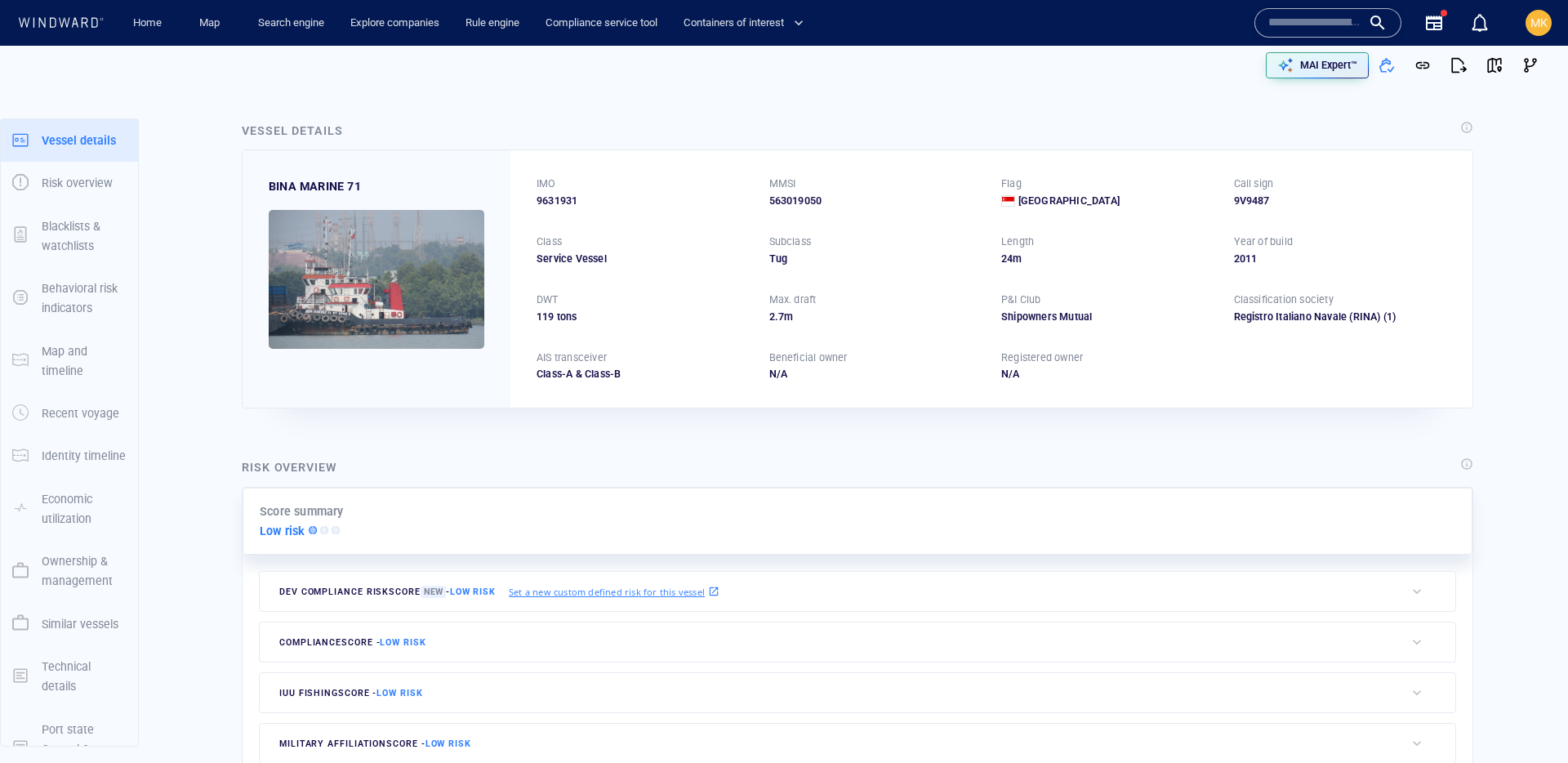
drag, startPoint x: 1285, startPoint y: 41, endPoint x: 1283, endPoint y: 28, distance: 13.2
click at [1285, 42] on div "Name N/A IMO MMSI Call sign N/A Class N/A No positional data 0" at bounding box center [1375, 23] width 268 height 66
click at [1282, 26] on input "text" at bounding box center [1315, 23] width 93 height 25
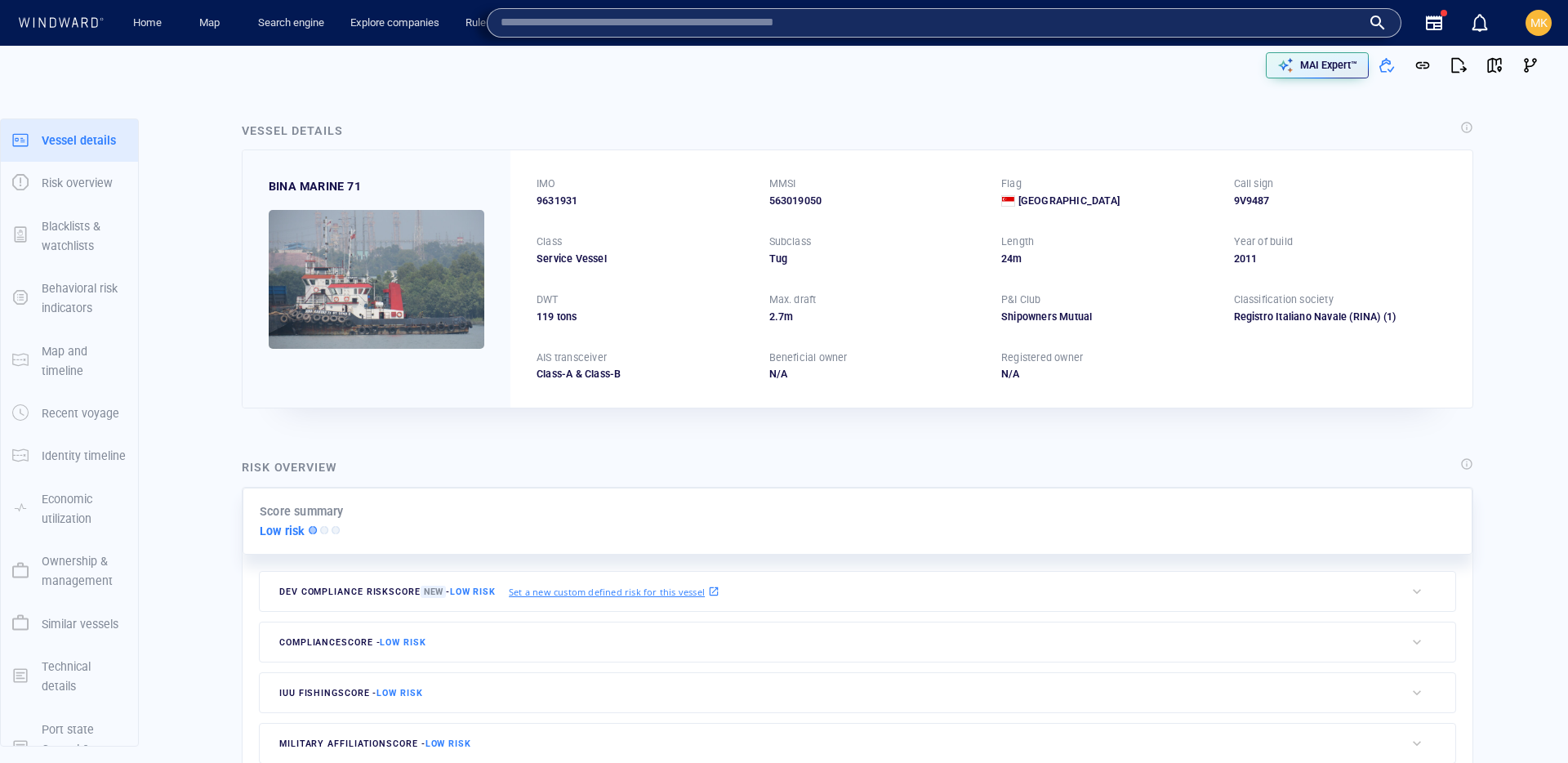
paste input "*******"
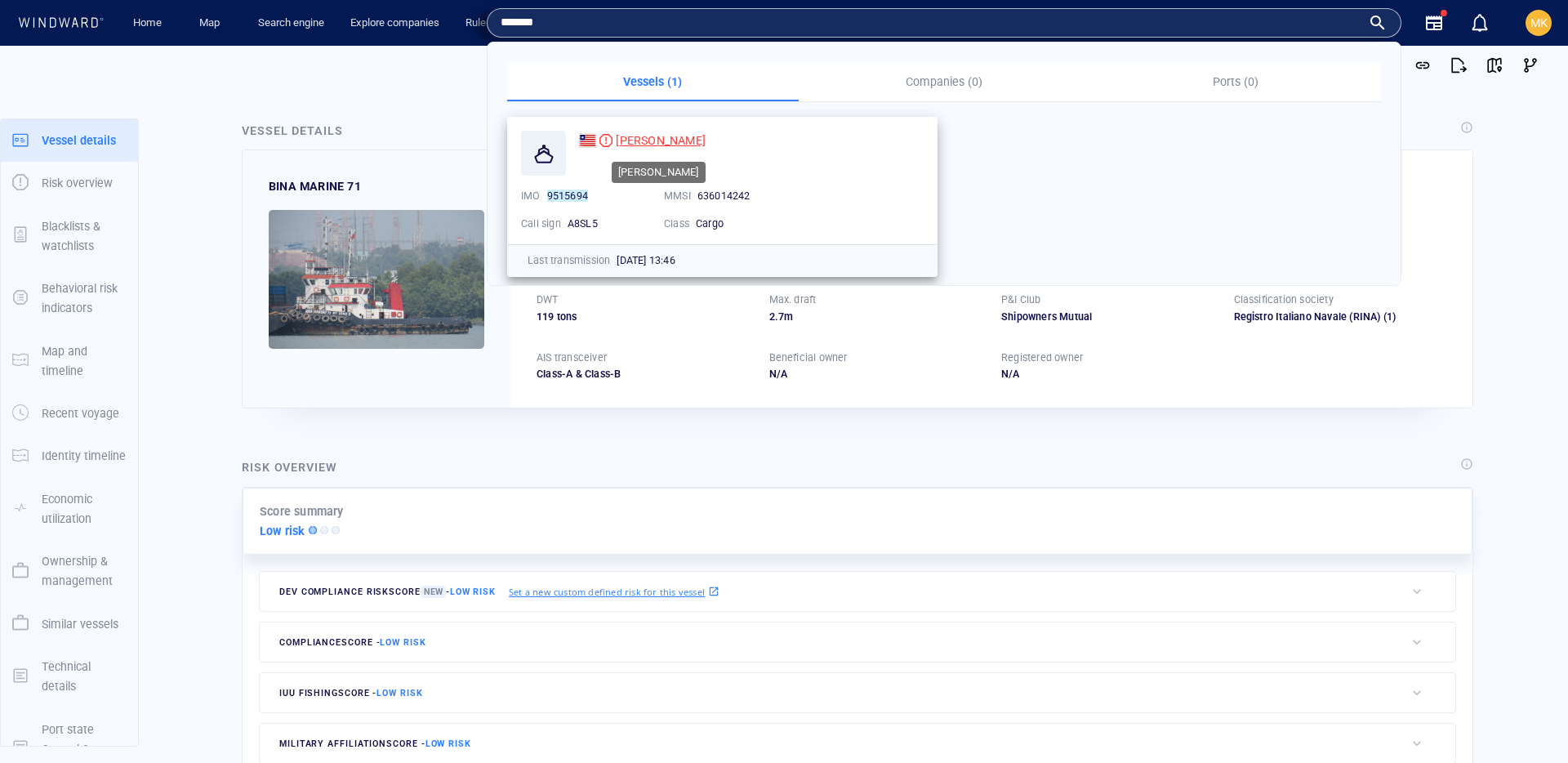
type input "*******"
click at [638, 148] on span "KEN GIANT" at bounding box center [661, 140] width 90 height 13
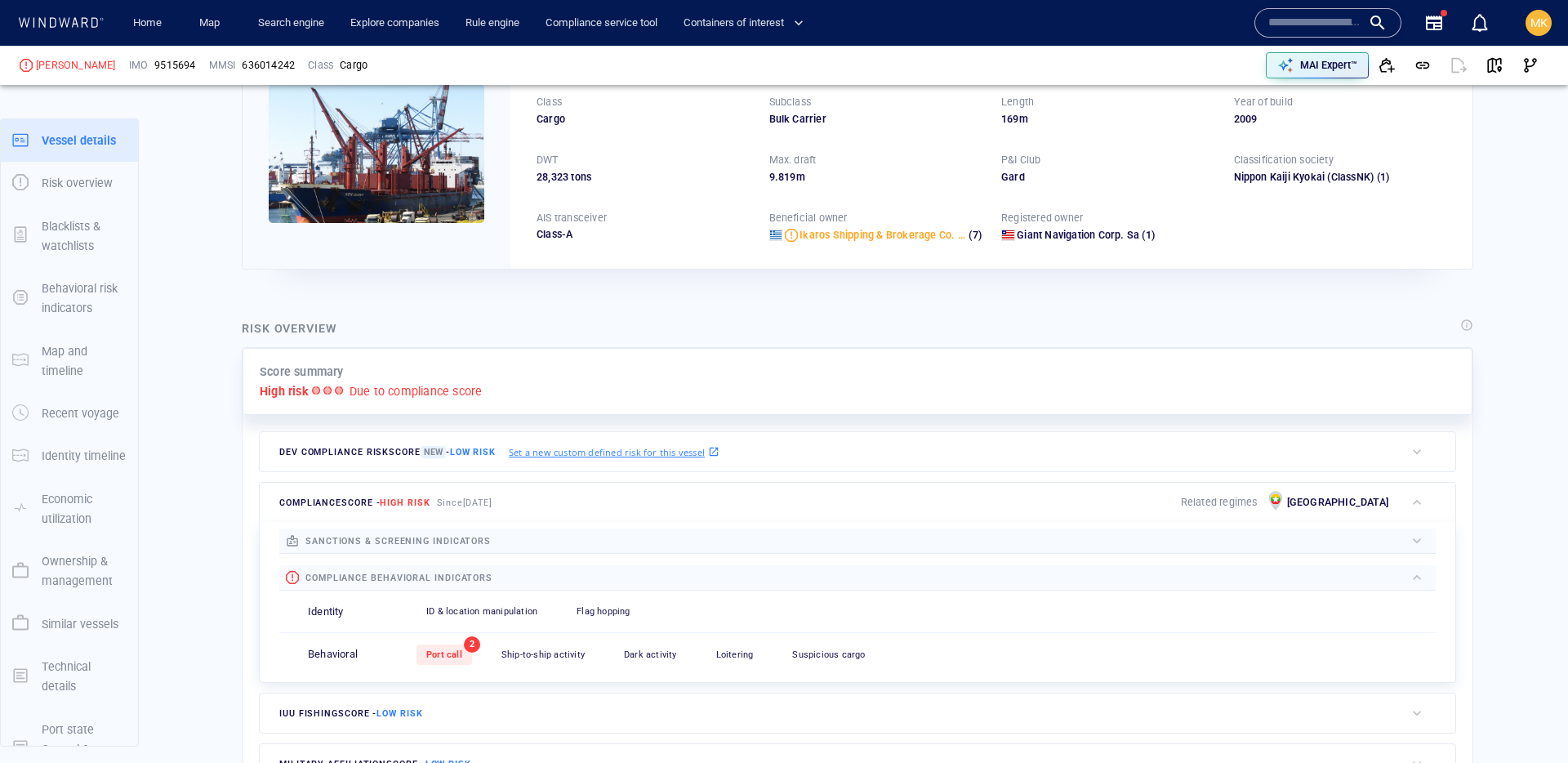
scroll to position [43, 0]
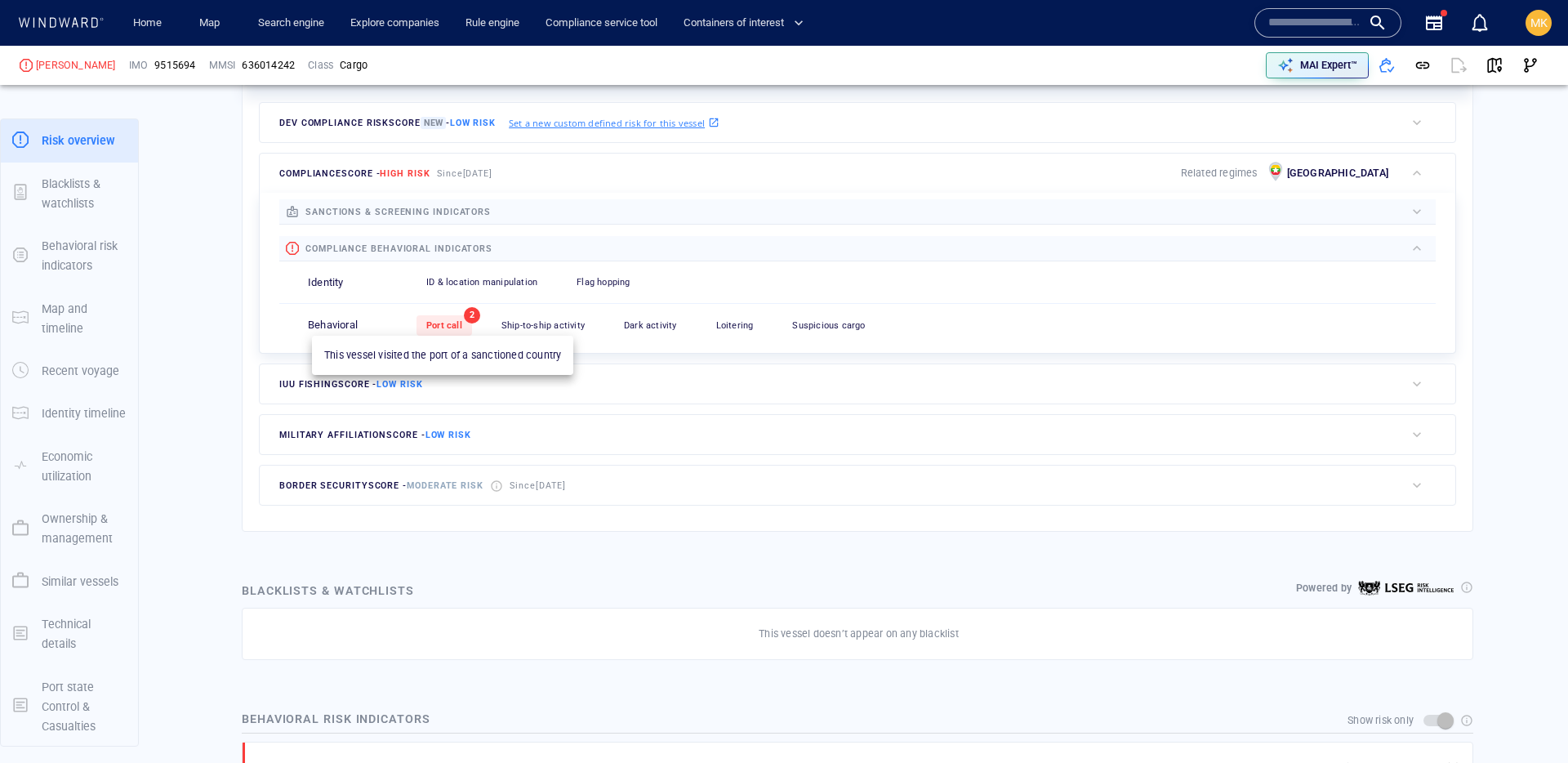
click at [450, 327] on span "Port call" at bounding box center [443, 326] width 35 height 11
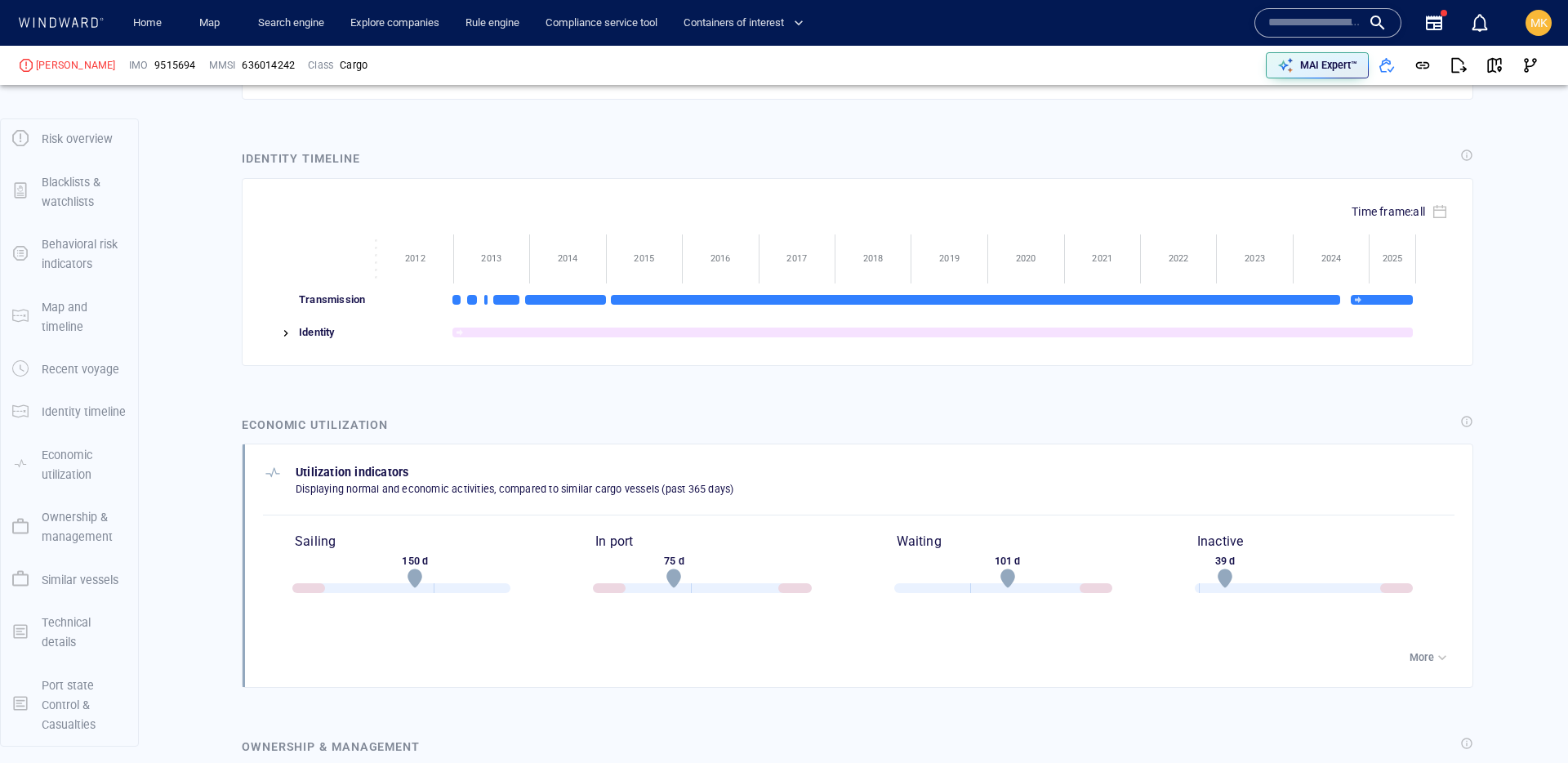
scroll to position [2560, 0]
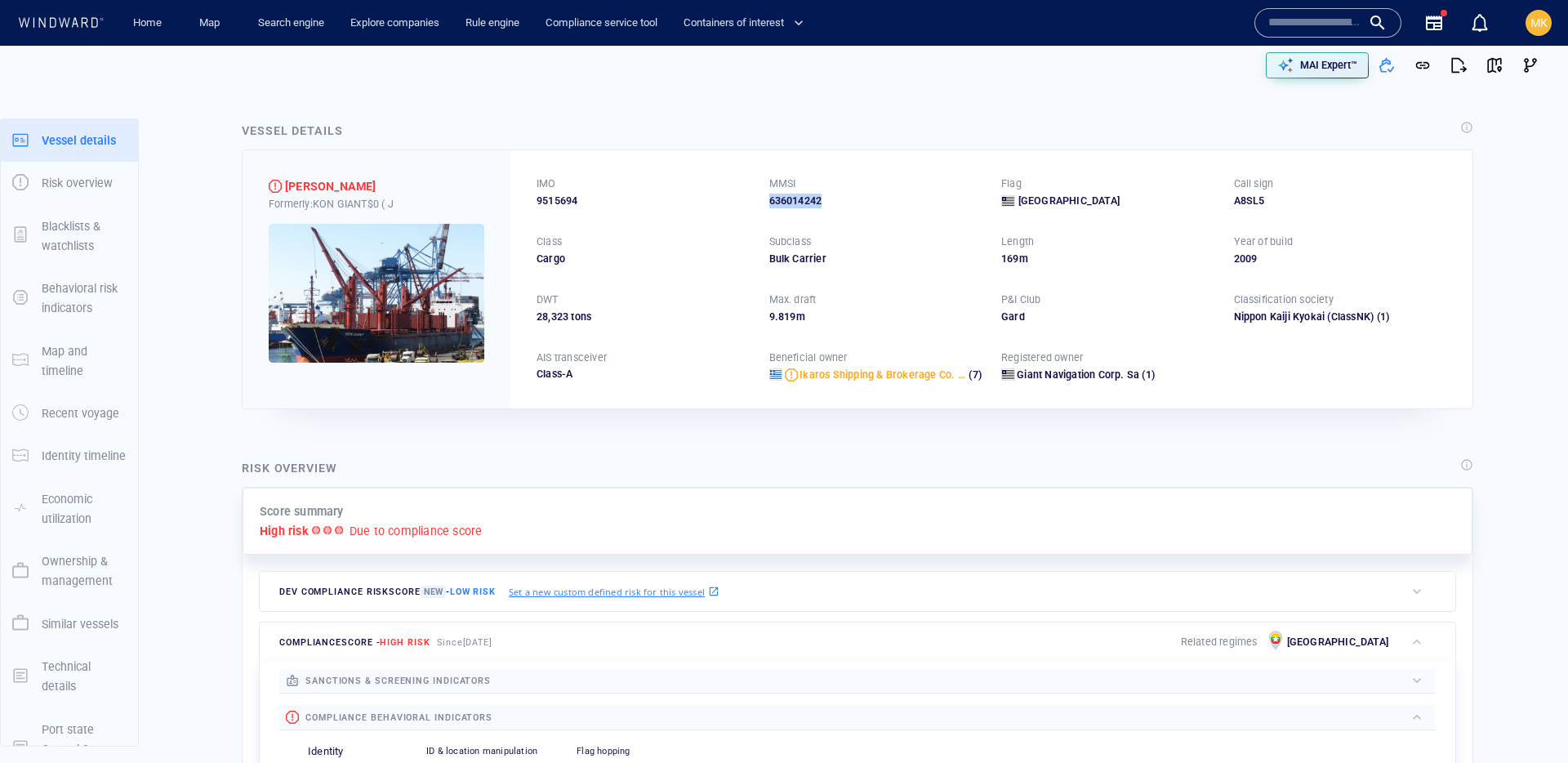
drag, startPoint x: 760, startPoint y: 201, endPoint x: 842, endPoint y: 206, distance: 82.2
click at [842, 206] on div "IMO 9515694 MMSI 636014242 Flag Liberia Call sign A8SL5 Class Cargo Subclass Bu…" at bounding box center [991, 279] width 962 height 258
copy div "636014242"
click at [79, 556] on p "Ownership & management" at bounding box center [84, 572] width 85 height 40
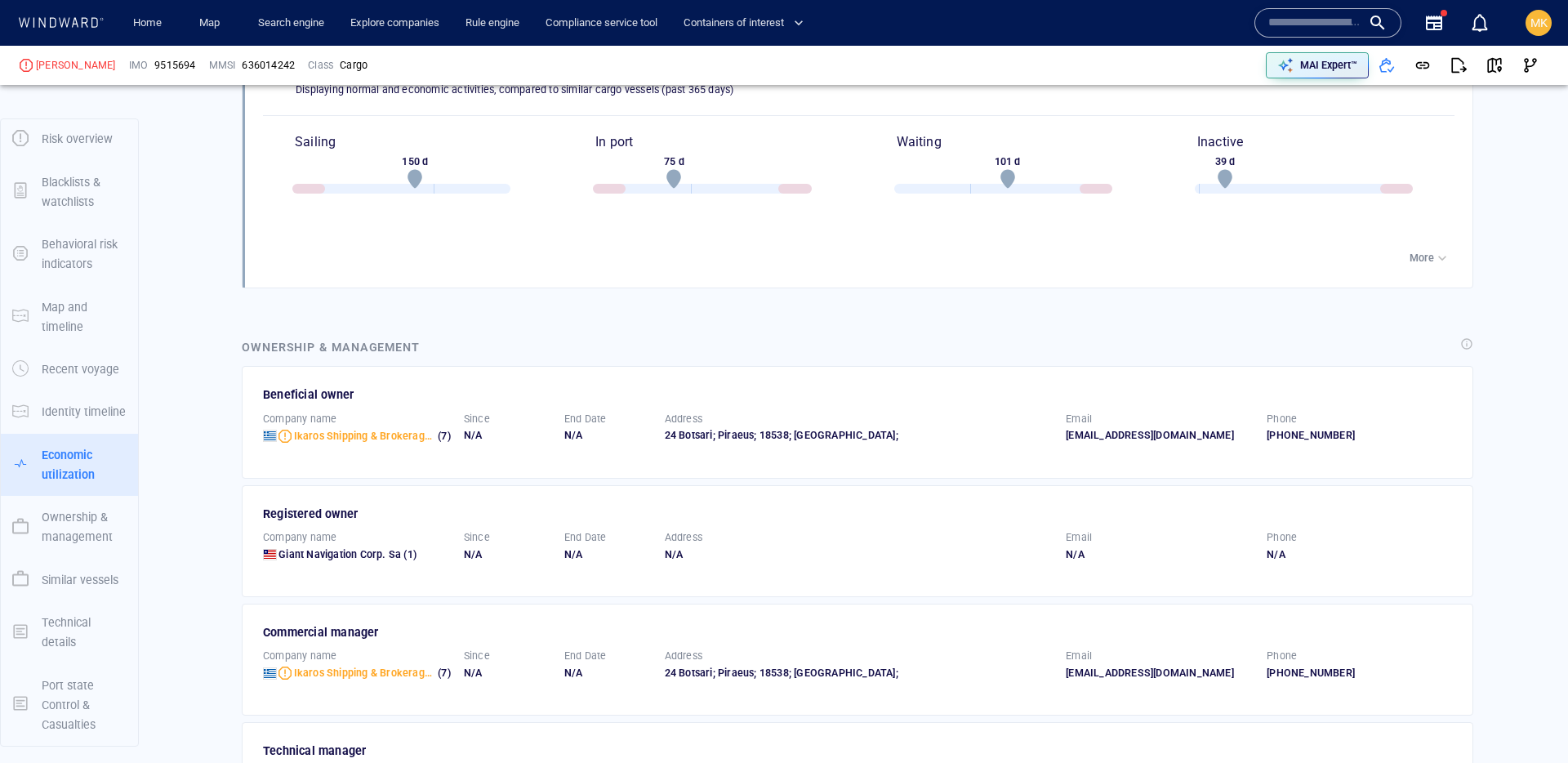
scroll to position [2591, 0]
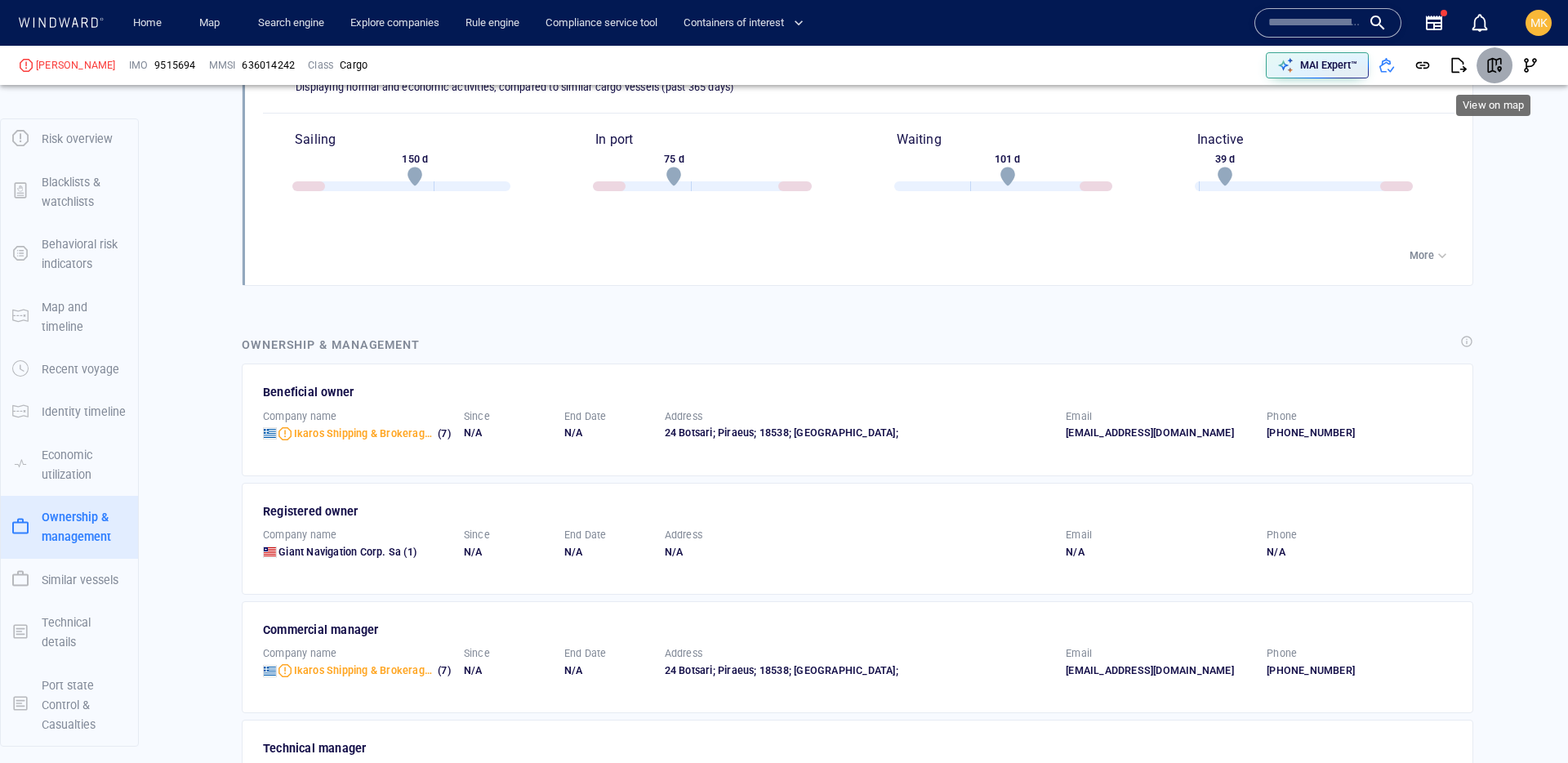
click at [1502, 61] on button "button" at bounding box center [1493, 65] width 35 height 36
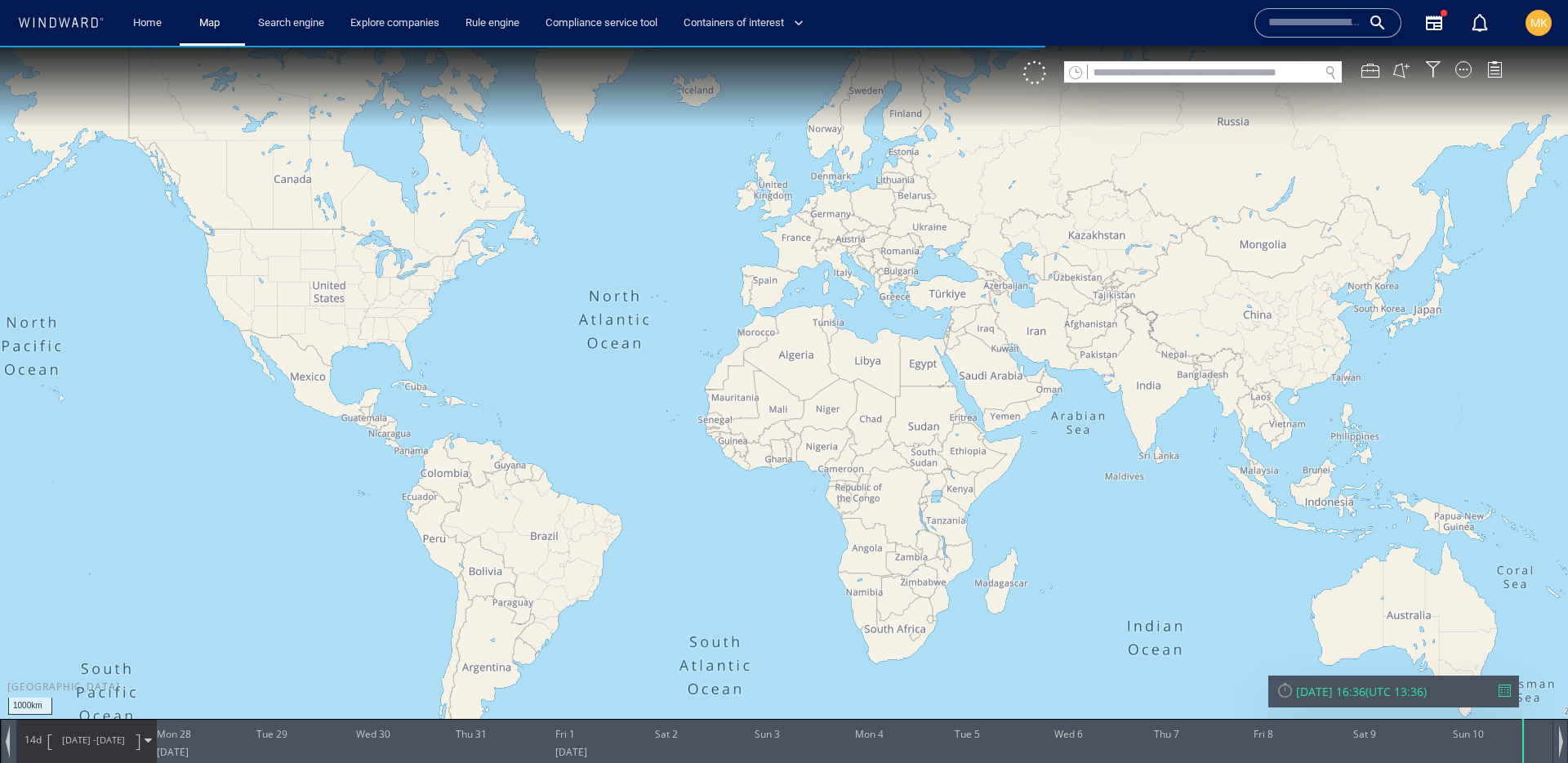
click at [1506, 688] on div at bounding box center [1504, 690] width 12 height 12
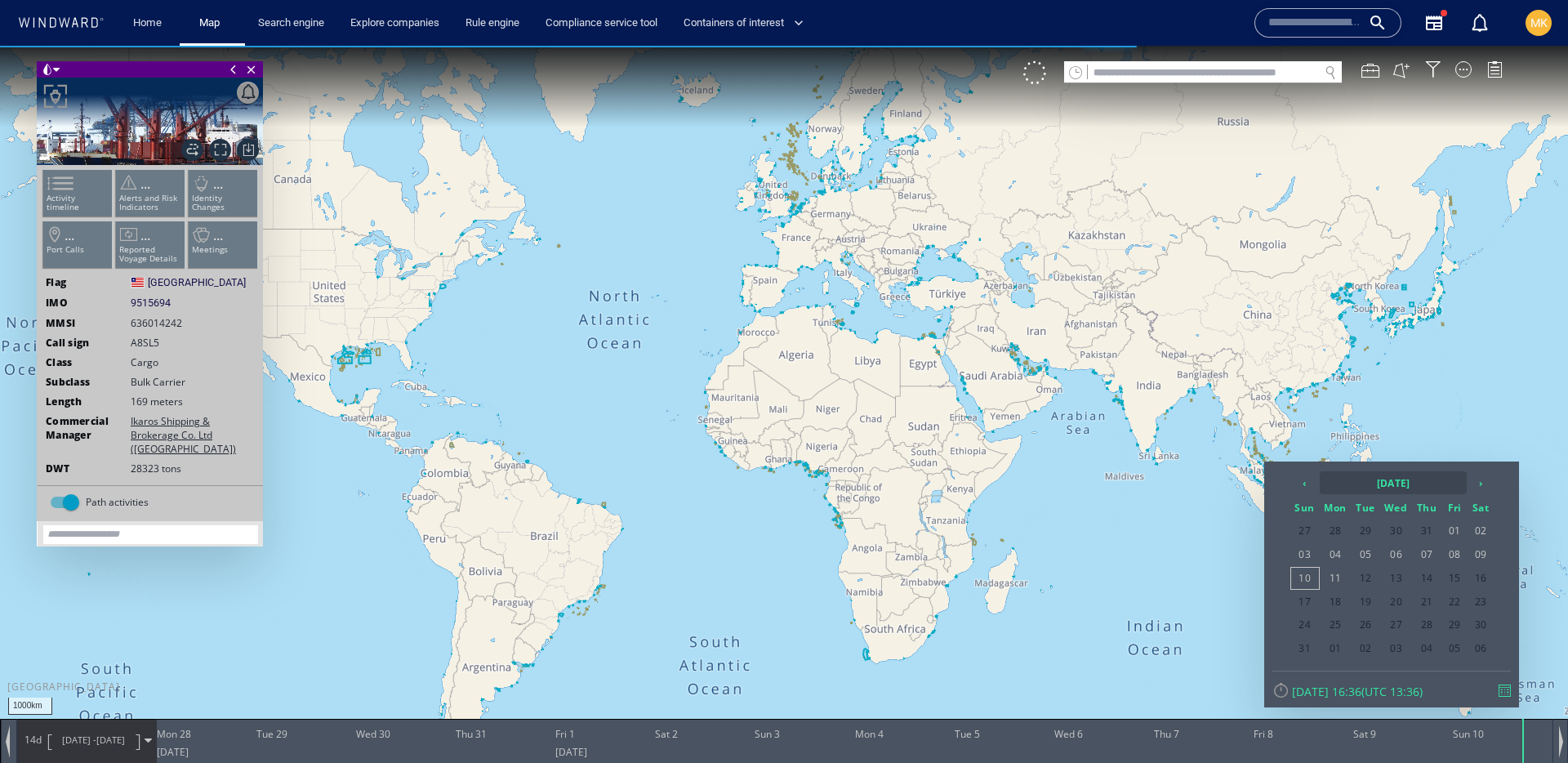
click at [1374, 484] on th "2025 August" at bounding box center [1393, 483] width 147 height 23
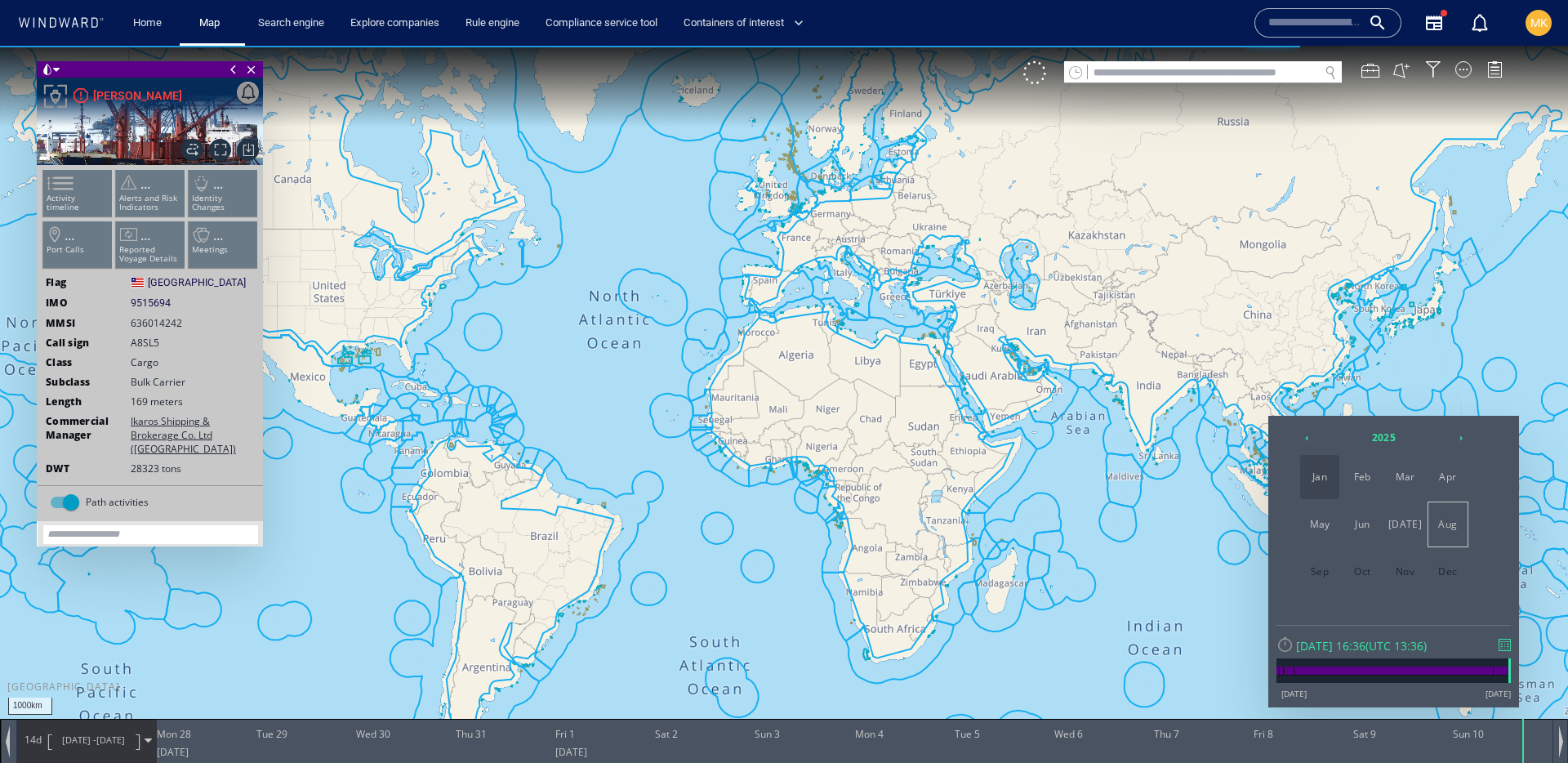
click at [1306, 479] on span "Jan" at bounding box center [1320, 477] width 39 height 44
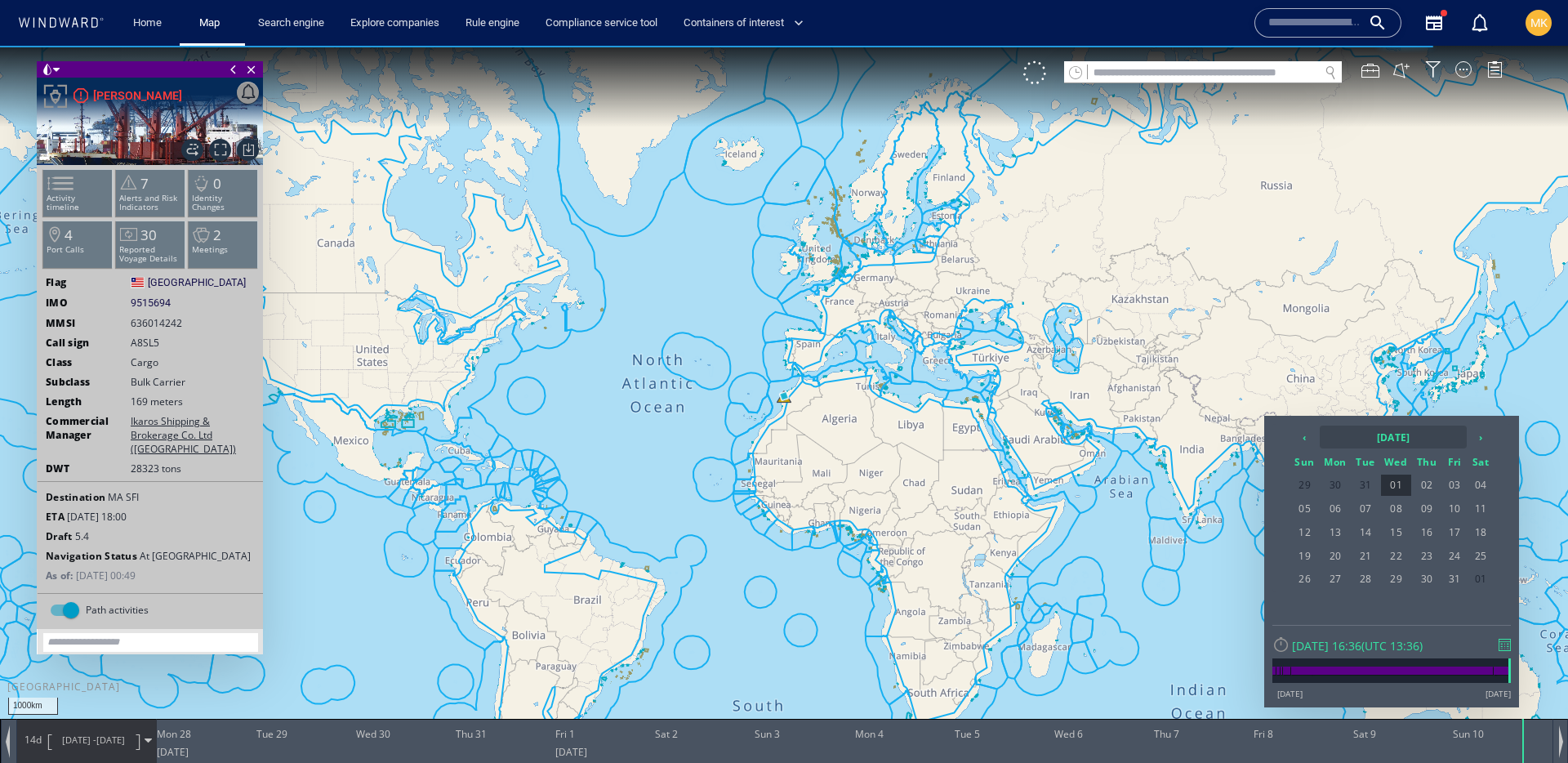
click at [1405, 438] on th "2025 January" at bounding box center [1393, 437] width 147 height 23
click at [1300, 432] on th "‹" at bounding box center [1306, 437] width 25 height 23
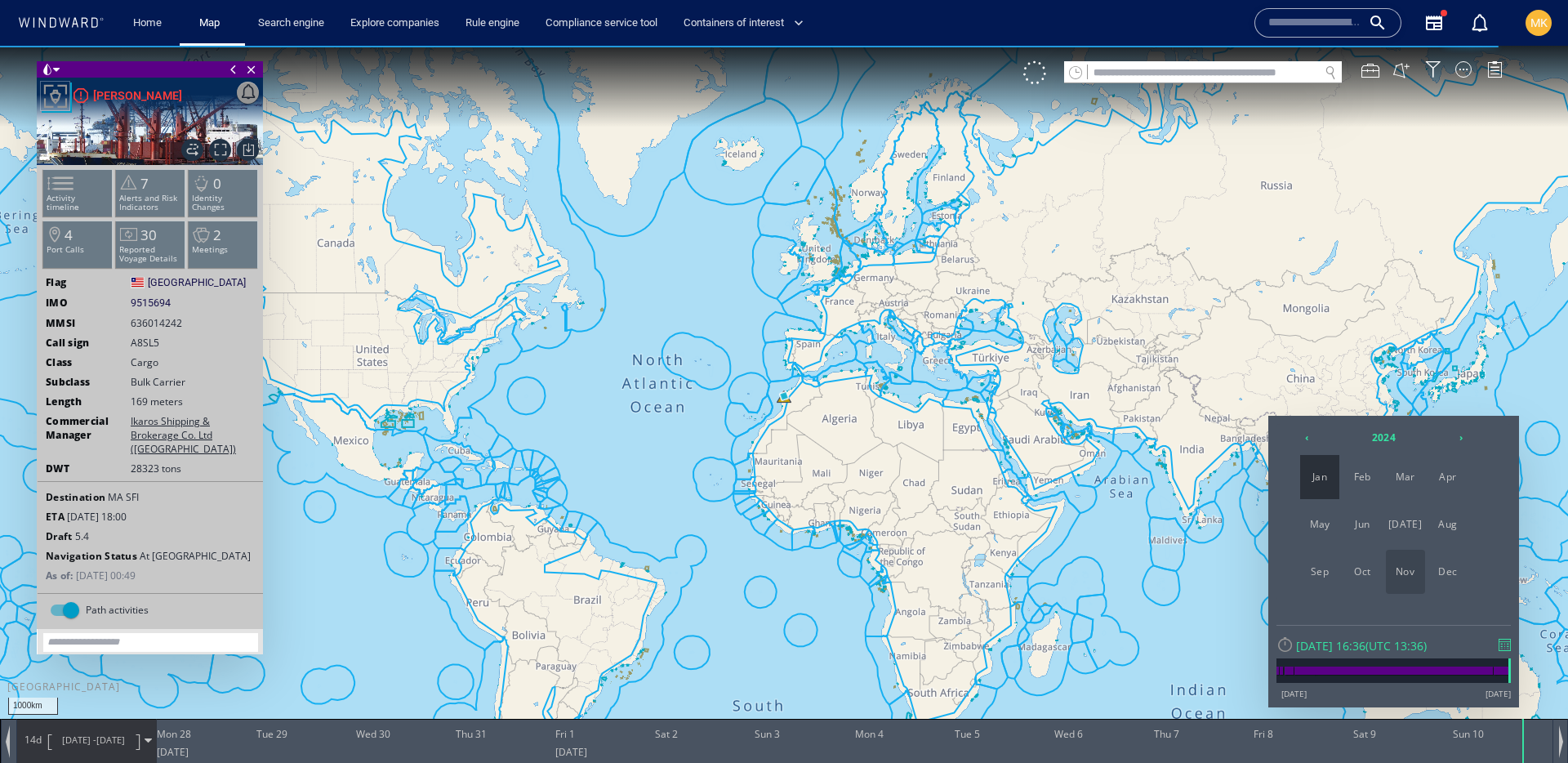
click at [1396, 582] on span "Nov" at bounding box center [1405, 572] width 39 height 44
click at [1305, 442] on th "‹" at bounding box center [1304, 437] width 28 height 23
click at [1460, 486] on span "04" at bounding box center [1454, 484] width 25 height 21
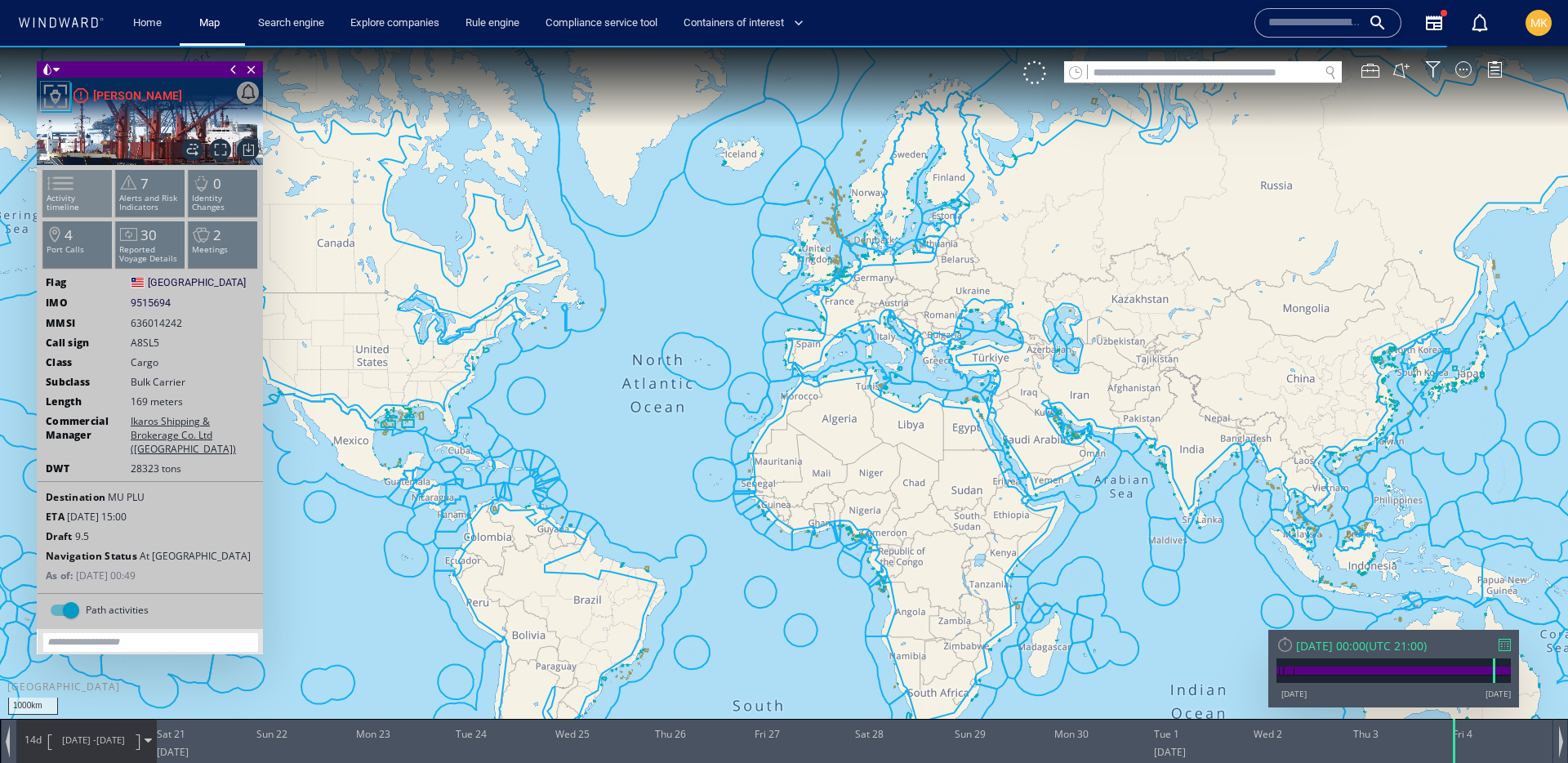
click at [93, 198] on p "Activity timeline" at bounding box center [78, 203] width 69 height 18
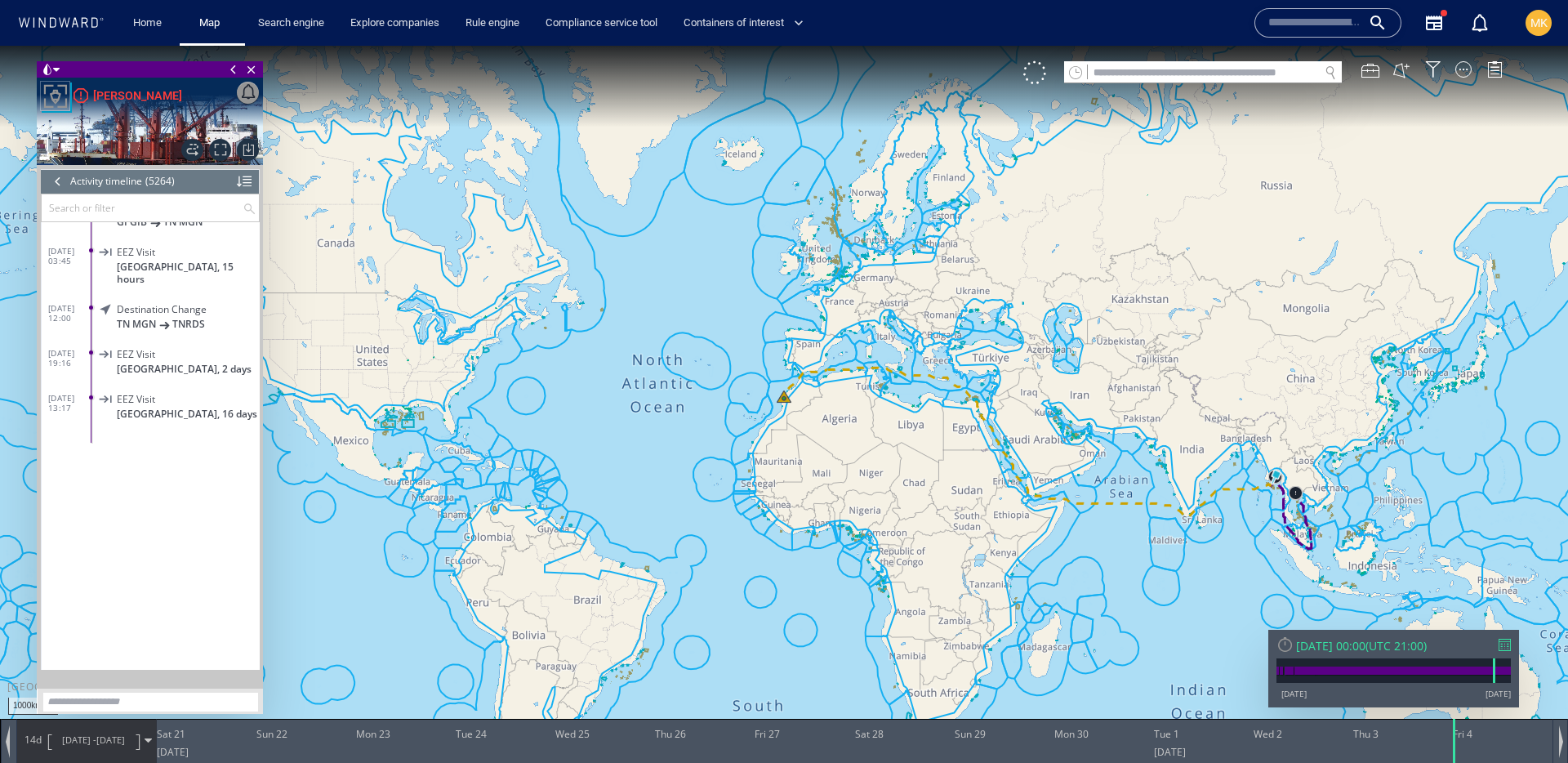
scroll to position [234449, 0]
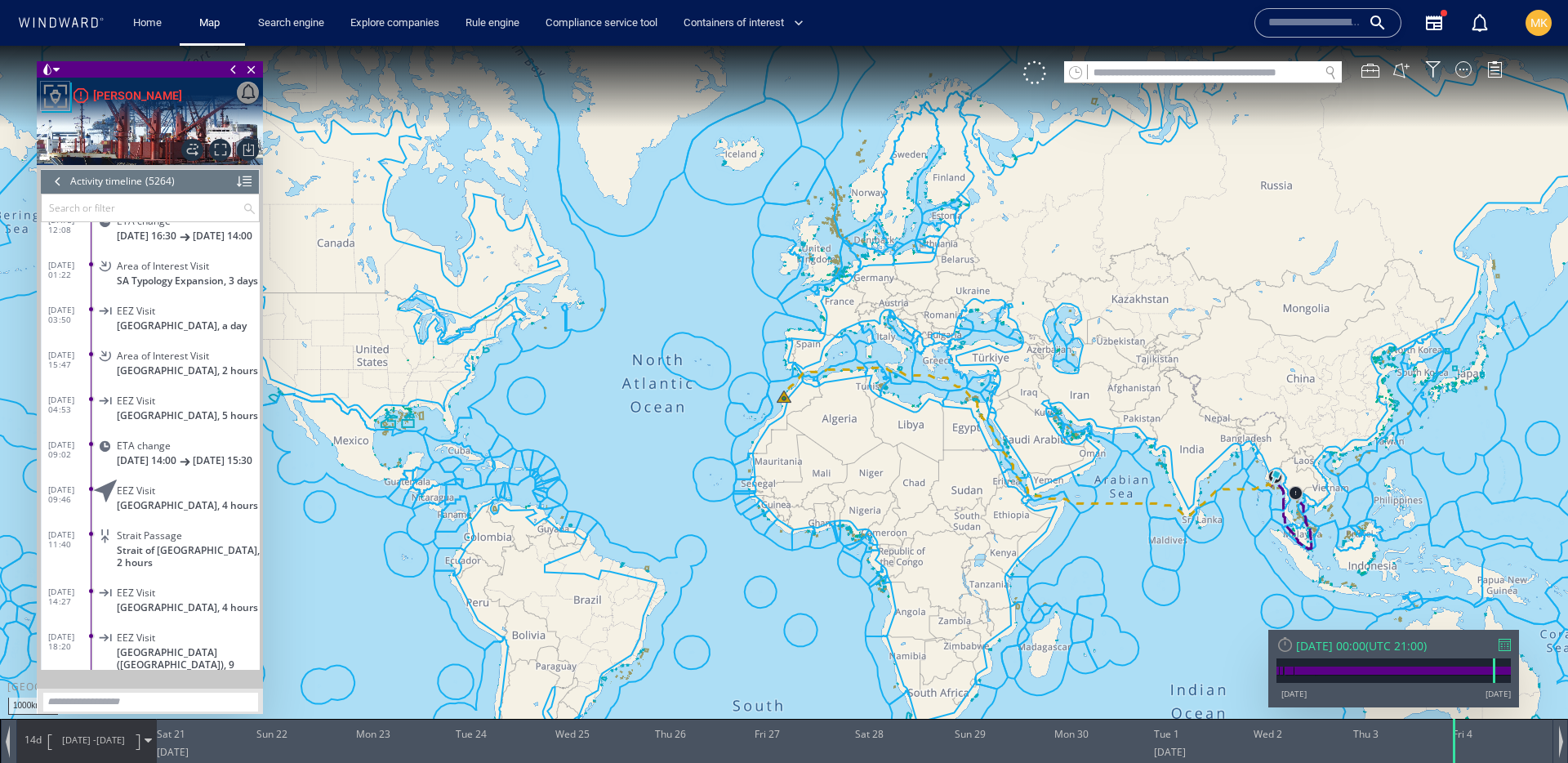
click at [790, 400] on canvas "Map" at bounding box center [784, 396] width 1568 height 701
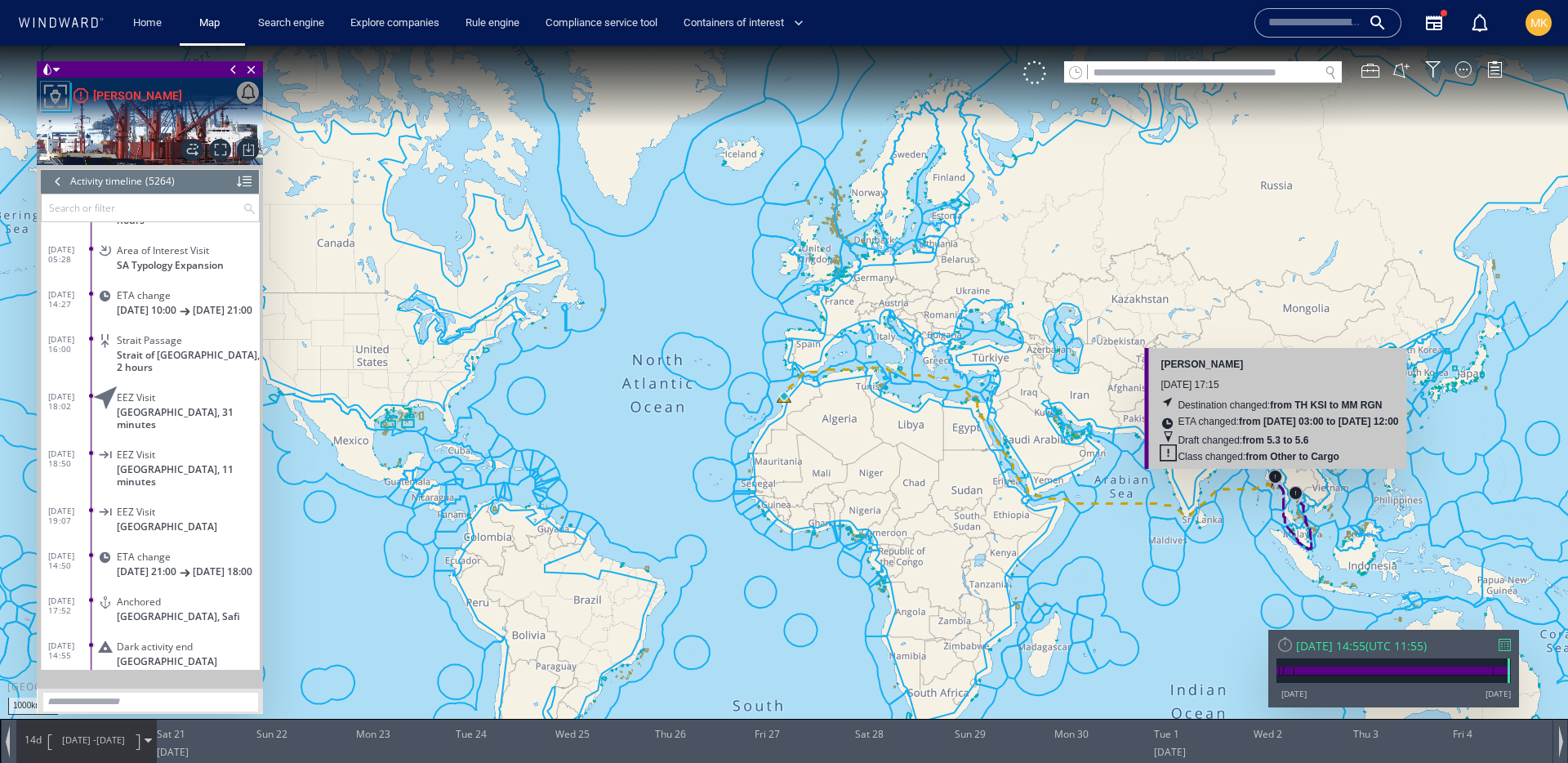
click at [1270, 485] on canvas "Map" at bounding box center [784, 396] width 1568 height 701
drag, startPoint x: 1282, startPoint y: 475, endPoint x: 1013, endPoint y: 394, distance: 280.9
click at [1282, 475] on canvas "Map" at bounding box center [784, 396] width 1568 height 701
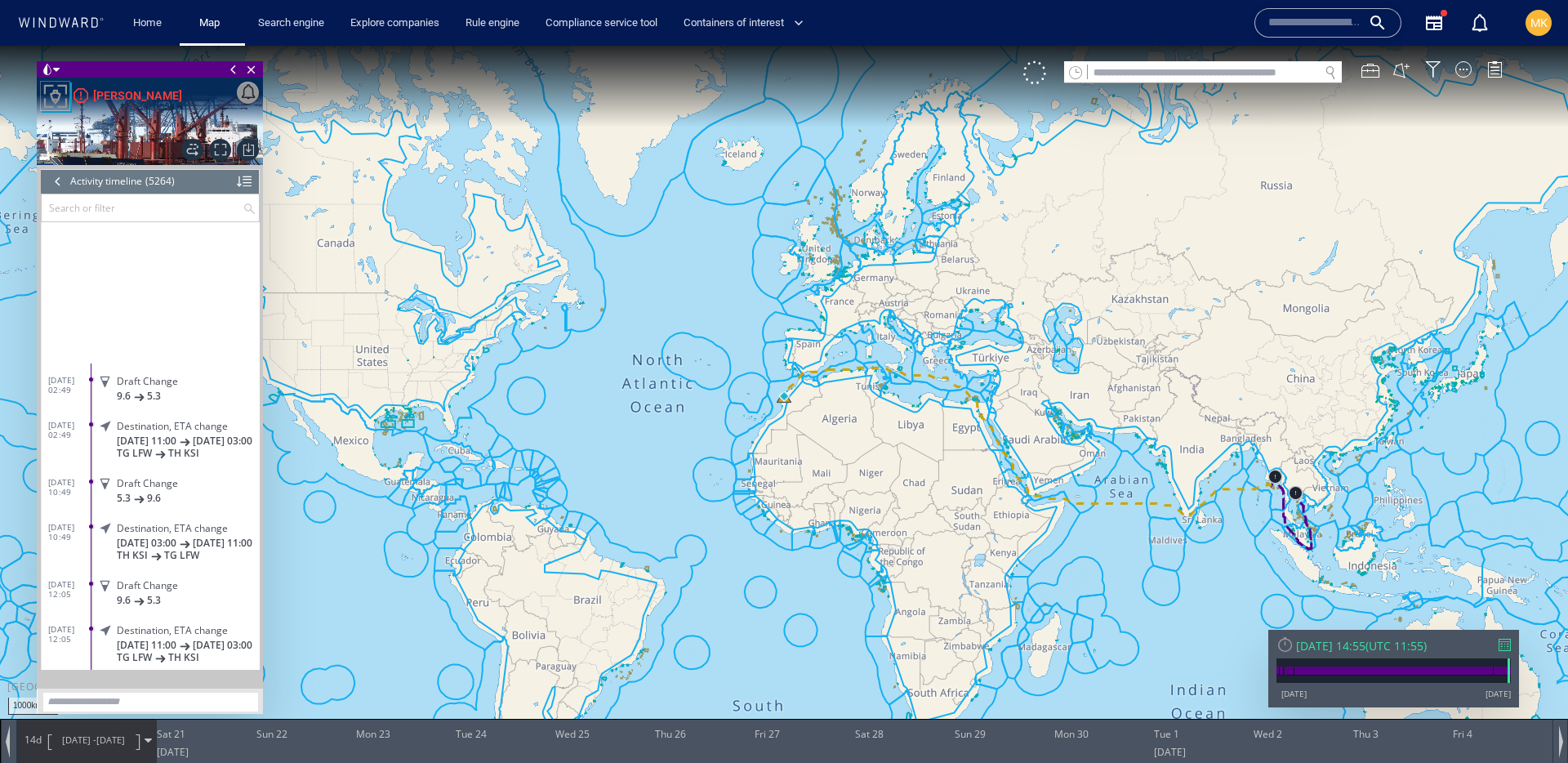
scroll to position [222065, 0]
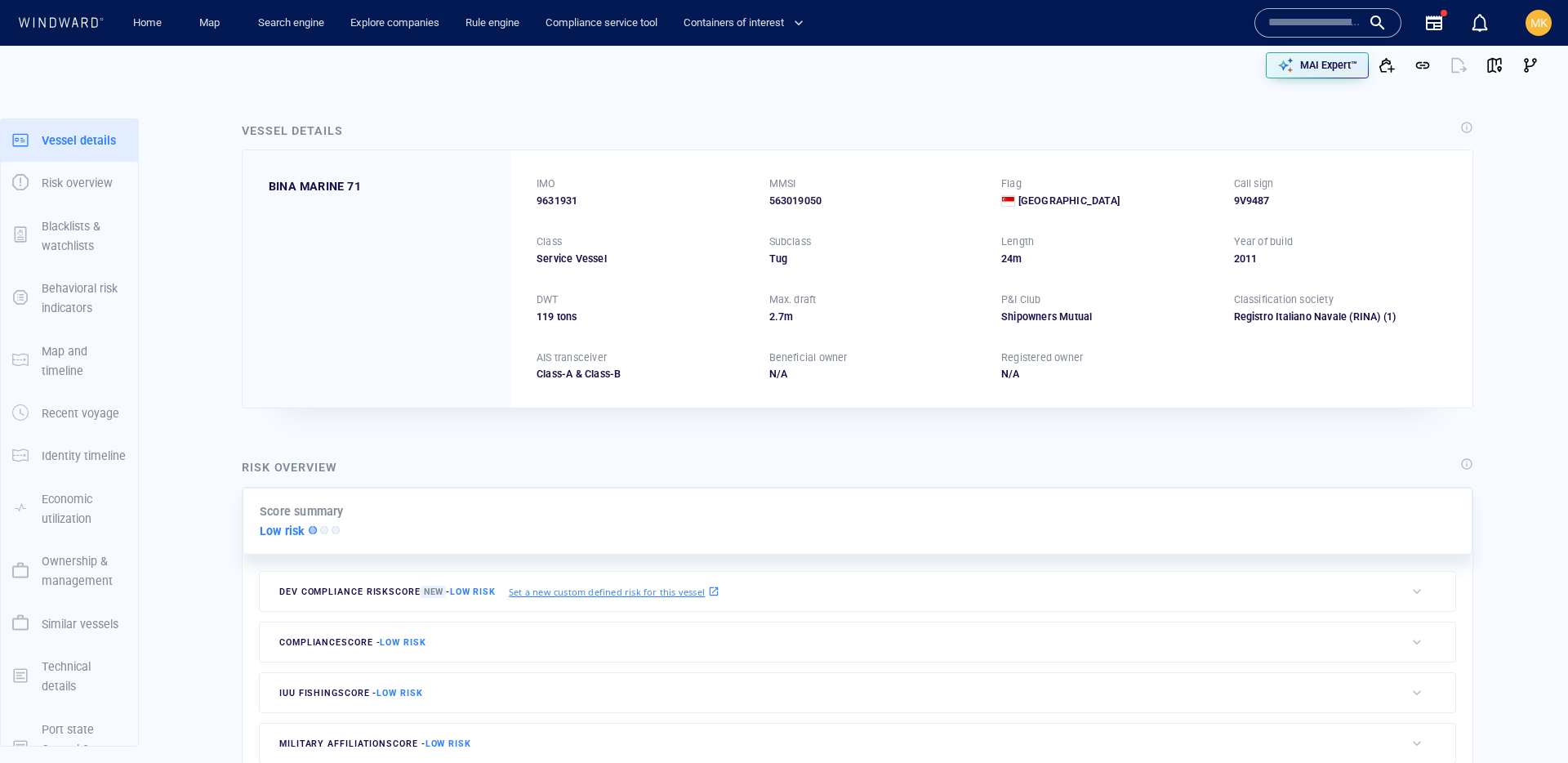
click at [1301, 17] on input "text" at bounding box center [1315, 23] width 93 height 25
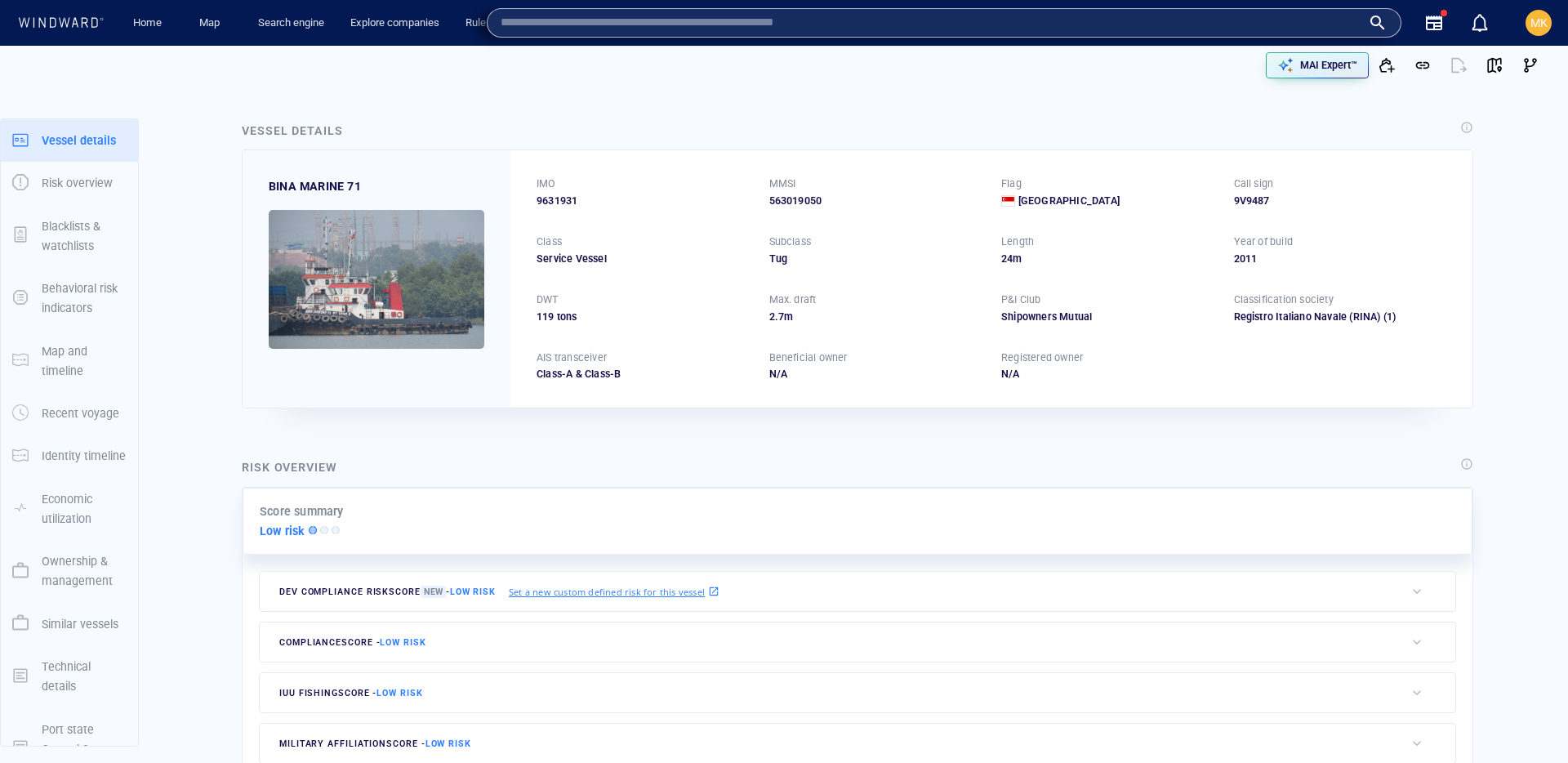
paste input "*******"
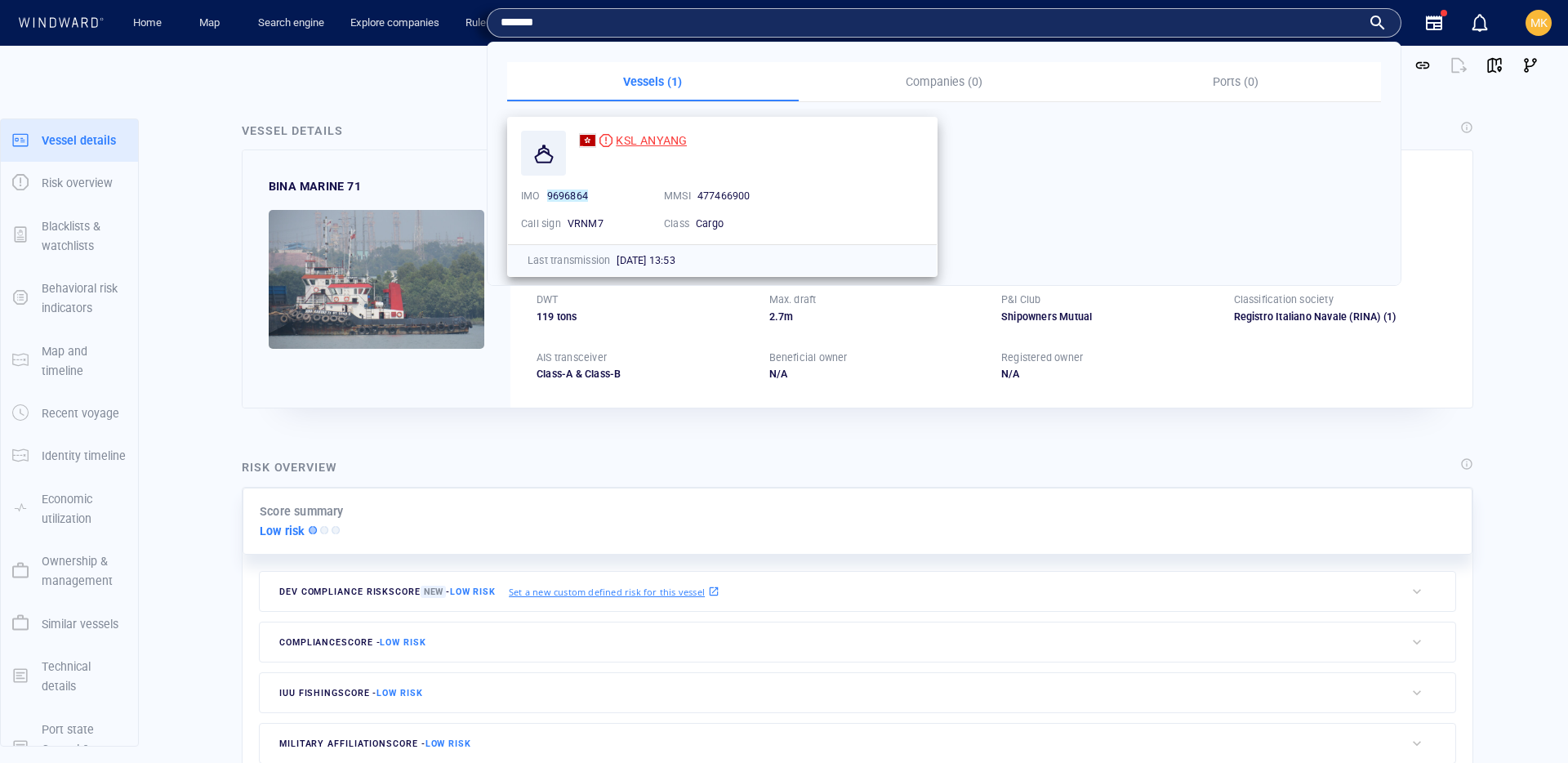
type input "*******"
click at [673, 139] on span "KSL ANYANG" at bounding box center [652, 140] width 71 height 13
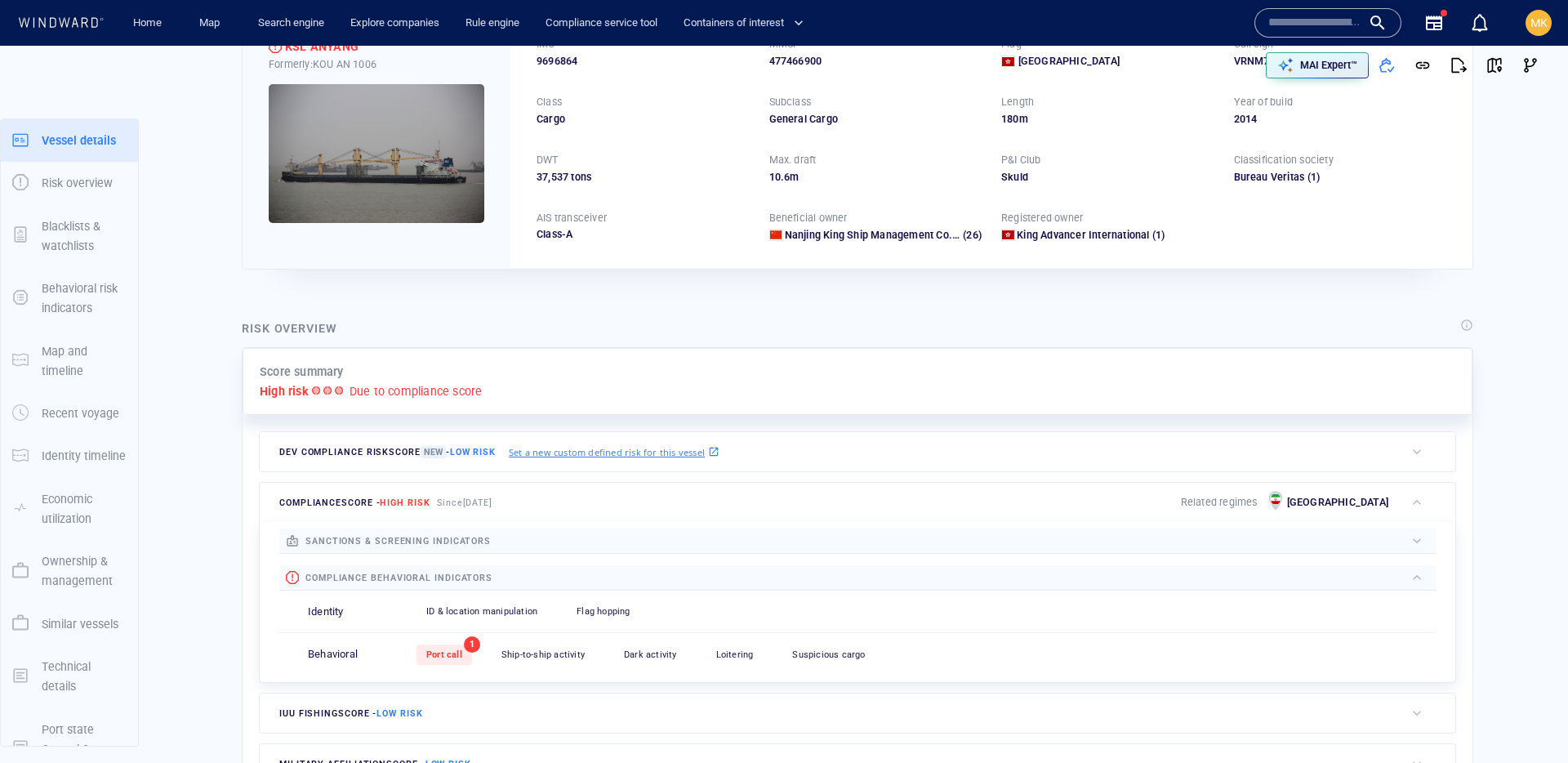
scroll to position [43, 0]
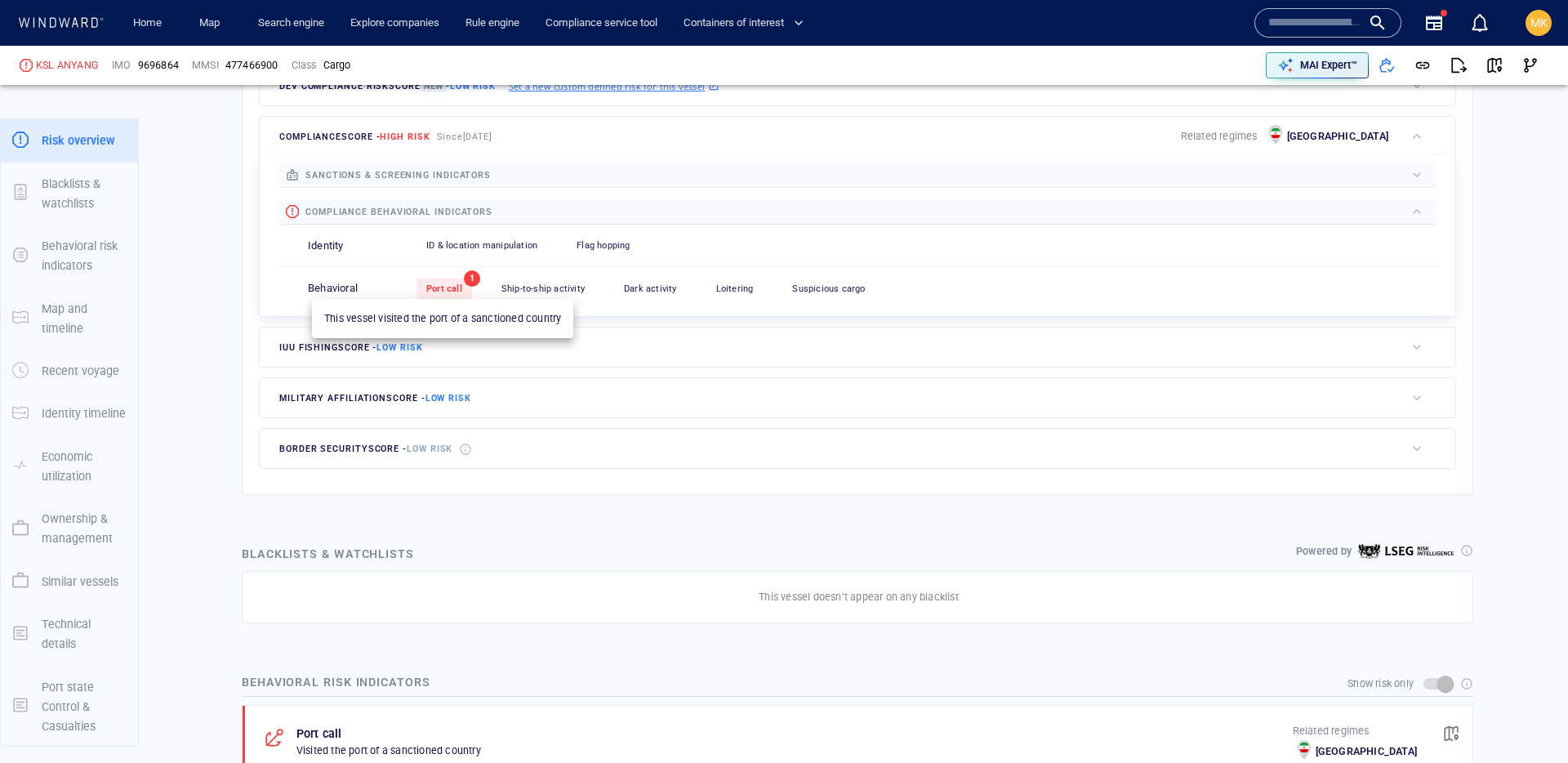
click at [461, 284] on span "Port call" at bounding box center [443, 289] width 35 height 11
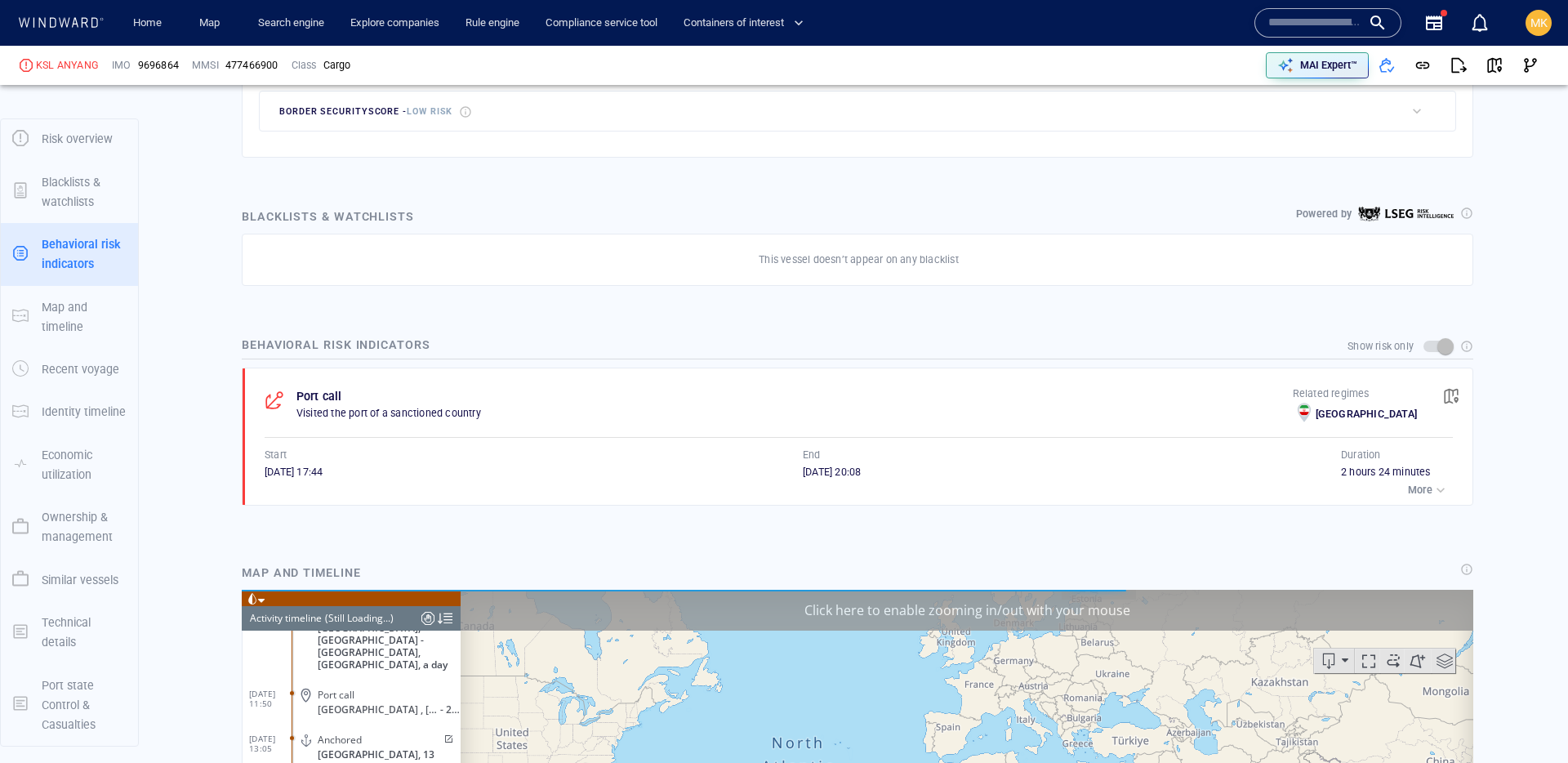
scroll to position [20830, 0]
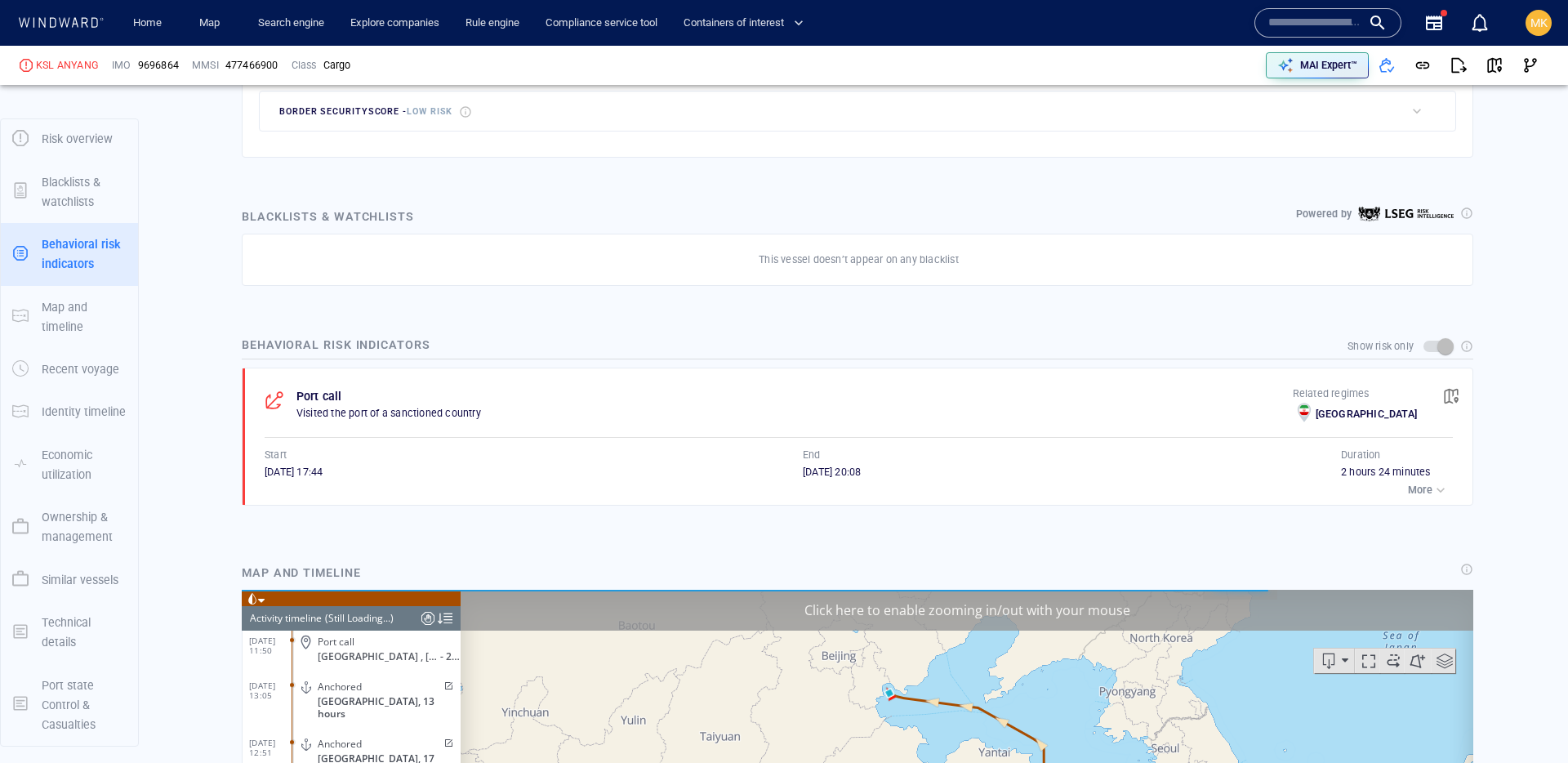
click at [1442, 487] on div "button" at bounding box center [1441, 490] width 16 height 16
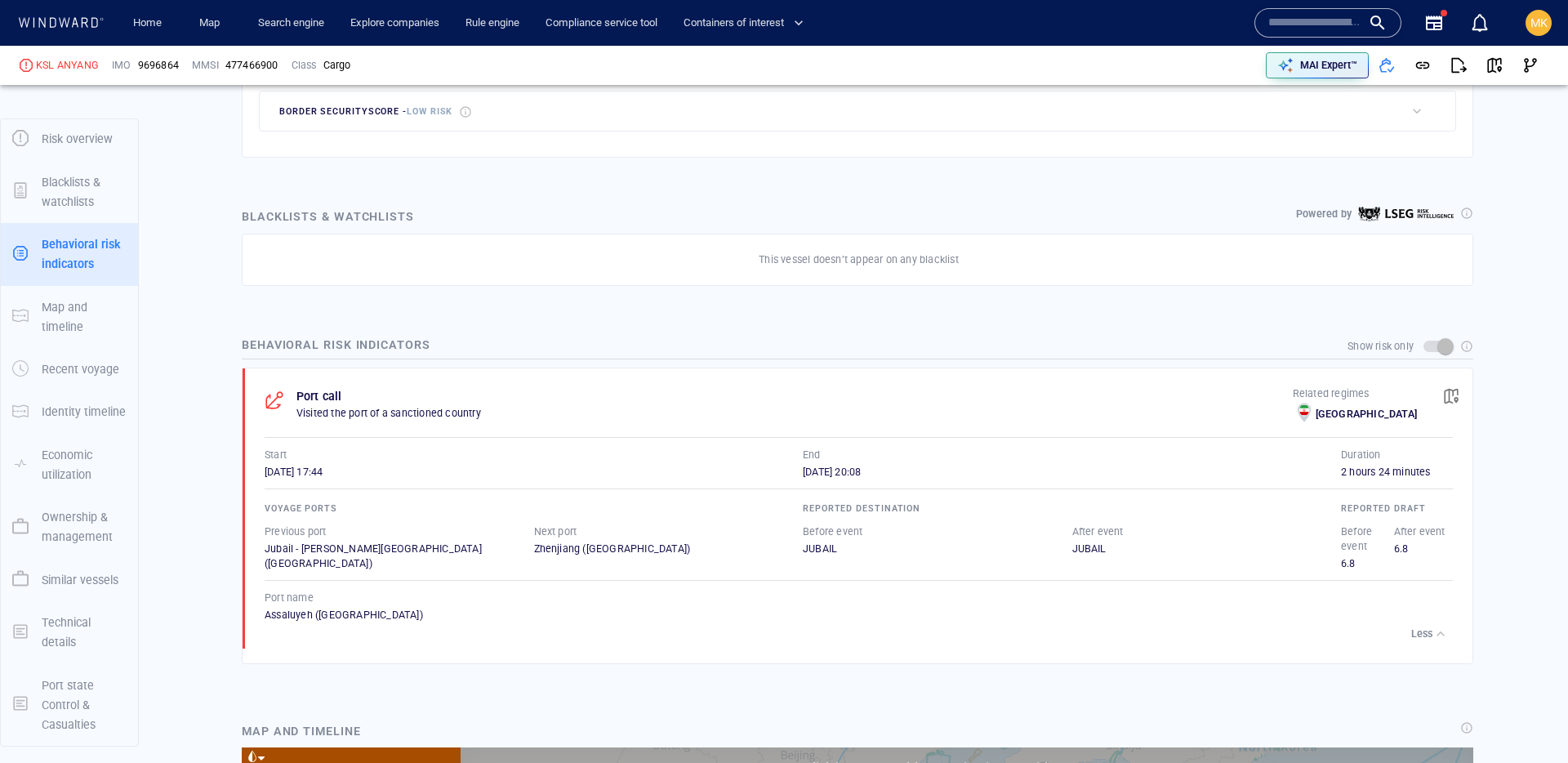
scroll to position [983, 0]
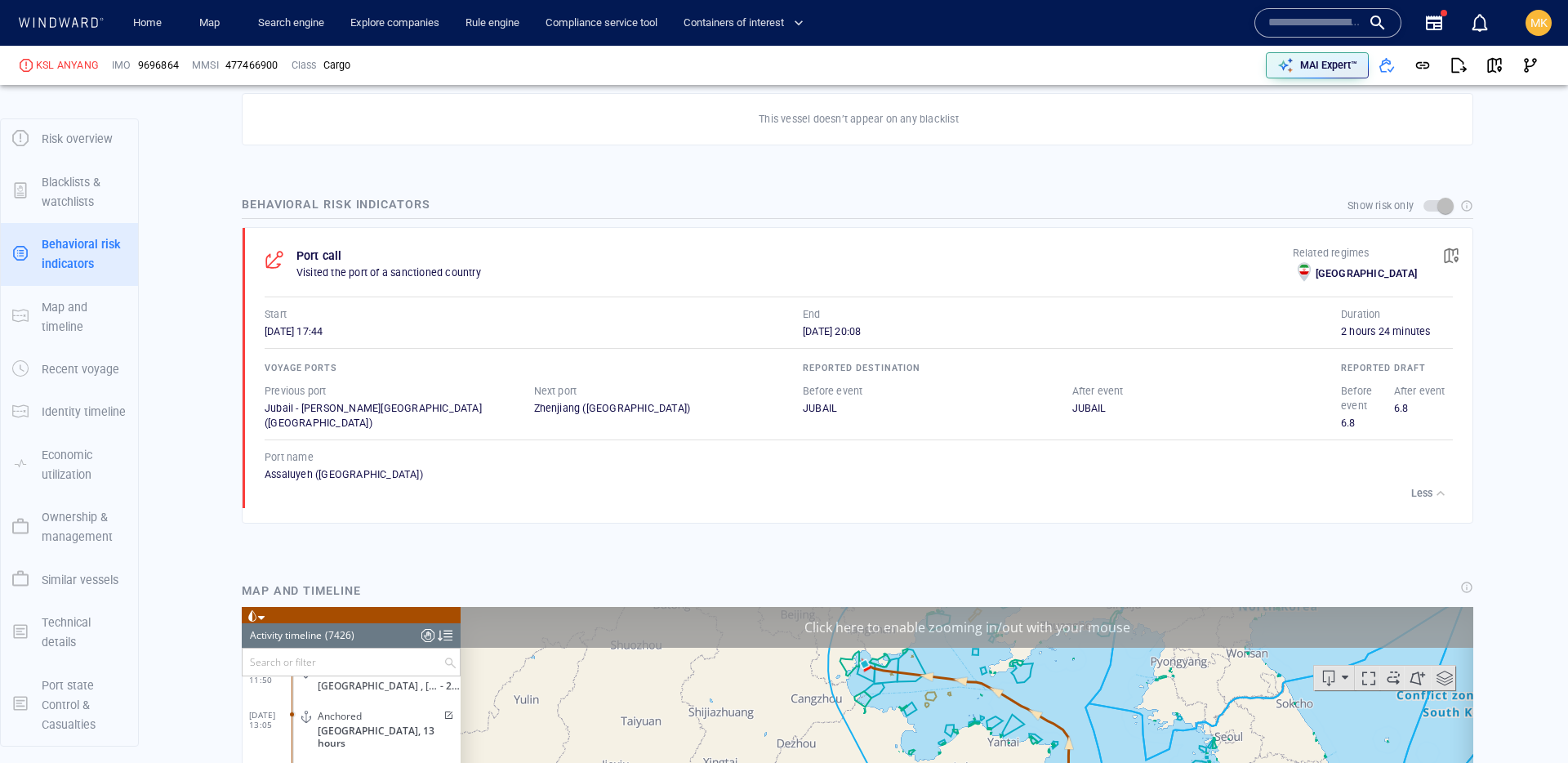
click at [280, 479] on div "Assaluyeh (Iran)" at bounding box center [859, 474] width 1189 height 15
click at [279, 479] on div "Assaluyeh (Iran)" at bounding box center [859, 474] width 1189 height 15
copy div "Assaluyeh"
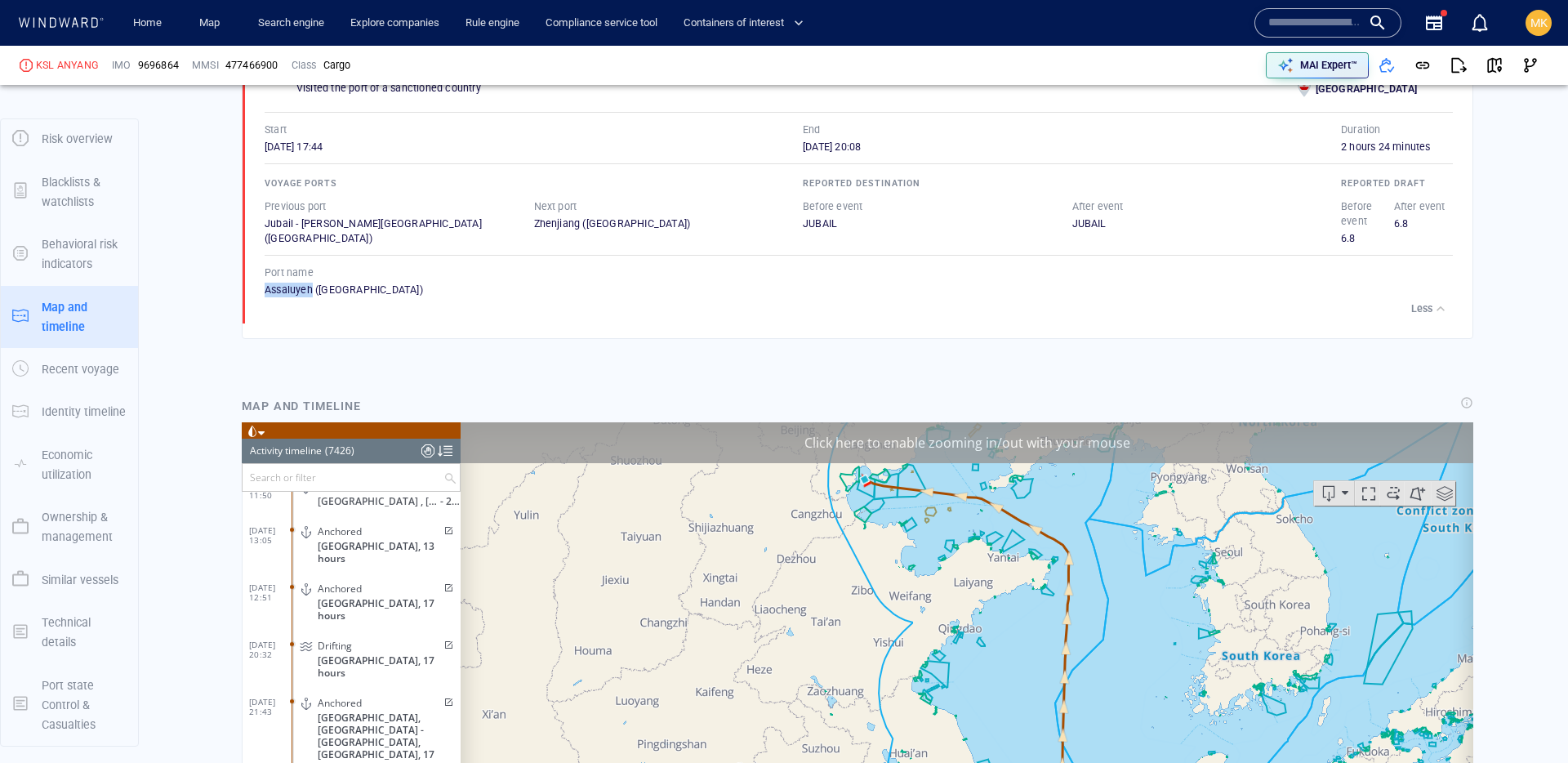
scroll to position [1255, 0]
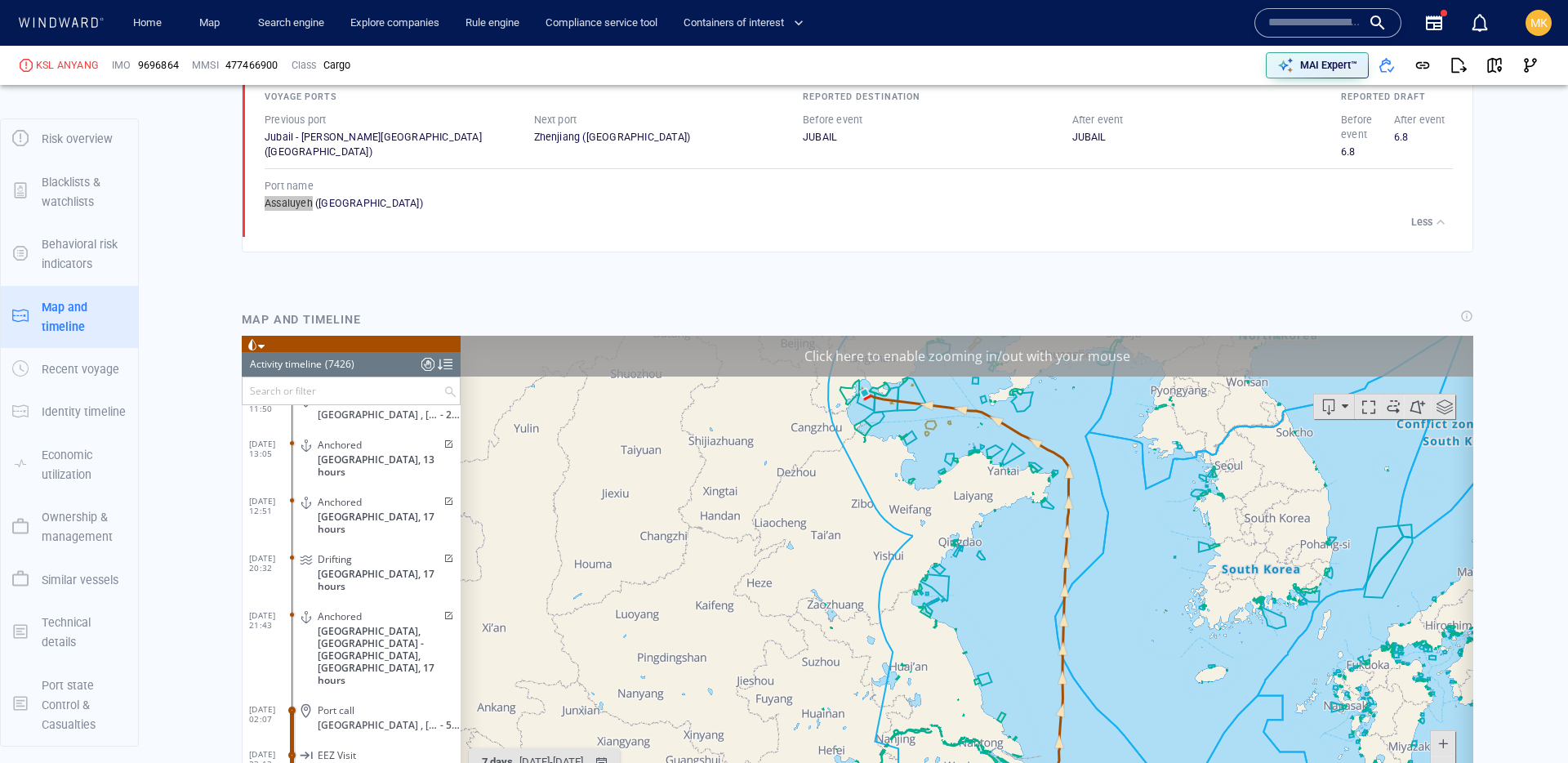
click at [444, 497] on span at bounding box center [447, 502] width 14 height 10
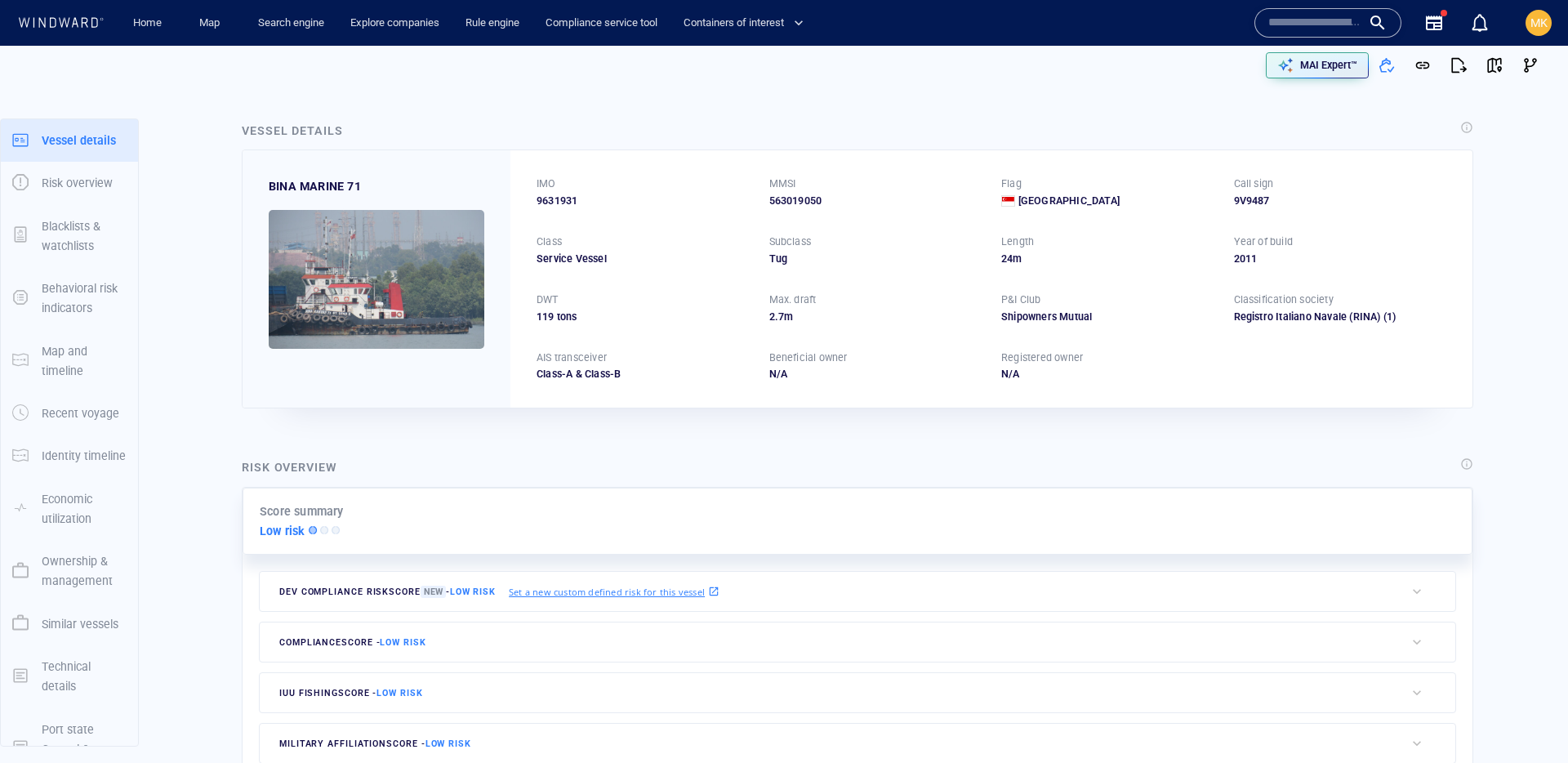
click at [1332, 23] on input "text" at bounding box center [1315, 23] width 93 height 25
paste input "**********"
type input "**********"
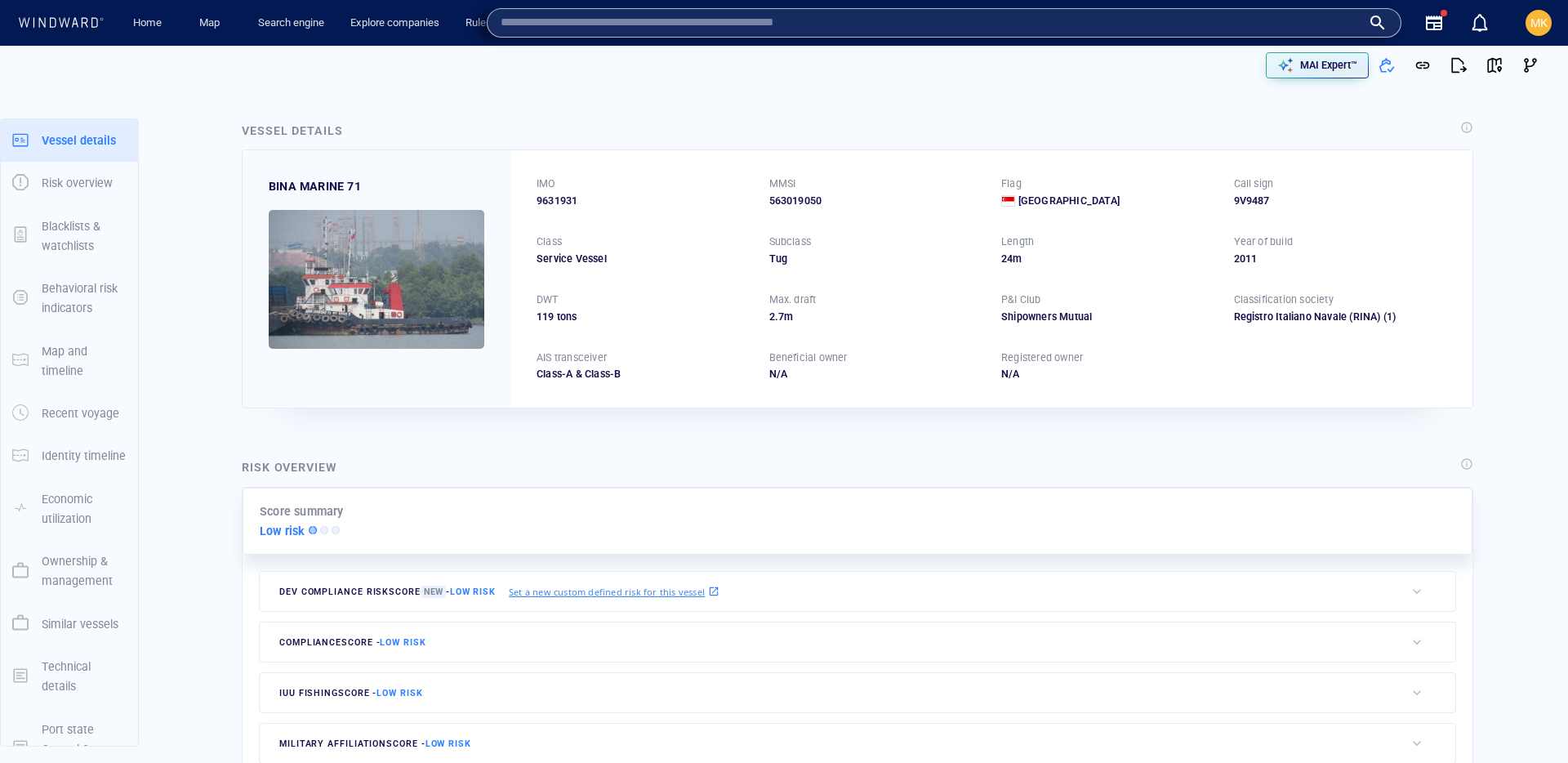
paste input "*******"
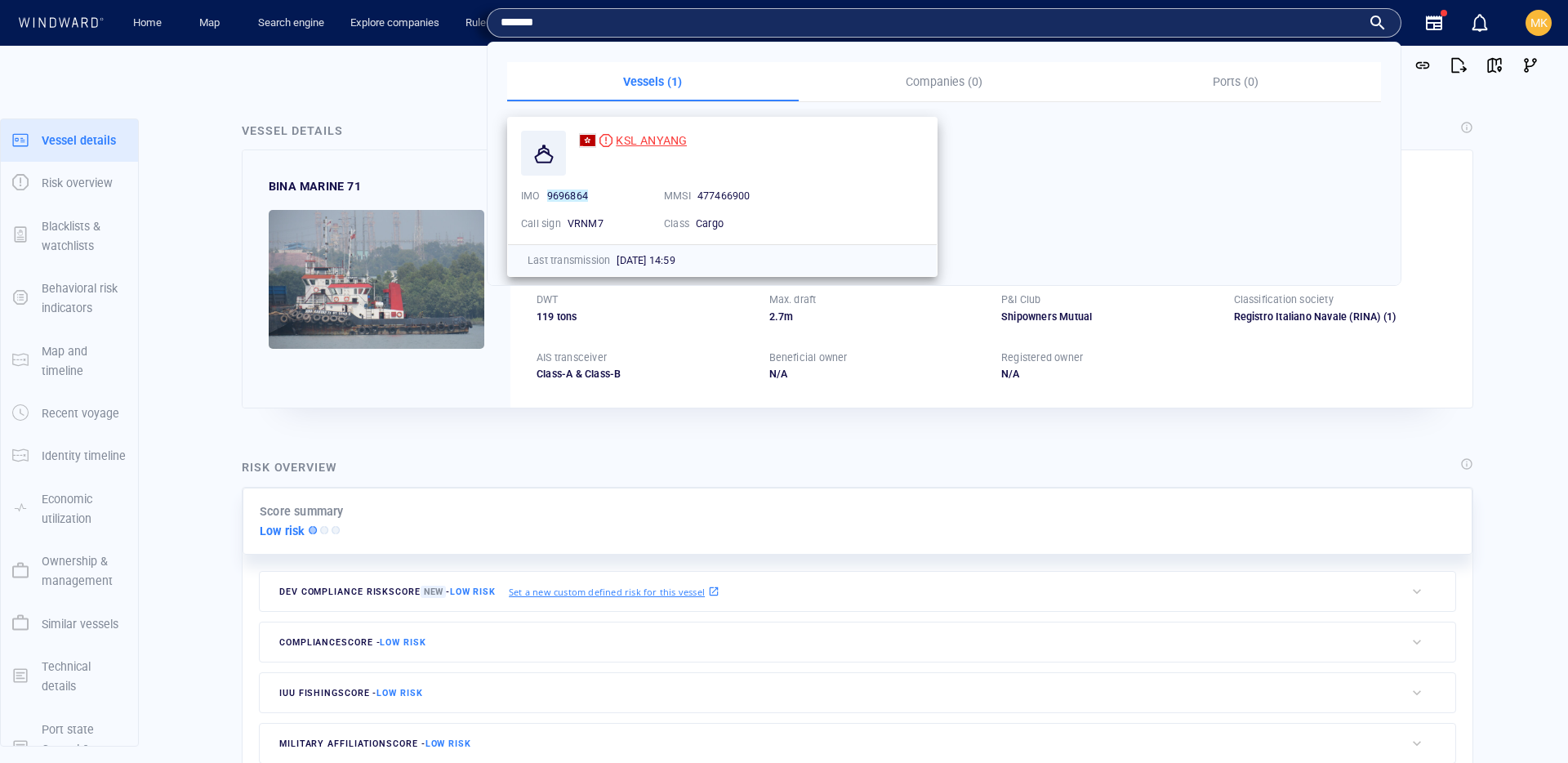
type input "*******"
click at [655, 134] on span "KSL ANYANG" at bounding box center [652, 140] width 71 height 13
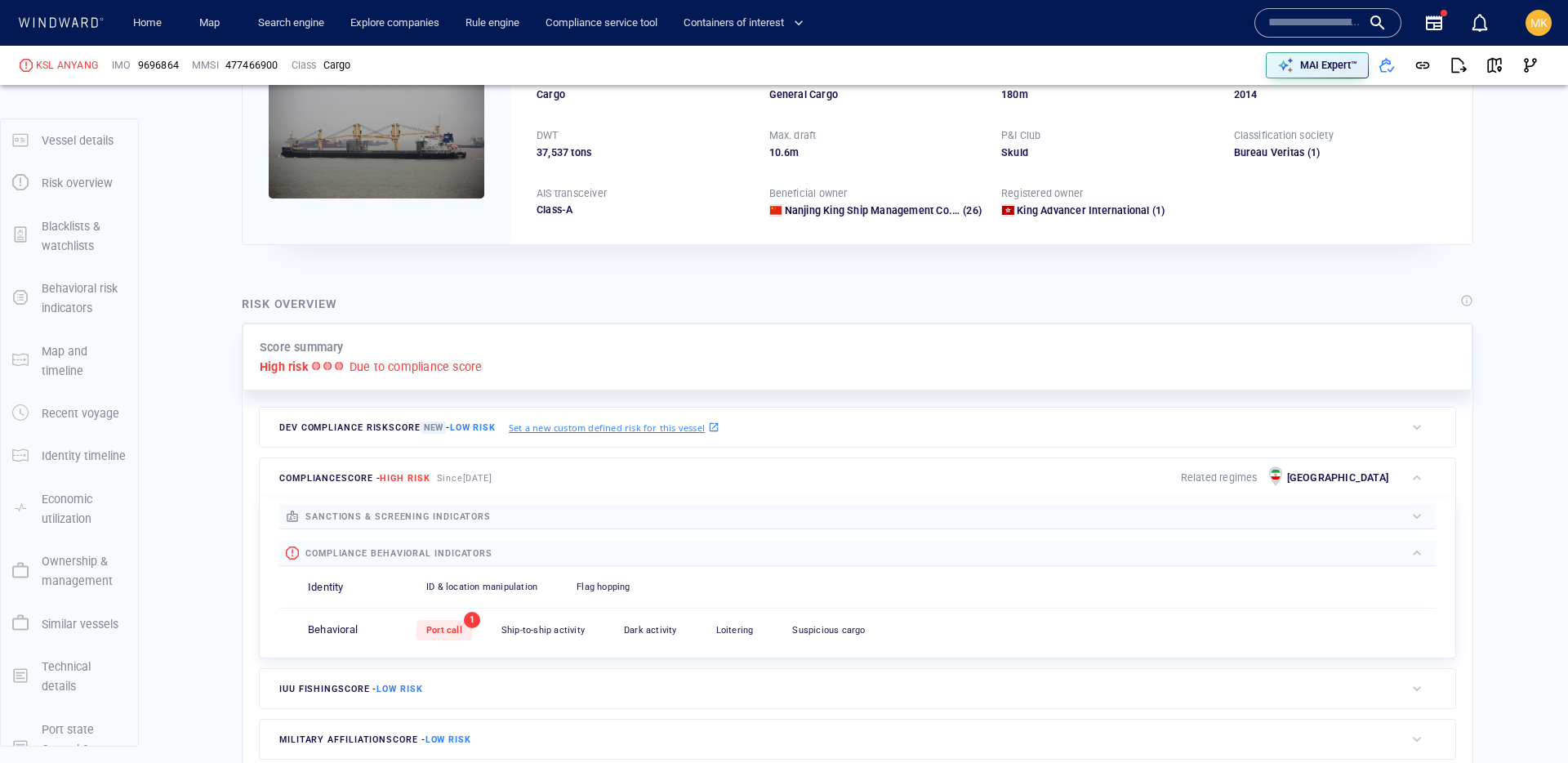
scroll to position [43, 0]
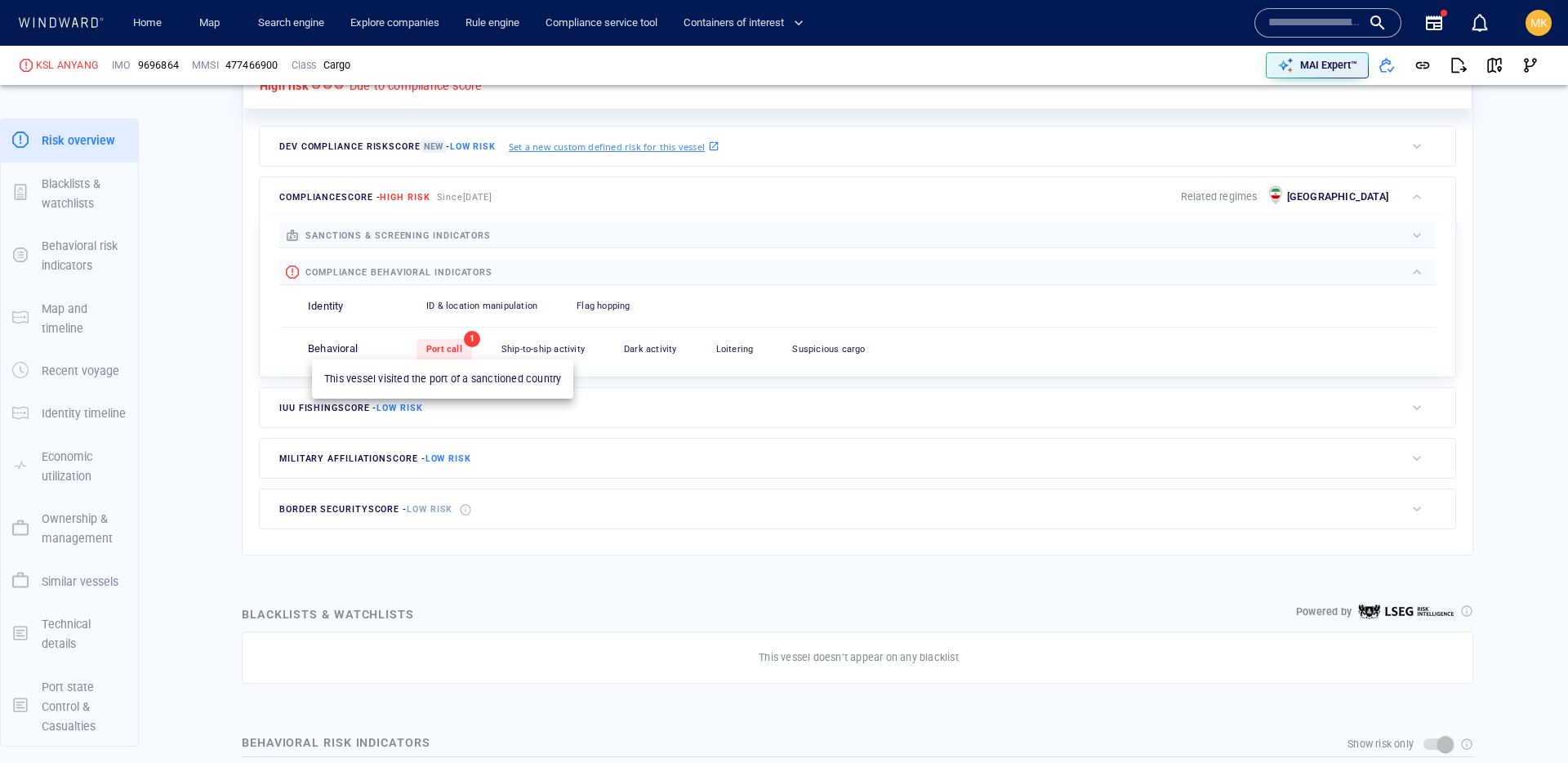
click at [426, 346] on span "Port call" at bounding box center [443, 350] width 35 height 11
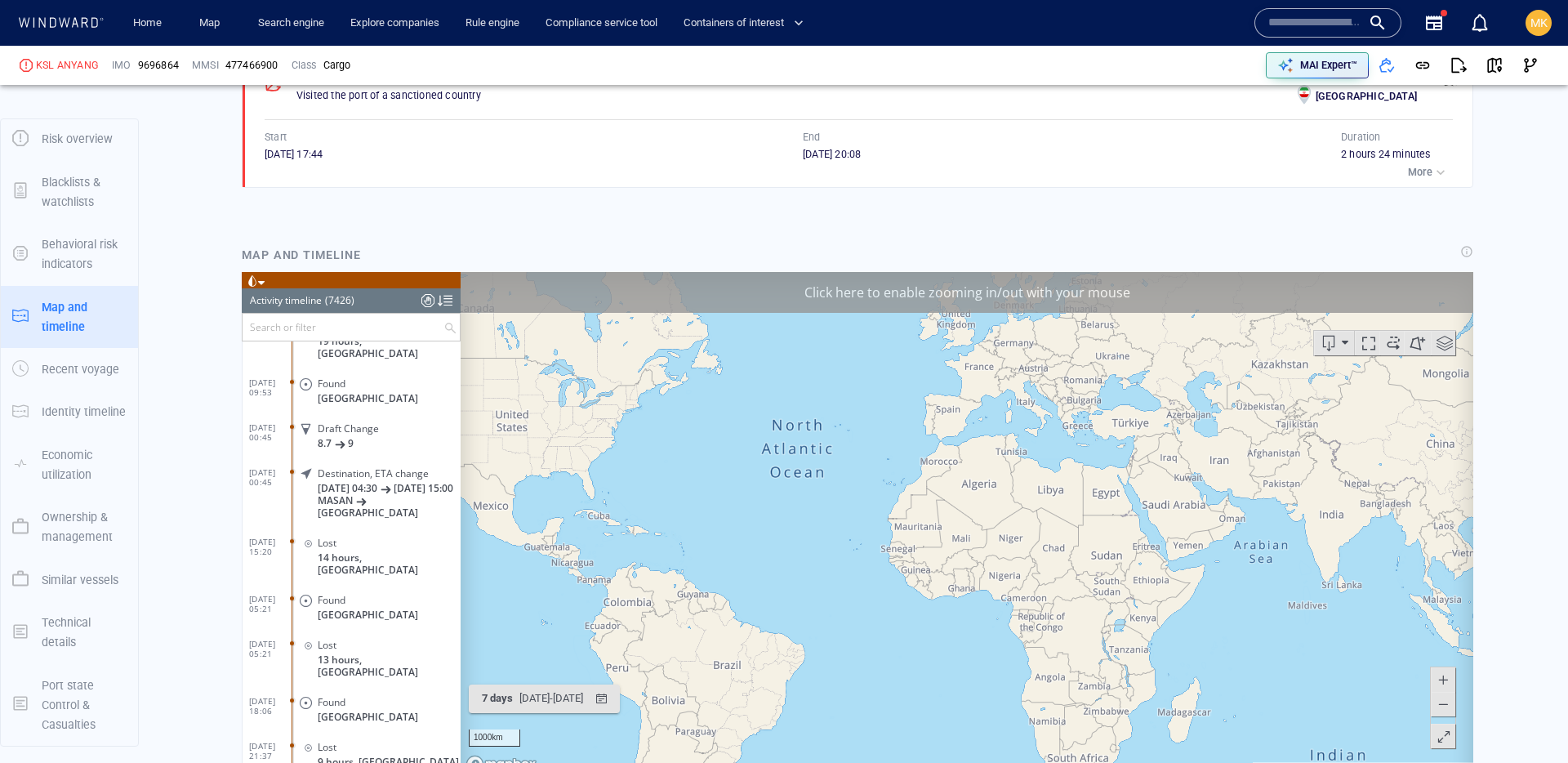
scroll to position [333287, 0]
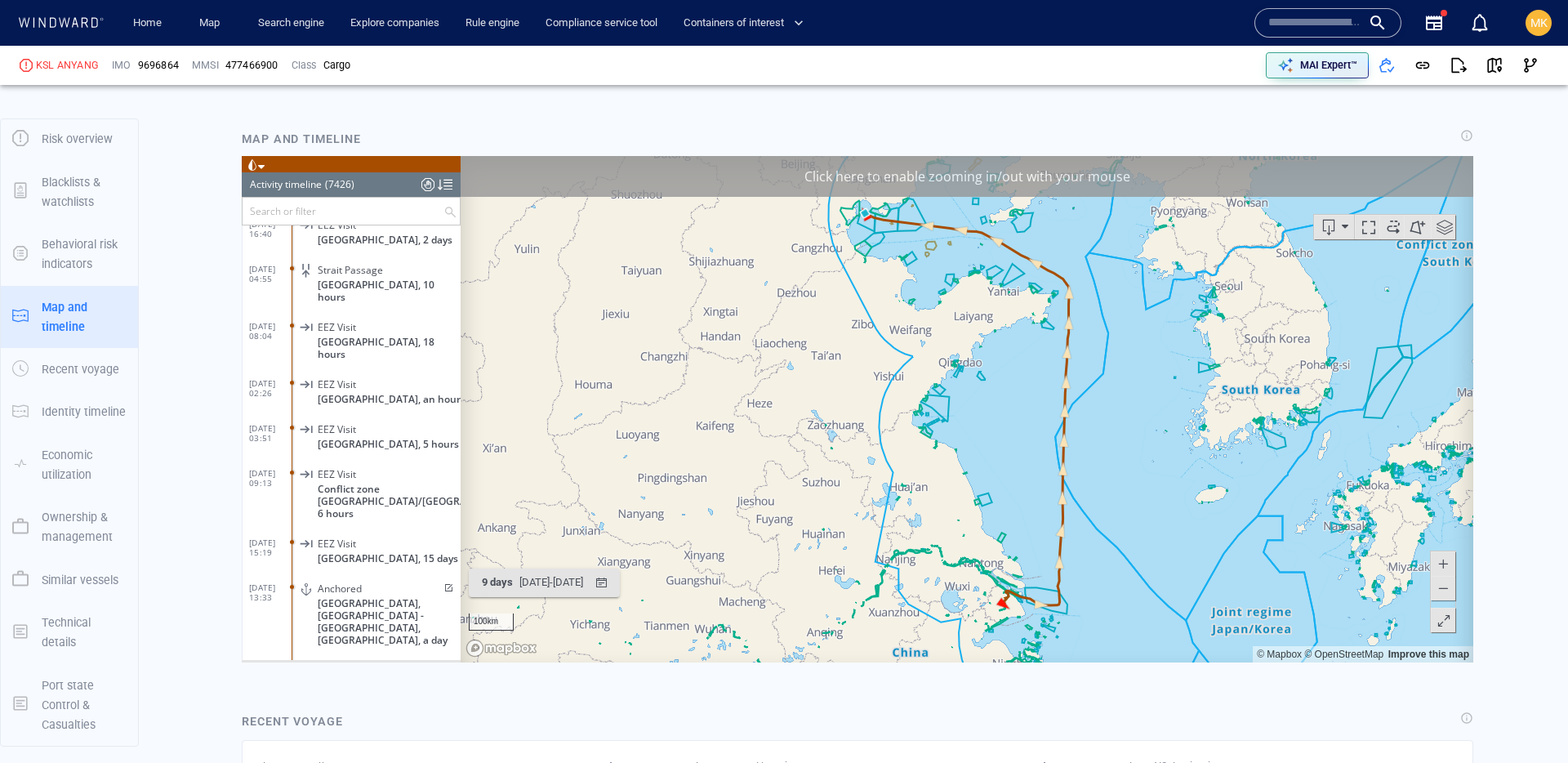
scroll to position [332877, 0]
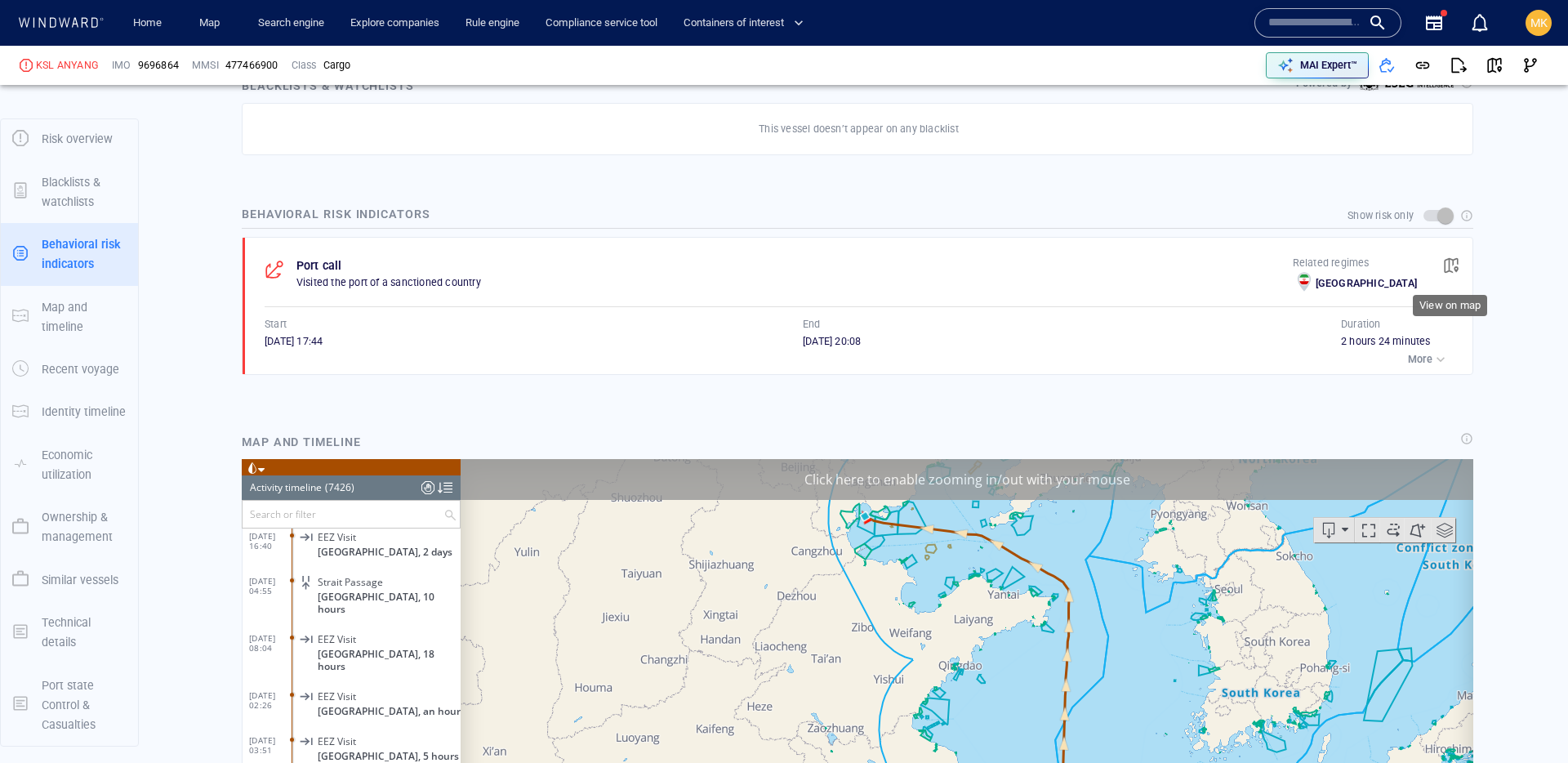
click at [1451, 268] on span "button" at bounding box center [1452, 266] width 16 height 16
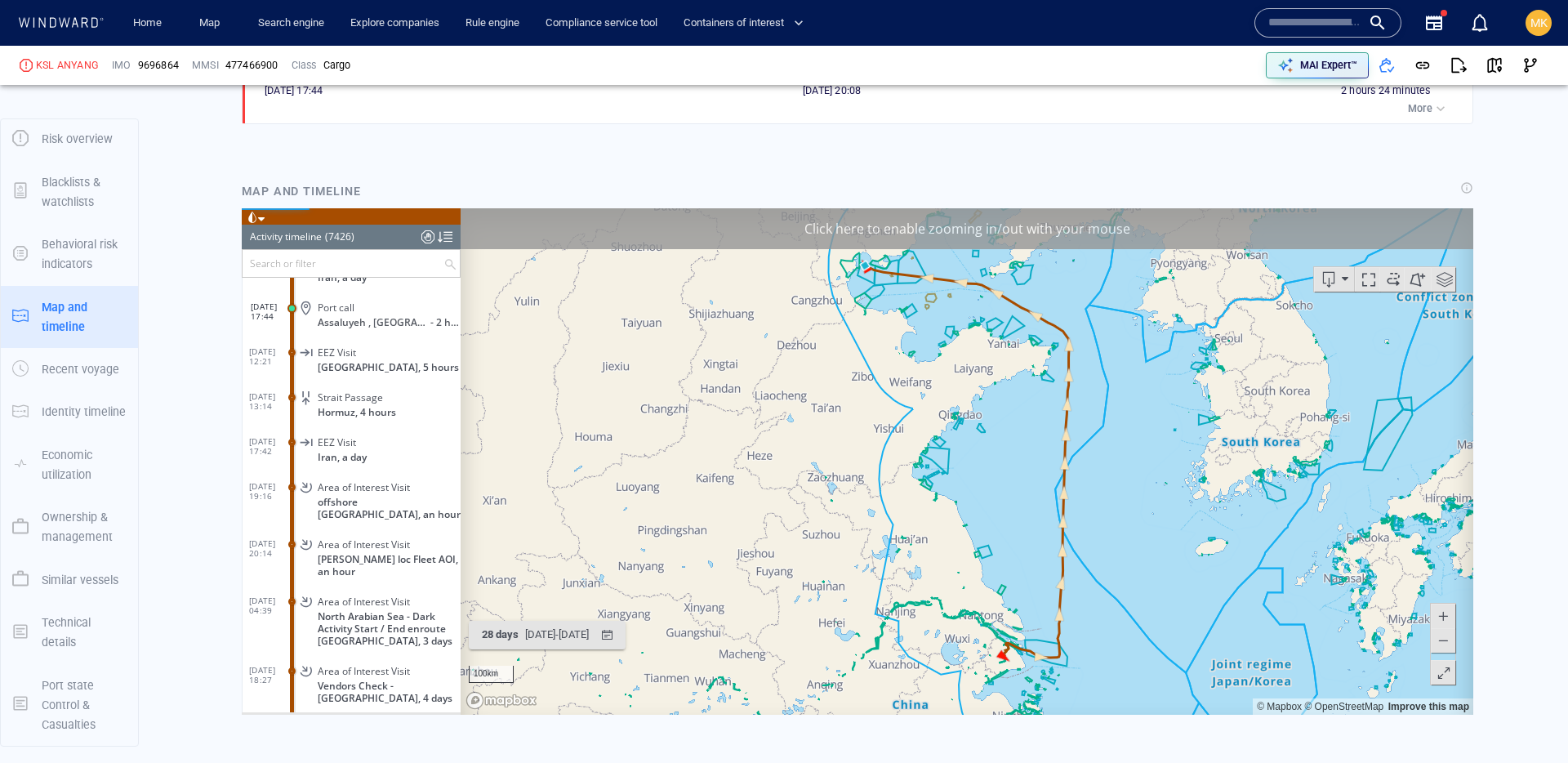
scroll to position [1226, 0]
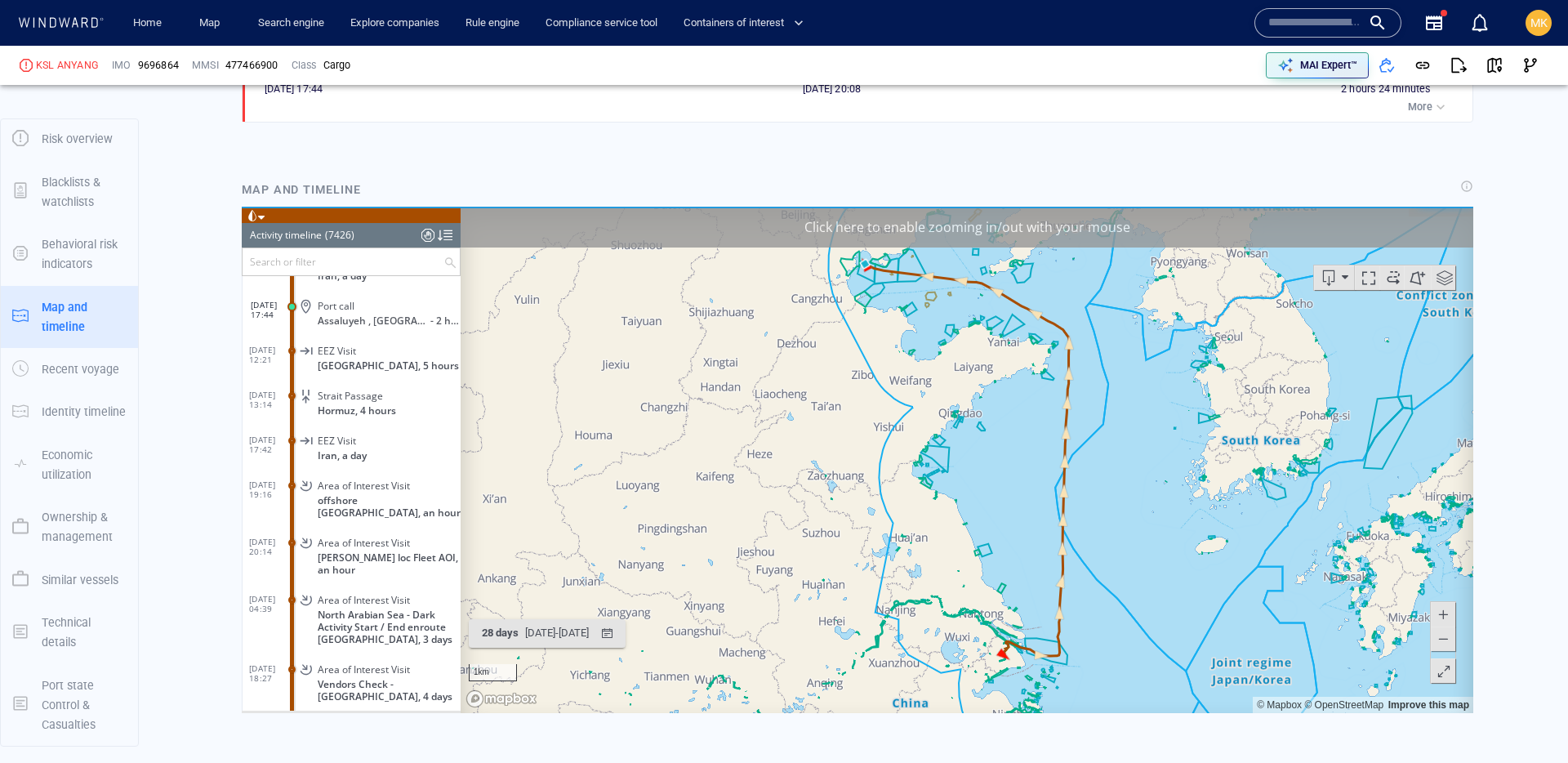
click at [426, 307] on div "Port call" at bounding box center [386, 304] width 137 height 12
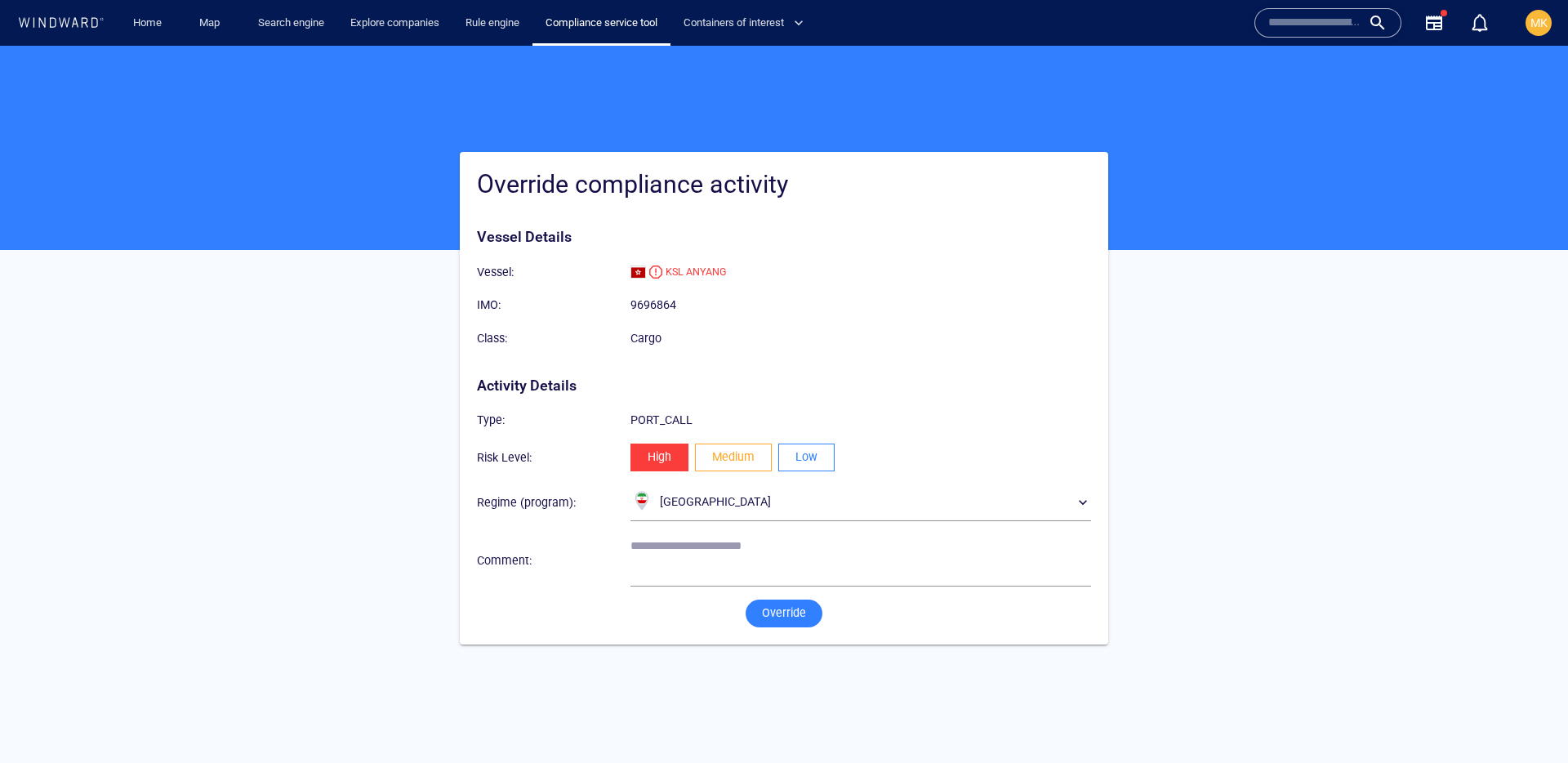
click at [803, 464] on span "Low" at bounding box center [806, 457] width 22 height 20
drag, startPoint x: 727, startPoint y: 557, endPoint x: 742, endPoint y: 552, distance: 15.8
click at [727, 557] on textarea at bounding box center [861, 560] width 460 height 42
type textarea "**********"
click at [790, 625] on button "Override" at bounding box center [784, 614] width 76 height 28
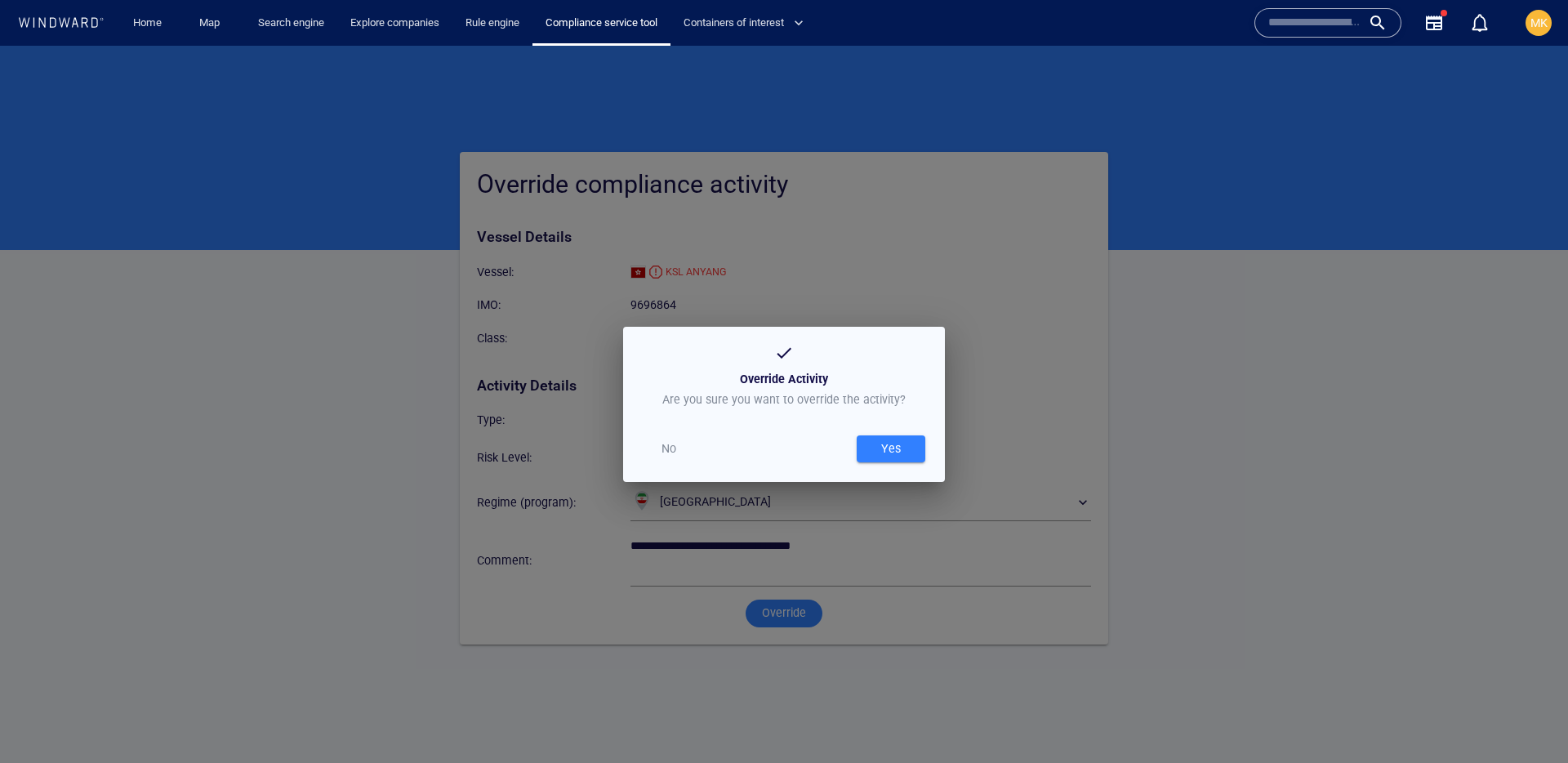
click at [910, 458] on span "Yes" at bounding box center [890, 449] width 52 height 20
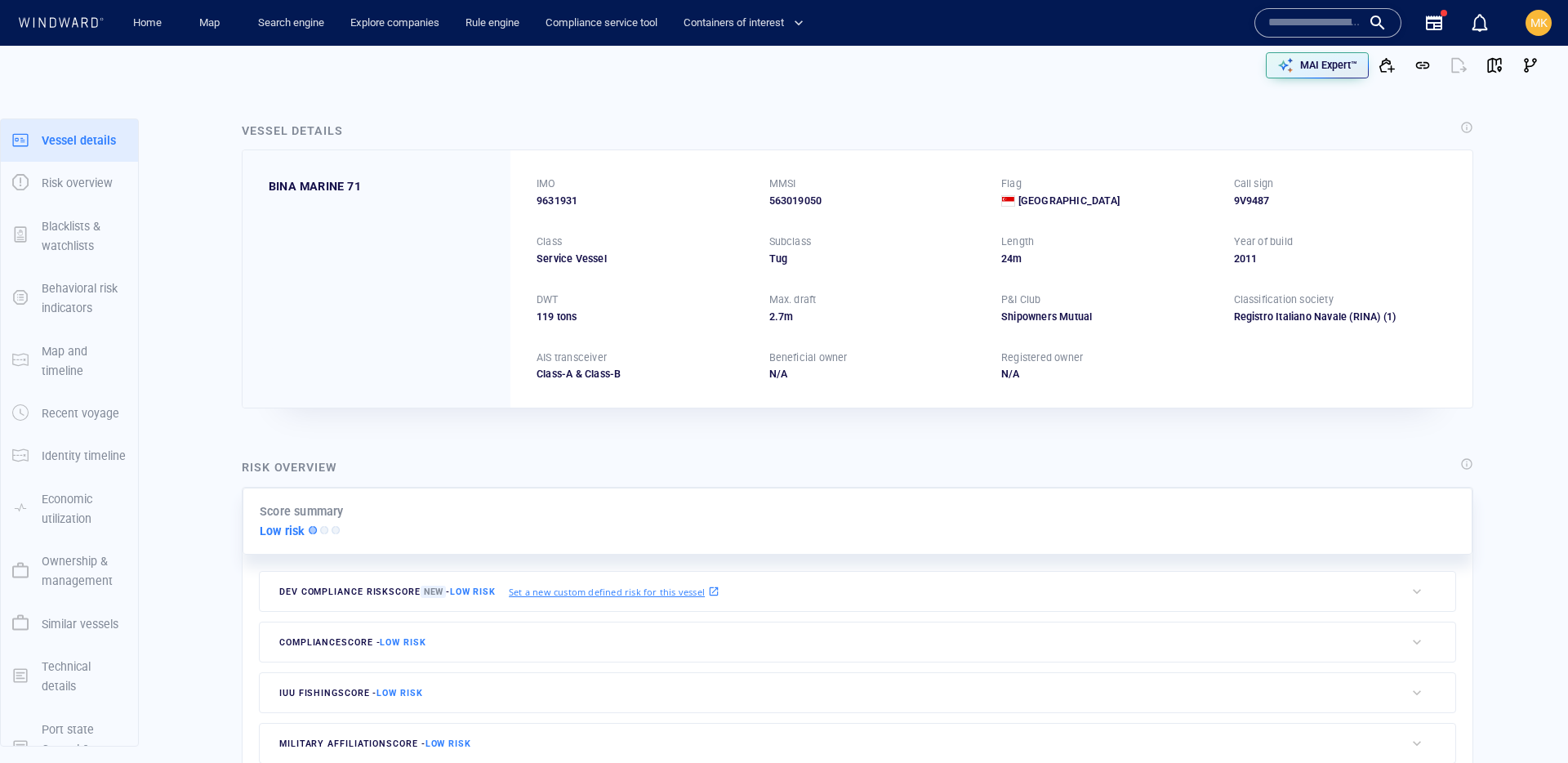
click at [1323, 20] on input "text" at bounding box center [1315, 23] width 93 height 25
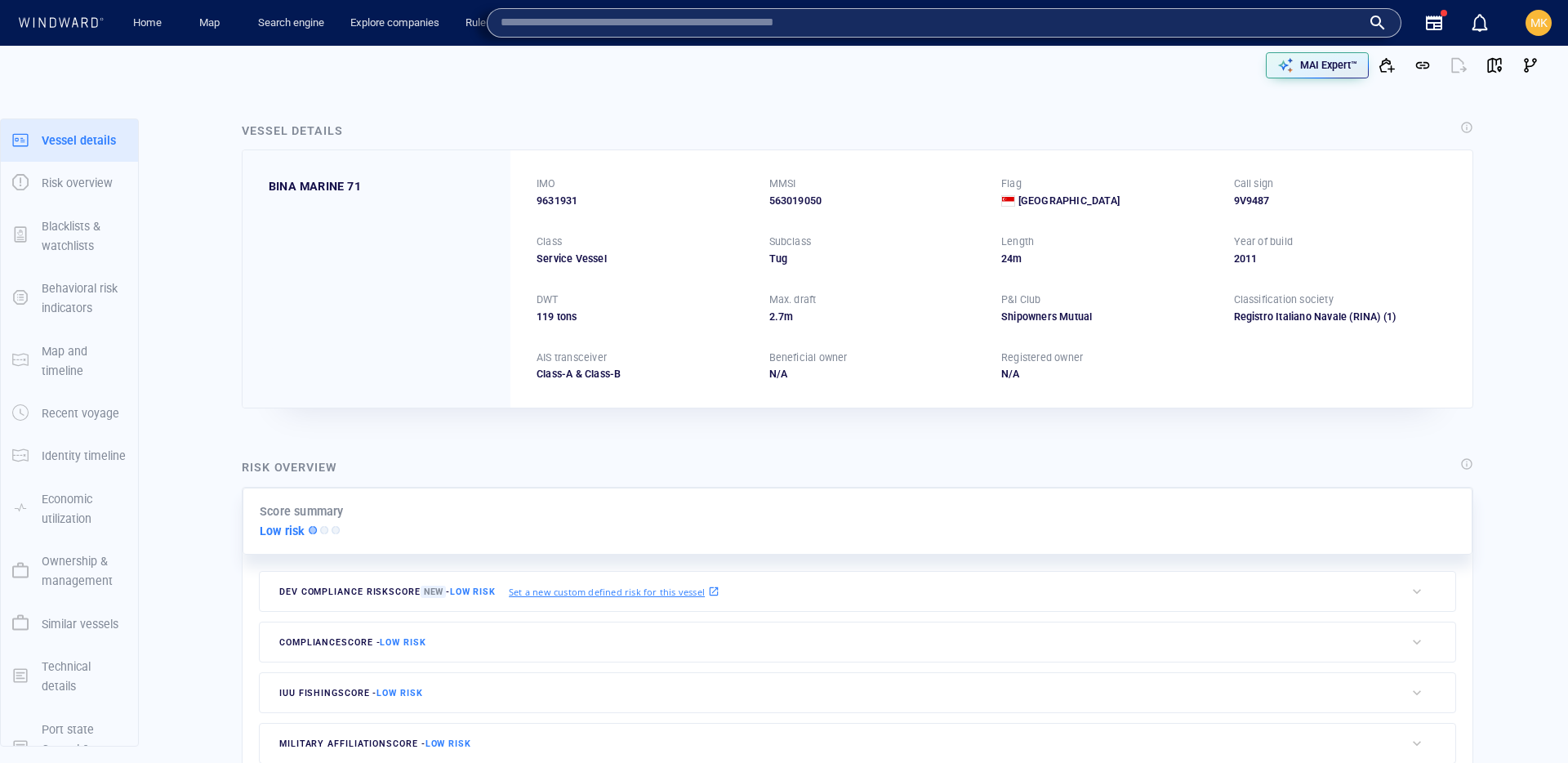
paste input "*******"
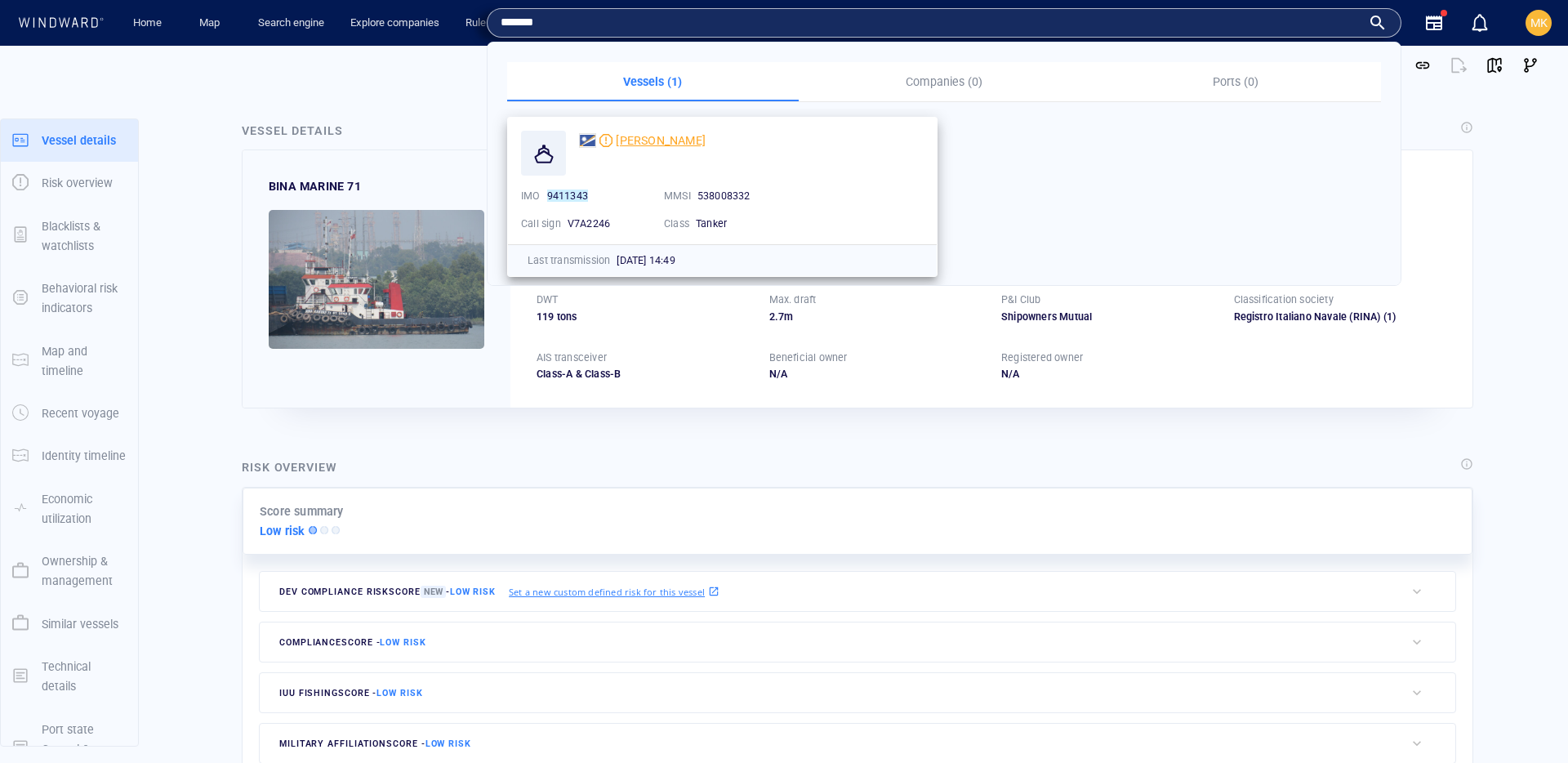
type input "*******"
click at [641, 142] on span "[PERSON_NAME]" at bounding box center [661, 140] width 90 height 13
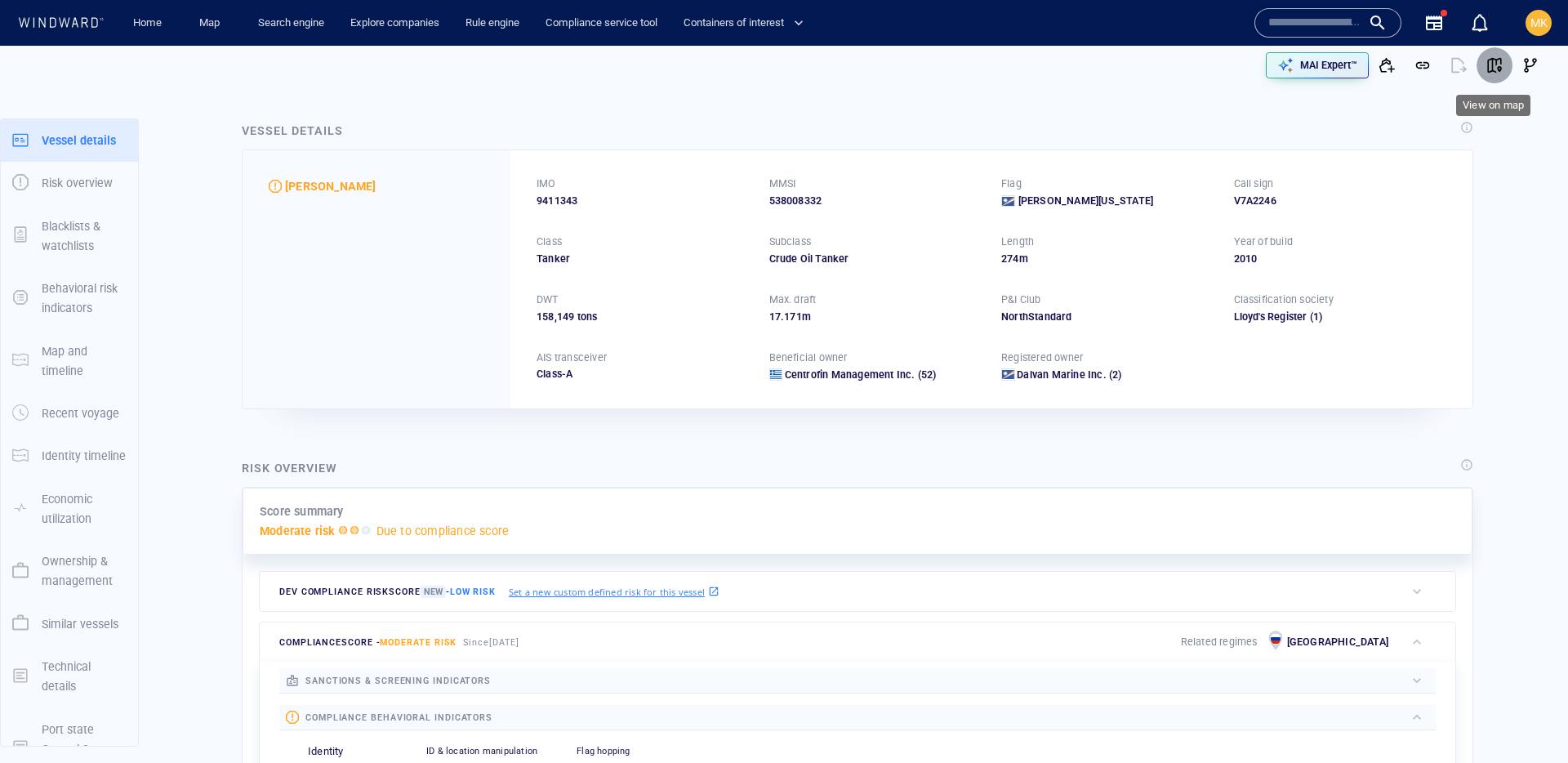
click at [1496, 66] on span "button" at bounding box center [1494, 66] width 16 height 16
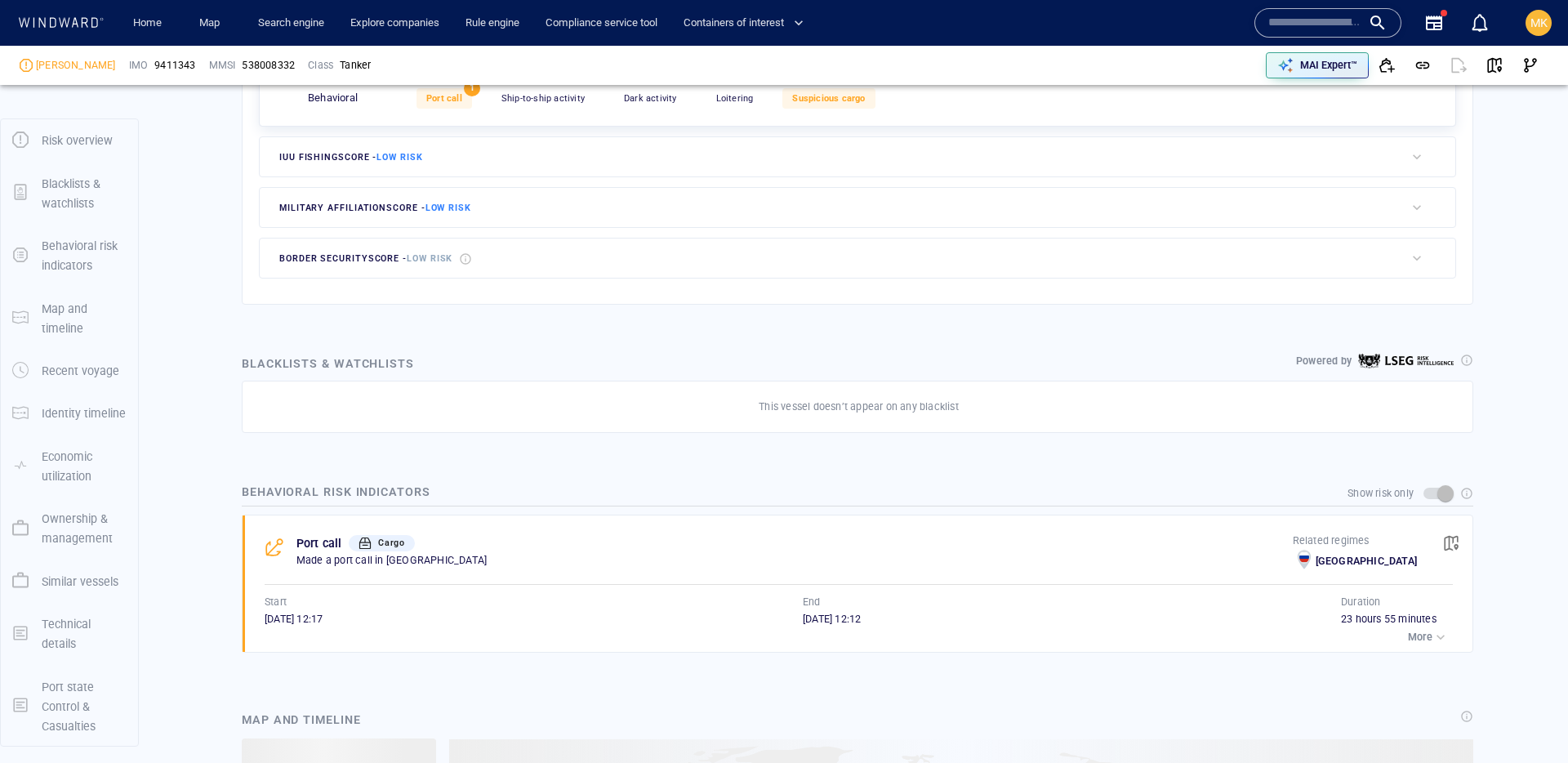
scroll to position [44, 0]
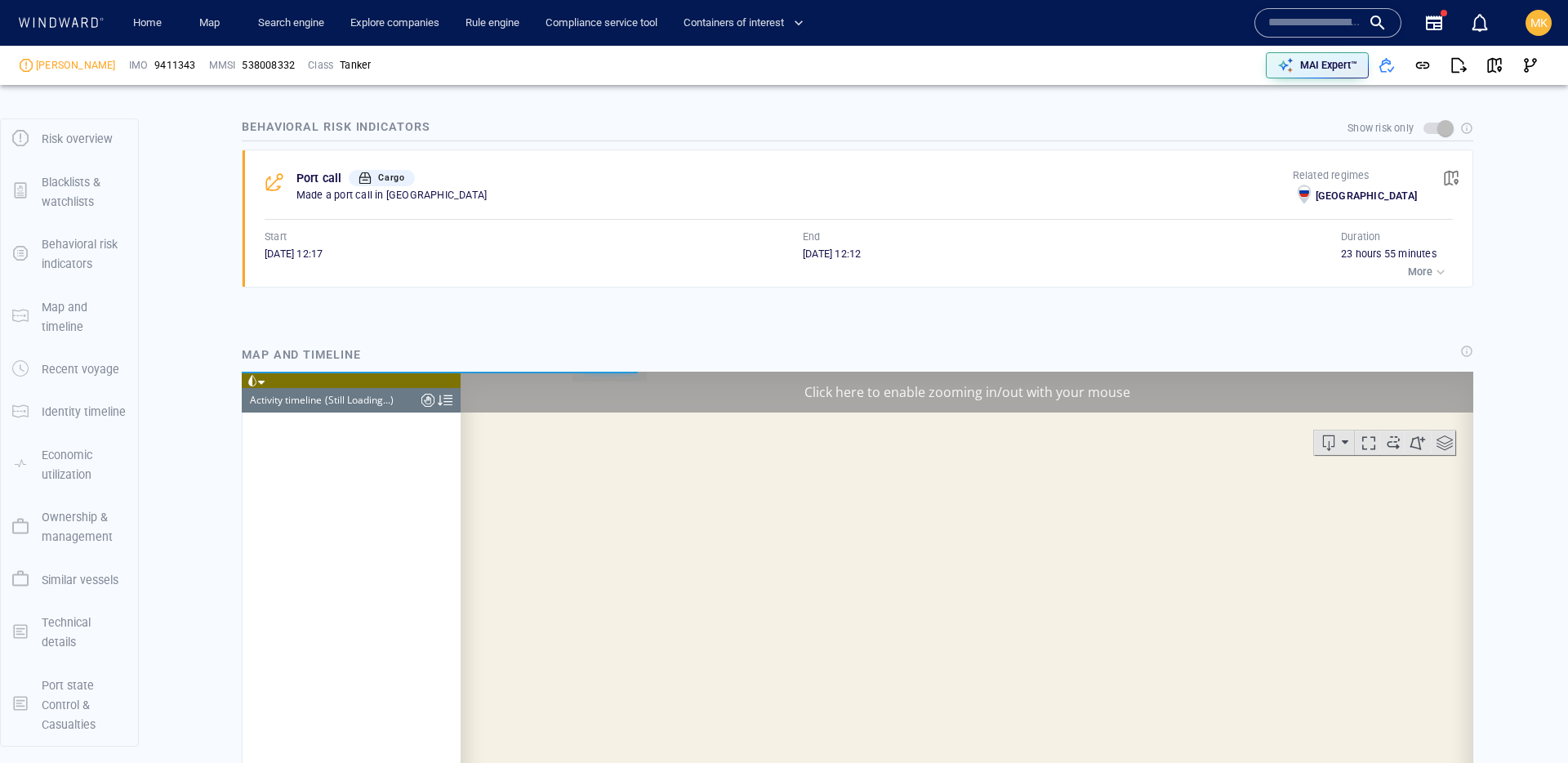
scroll to position [24596, 0]
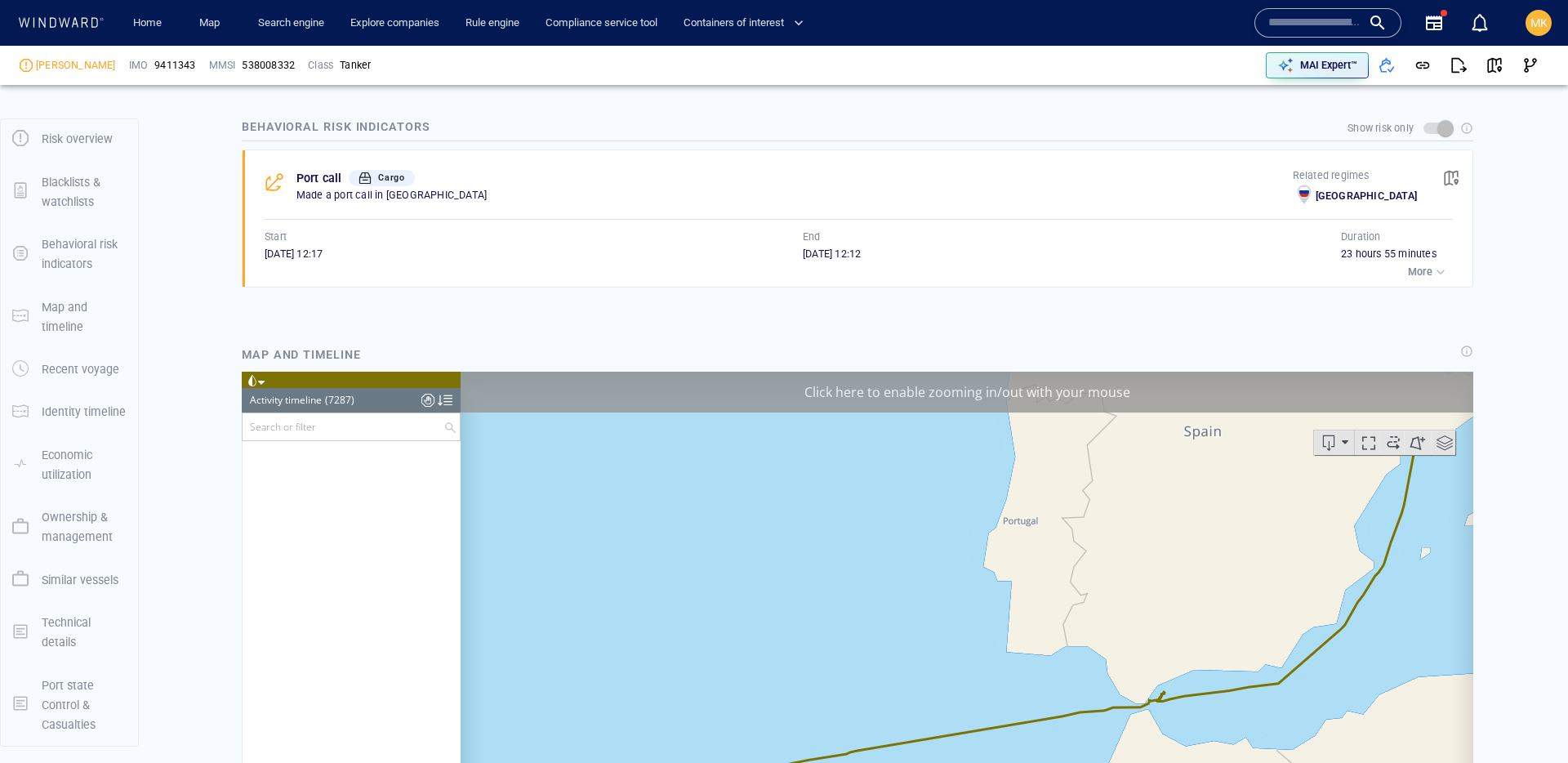
scroll to position [327040, 0]
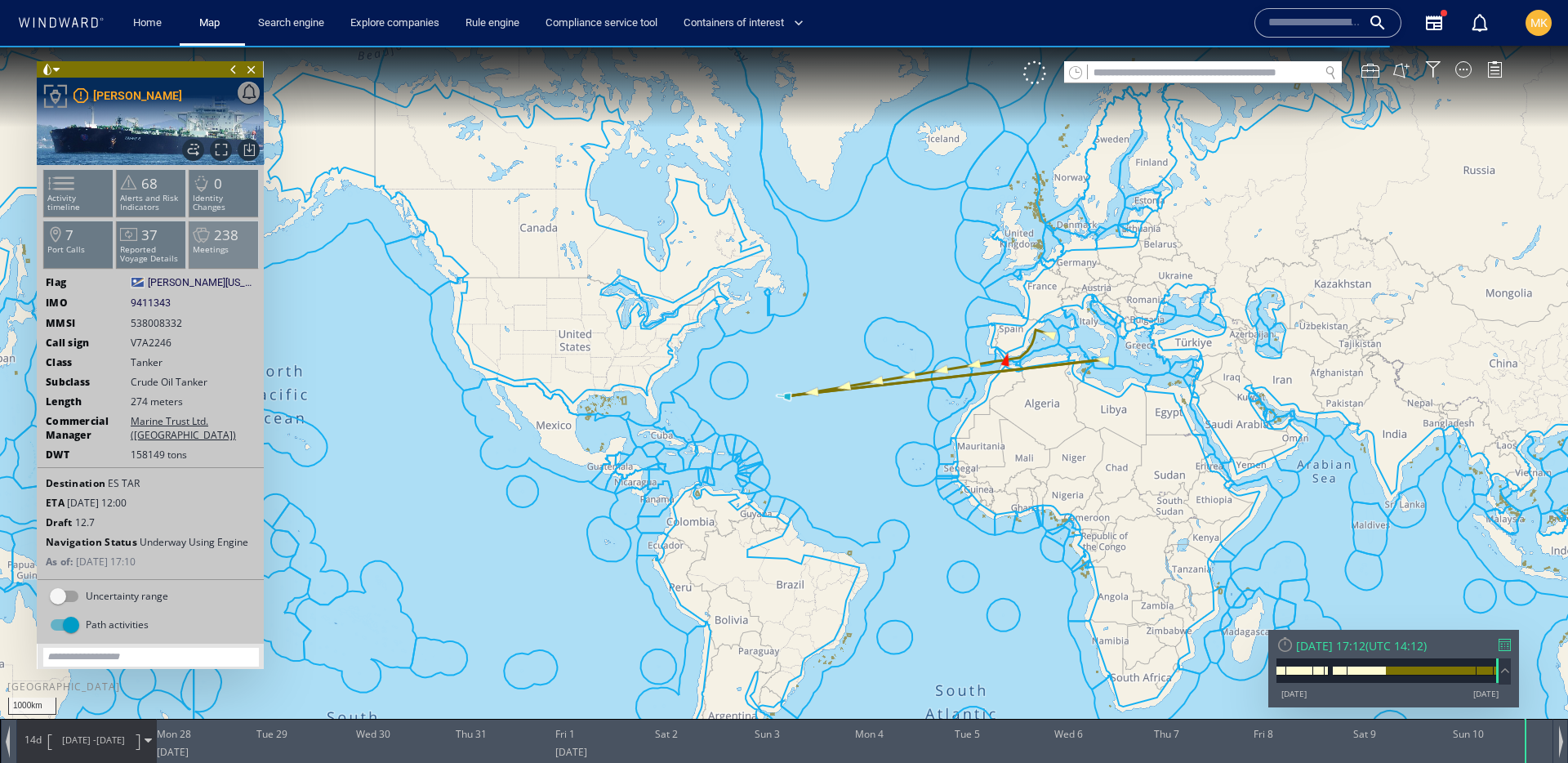
click at [238, 243] on li "238 Meetings" at bounding box center [224, 244] width 69 height 47
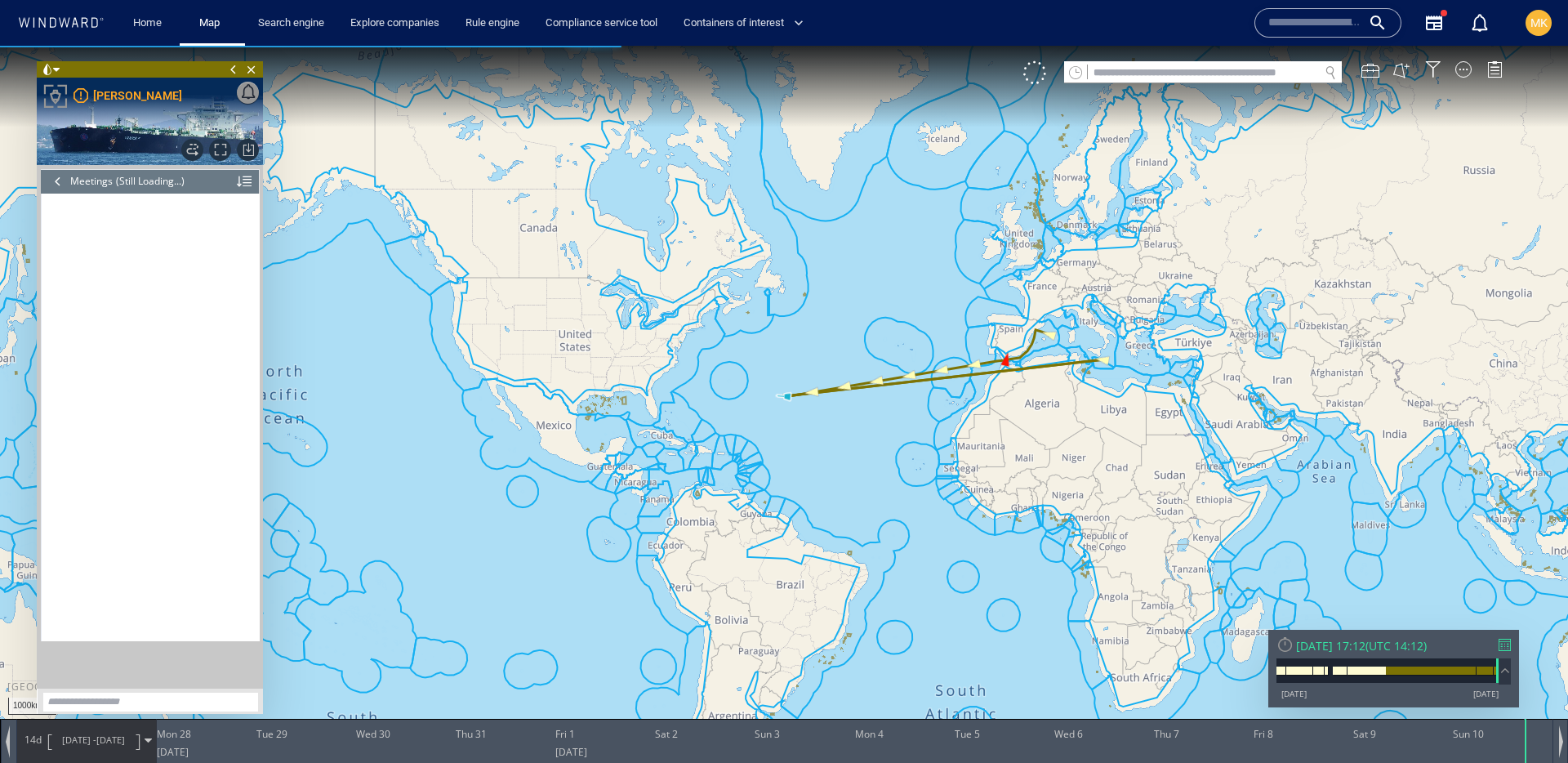
scroll to position [10248, 0]
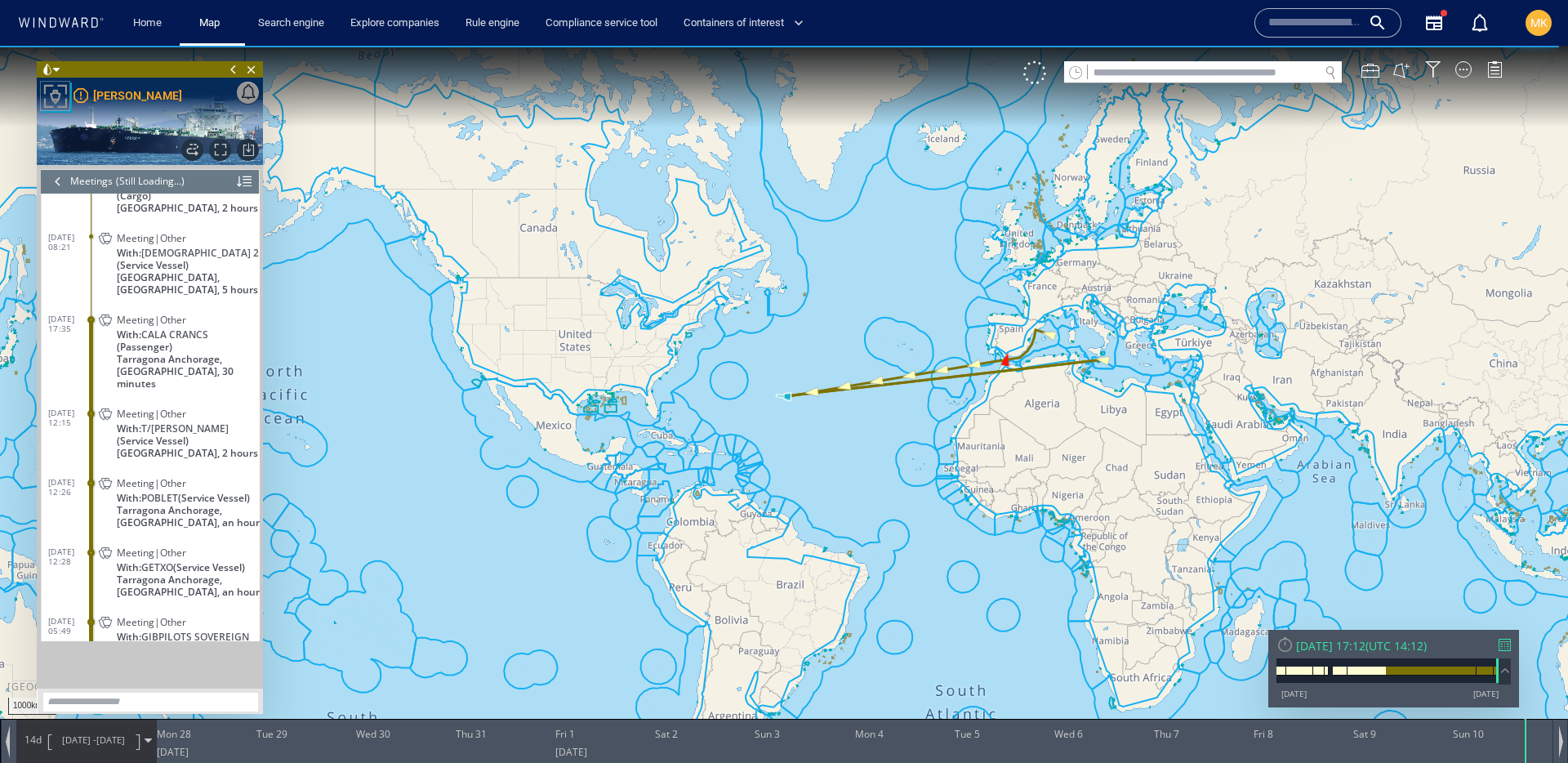
click at [1502, 646] on div at bounding box center [1504, 645] width 12 height 12
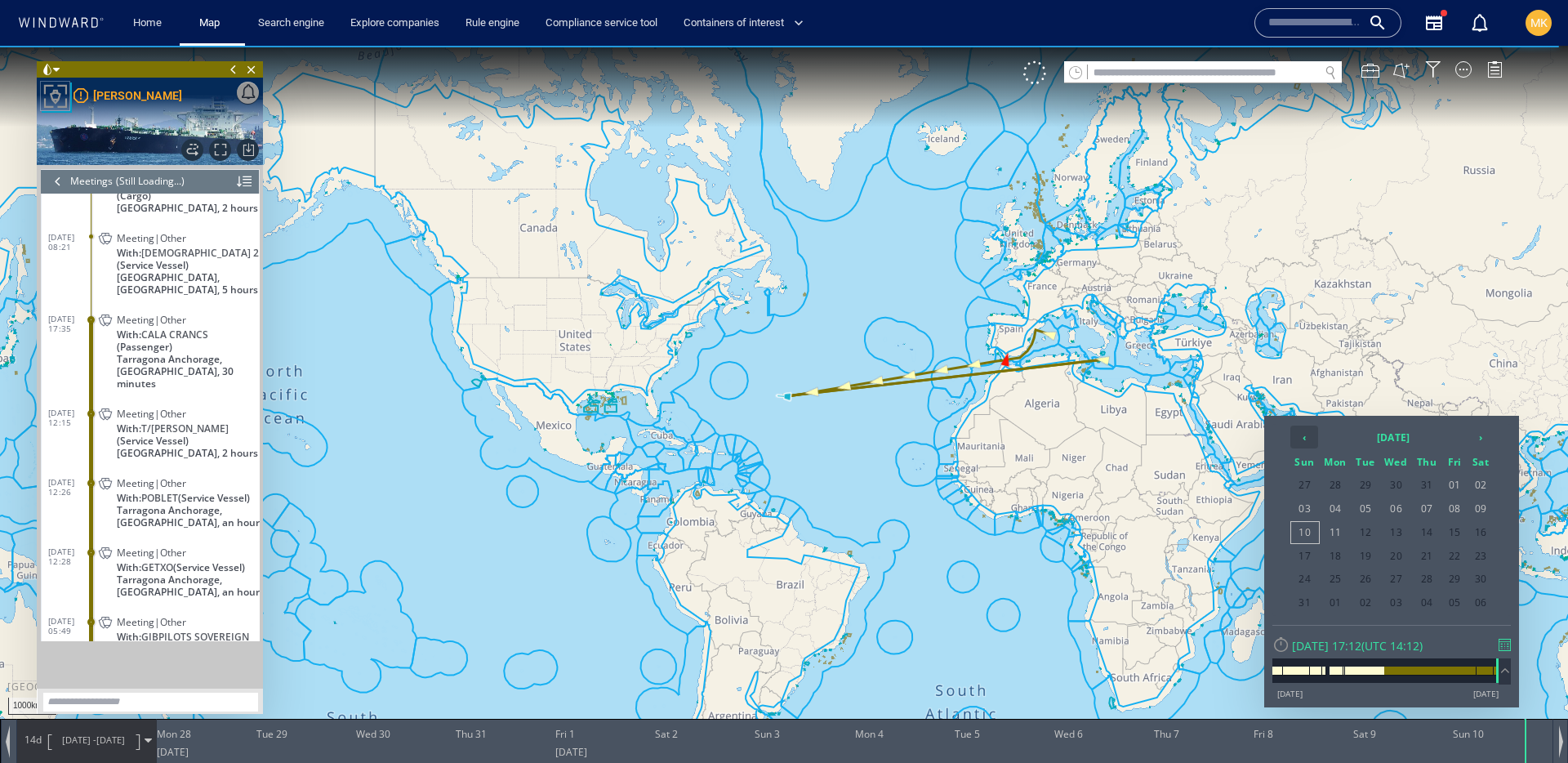
click at [1300, 432] on th "‹" at bounding box center [1304, 437] width 28 height 23
click at [1313, 507] on span "06" at bounding box center [1305, 508] width 28 height 21
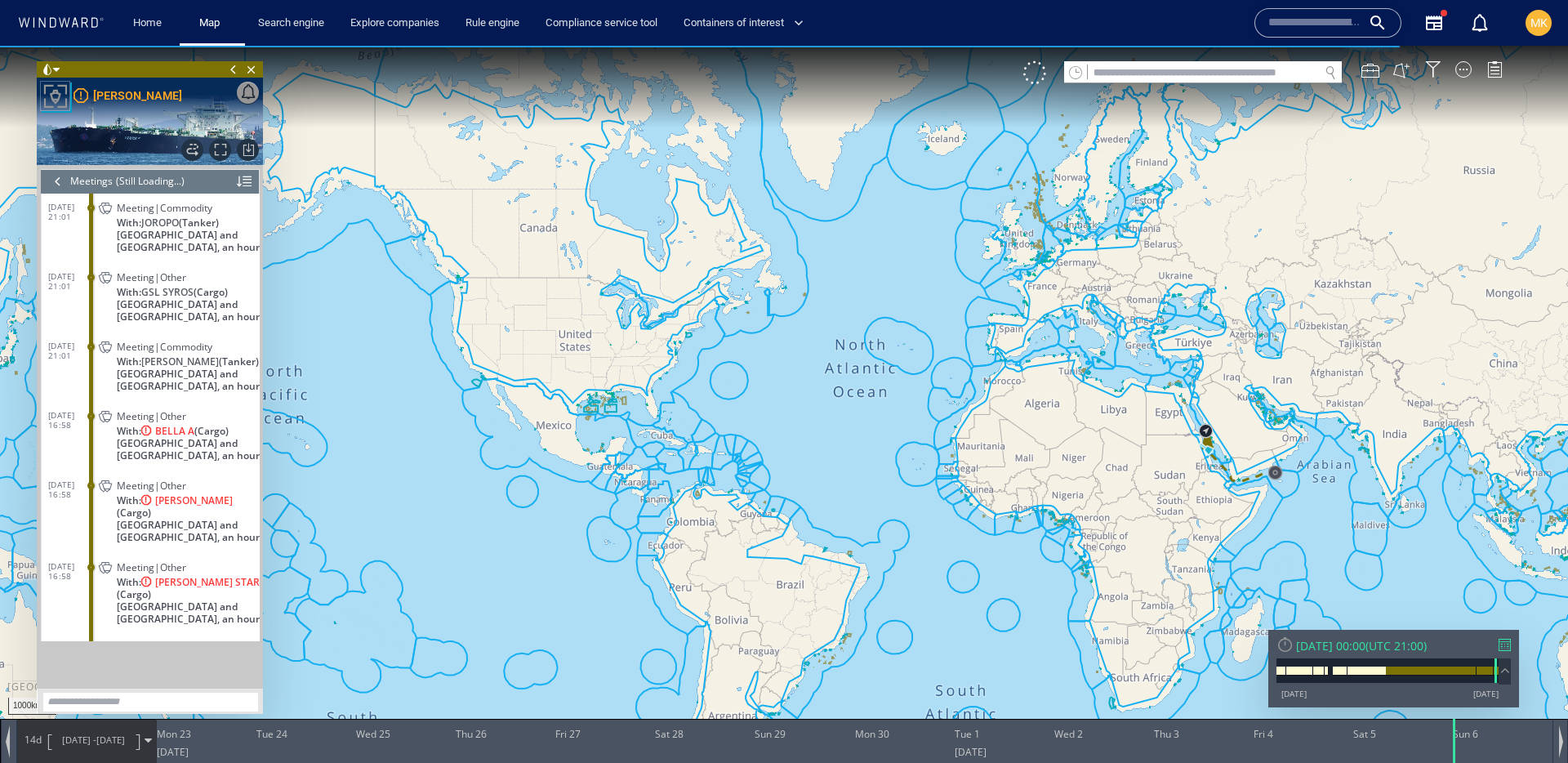
scroll to position [4062, 0]
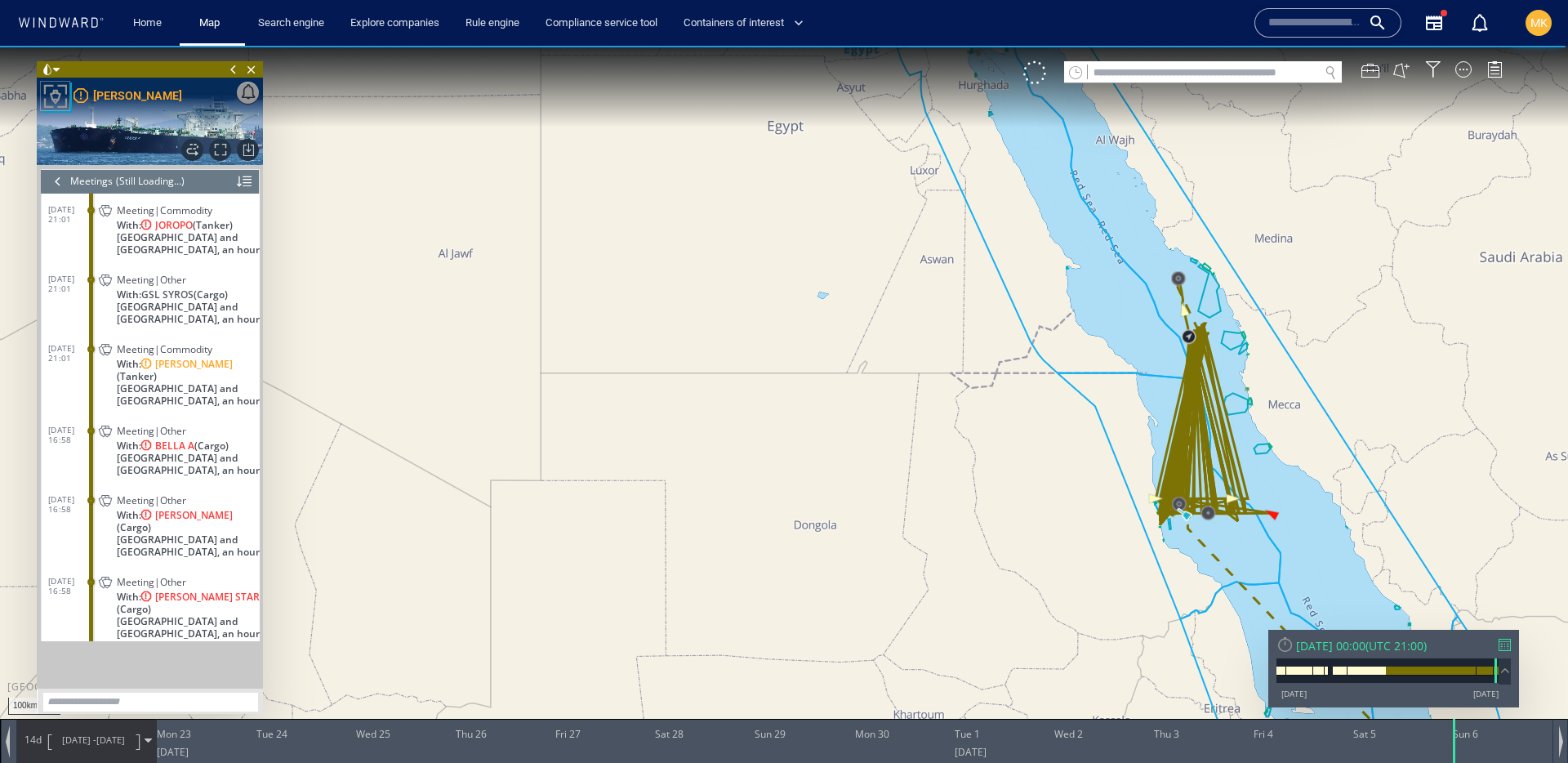
drag, startPoint x: 985, startPoint y: 346, endPoint x: 892, endPoint y: 336, distance: 93.5
click at [892, 336] on canvas "Map" at bounding box center [784, 396] width 1568 height 701
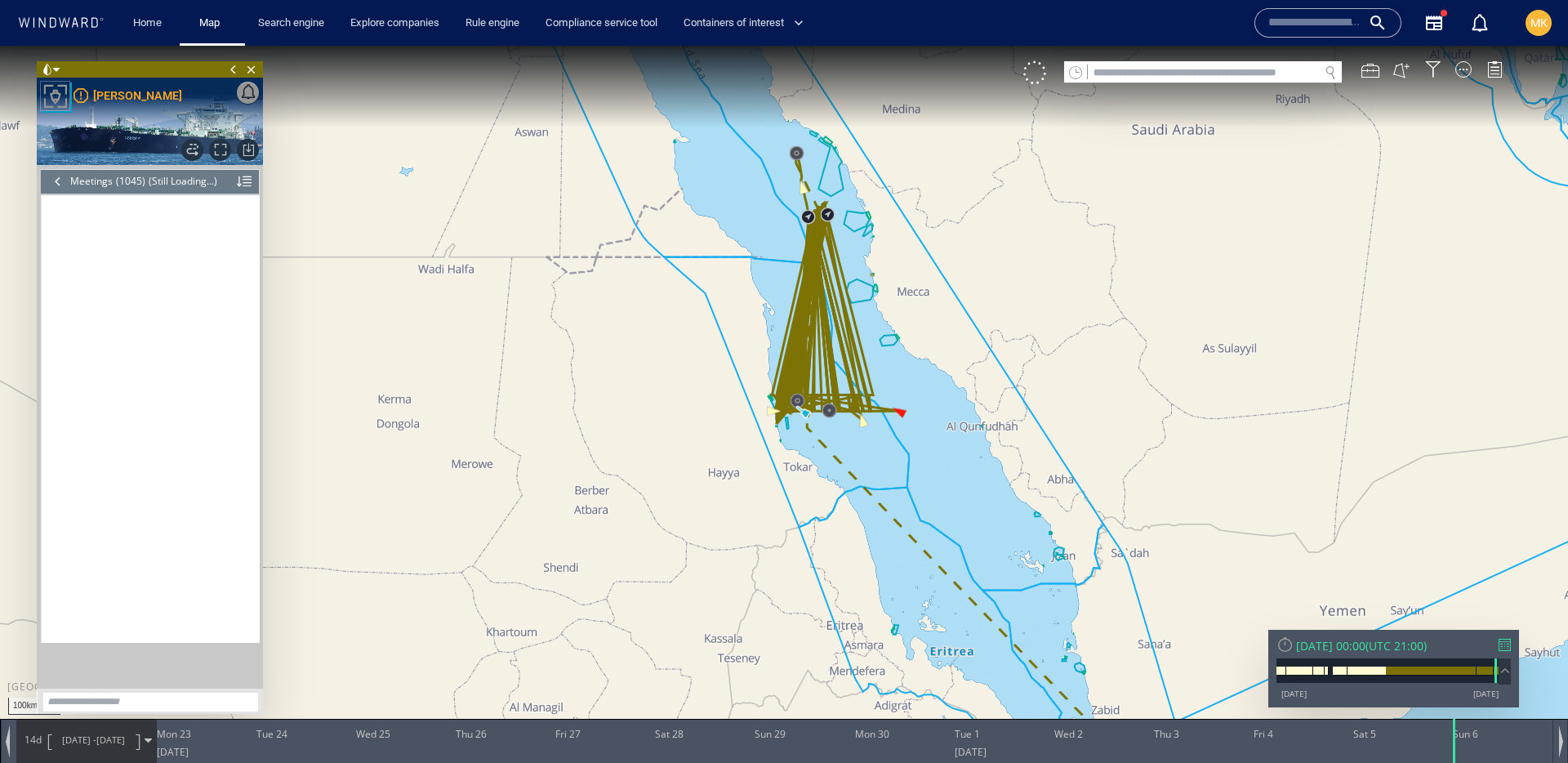
click at [82, 745] on span "[DATE] -" at bounding box center [79, 739] width 35 height 12
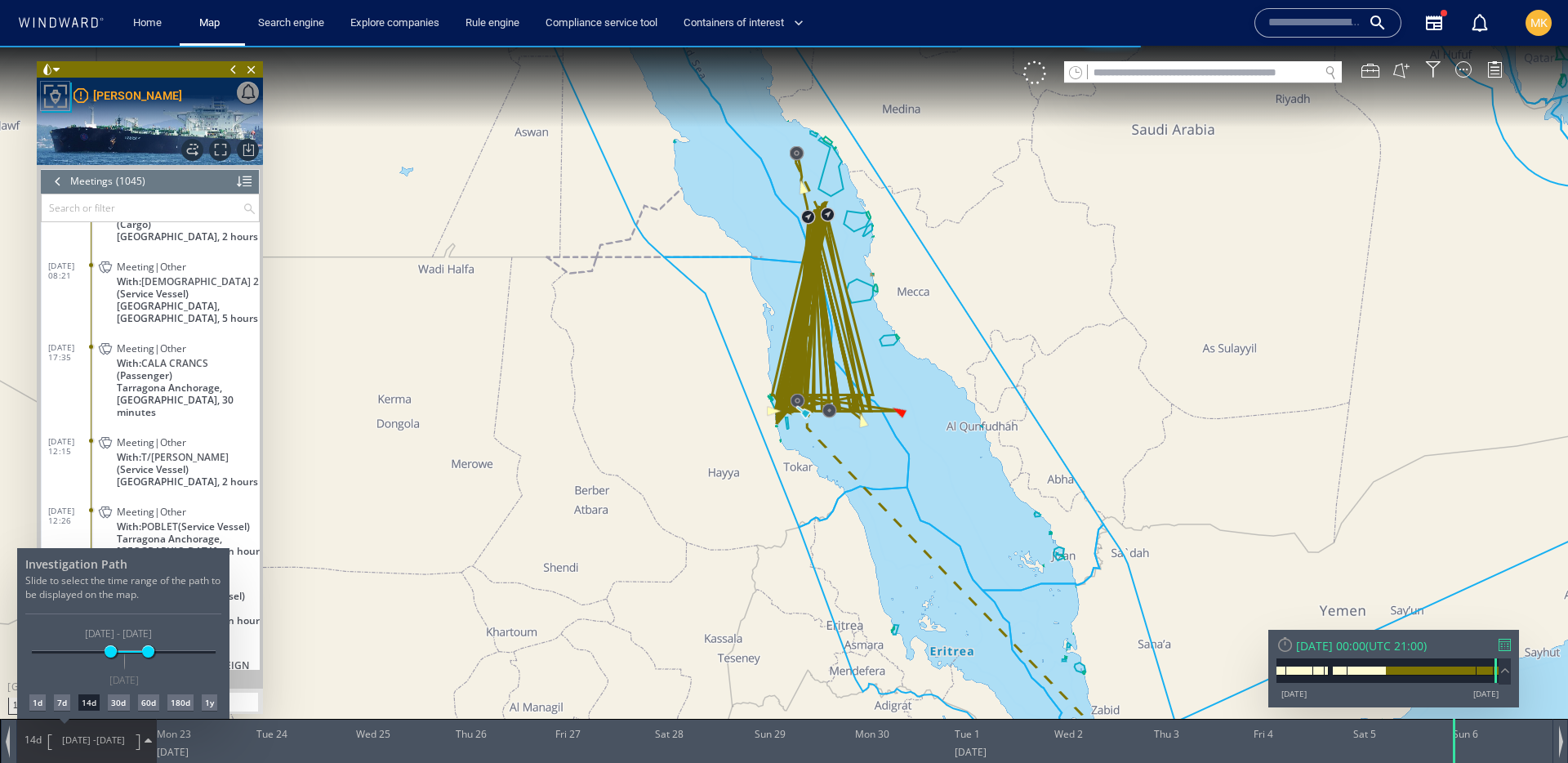
click at [147, 651] on div "[DATE] [DATE] [DATE] [DATE] [DATE] - [DATE] [DATE]" at bounding box center [124, 653] width 184 height 4
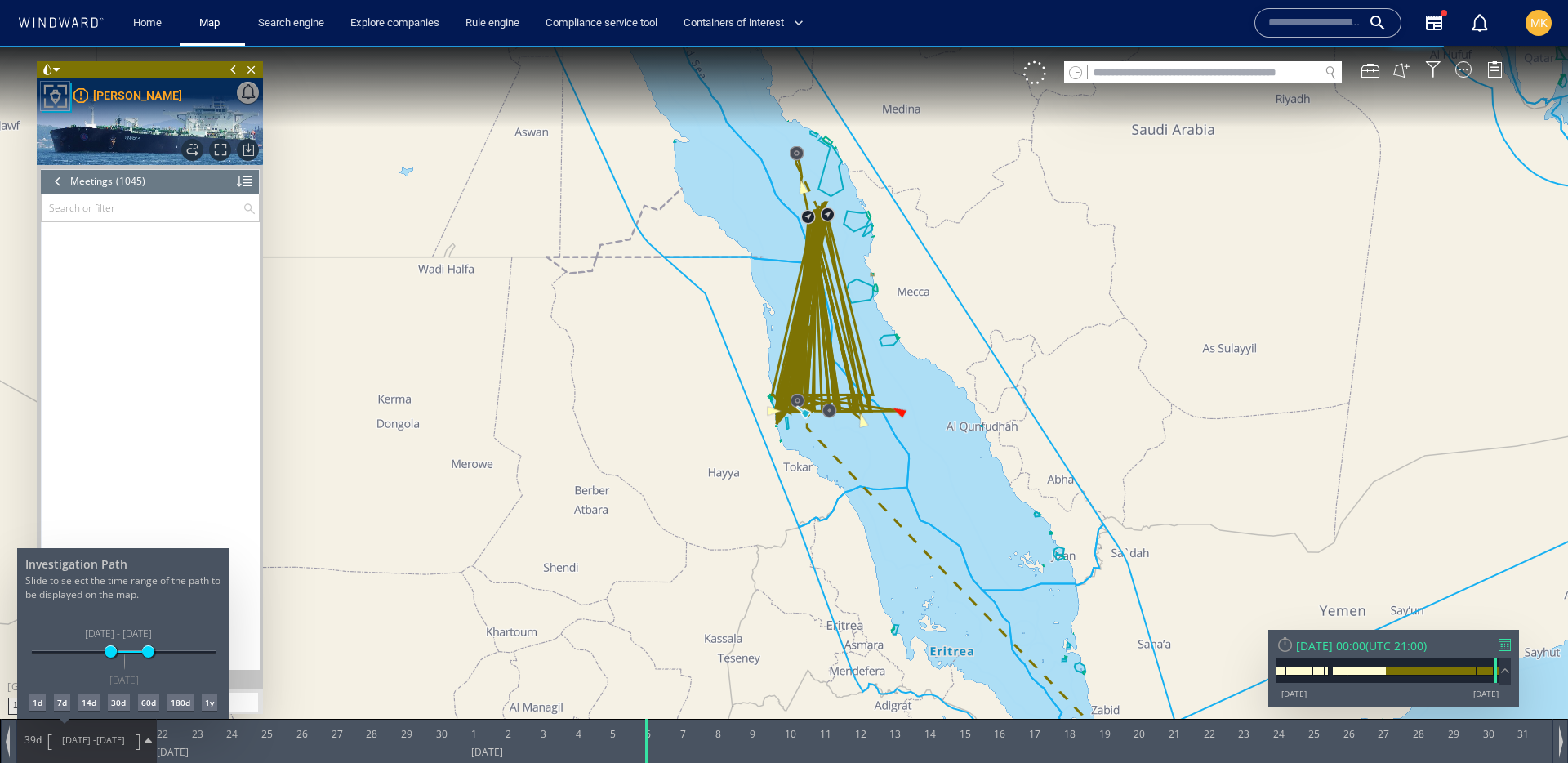
scroll to position [41884, 0]
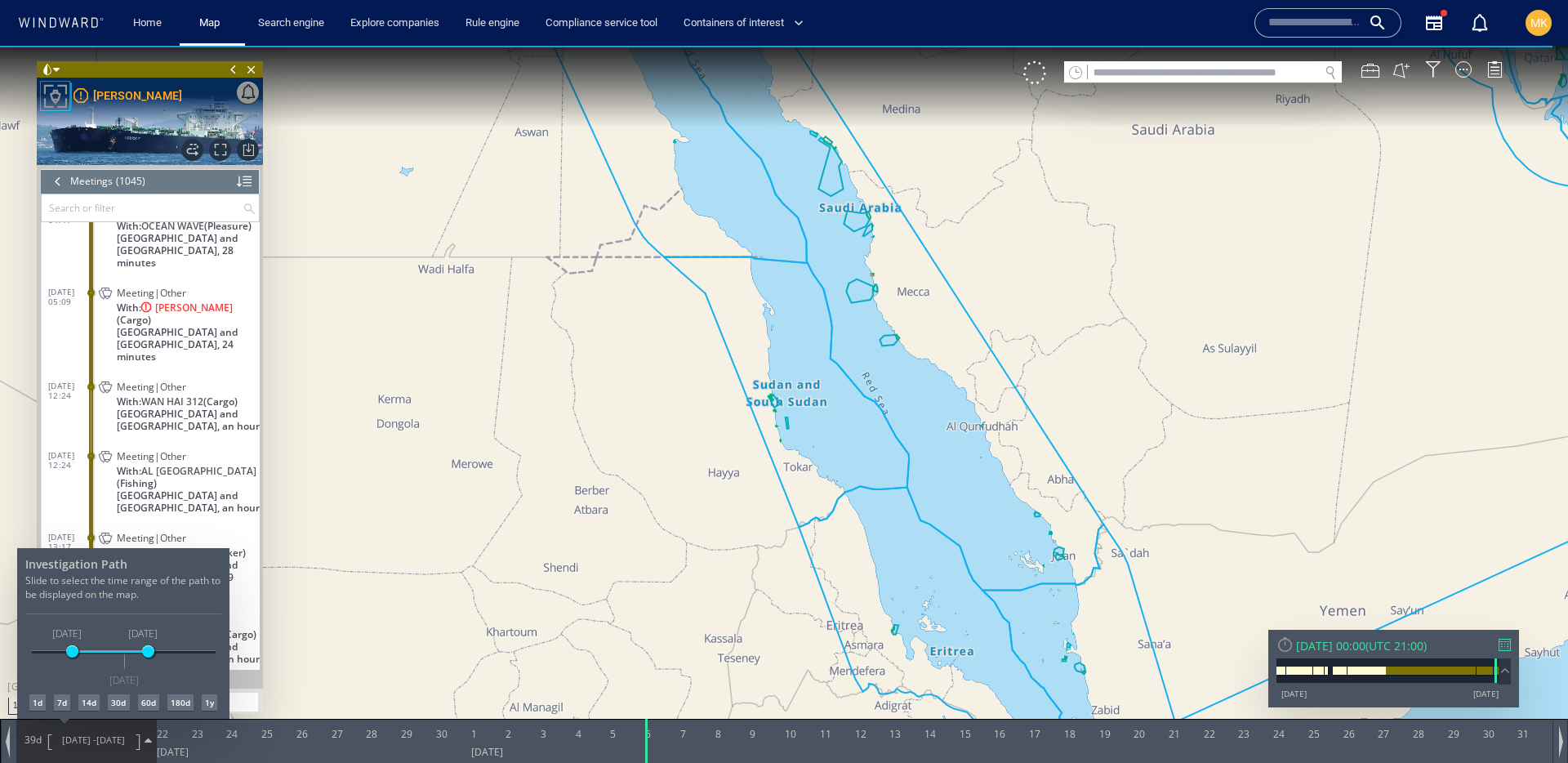
click at [72, 654] on div "[DATE] [DATE] [DATE] [DATE] [DATE] - [DATE] [DATE]" at bounding box center [124, 653] width 184 height 4
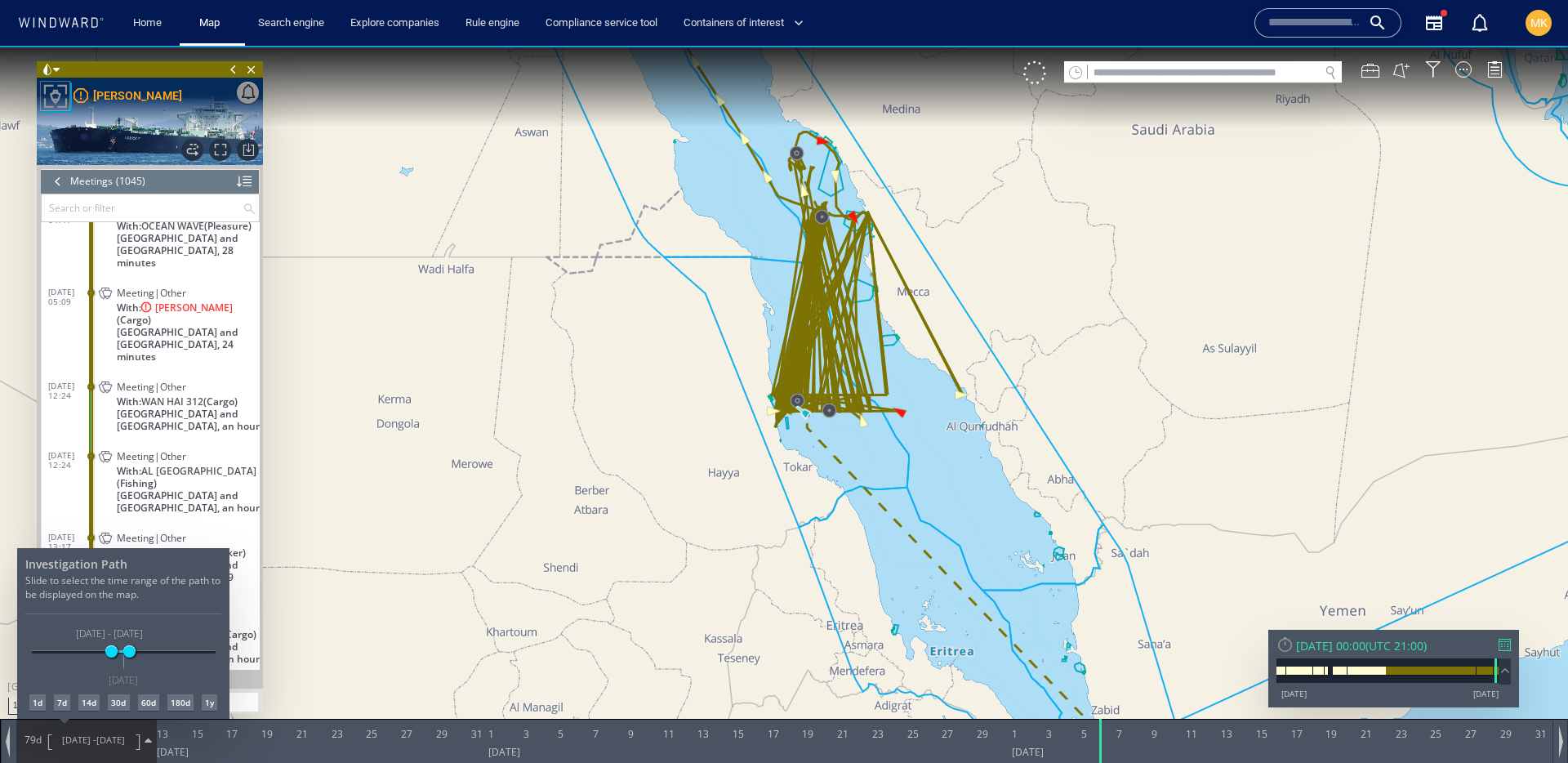
click at [755, 554] on div at bounding box center [784, 404] width 1568 height 717
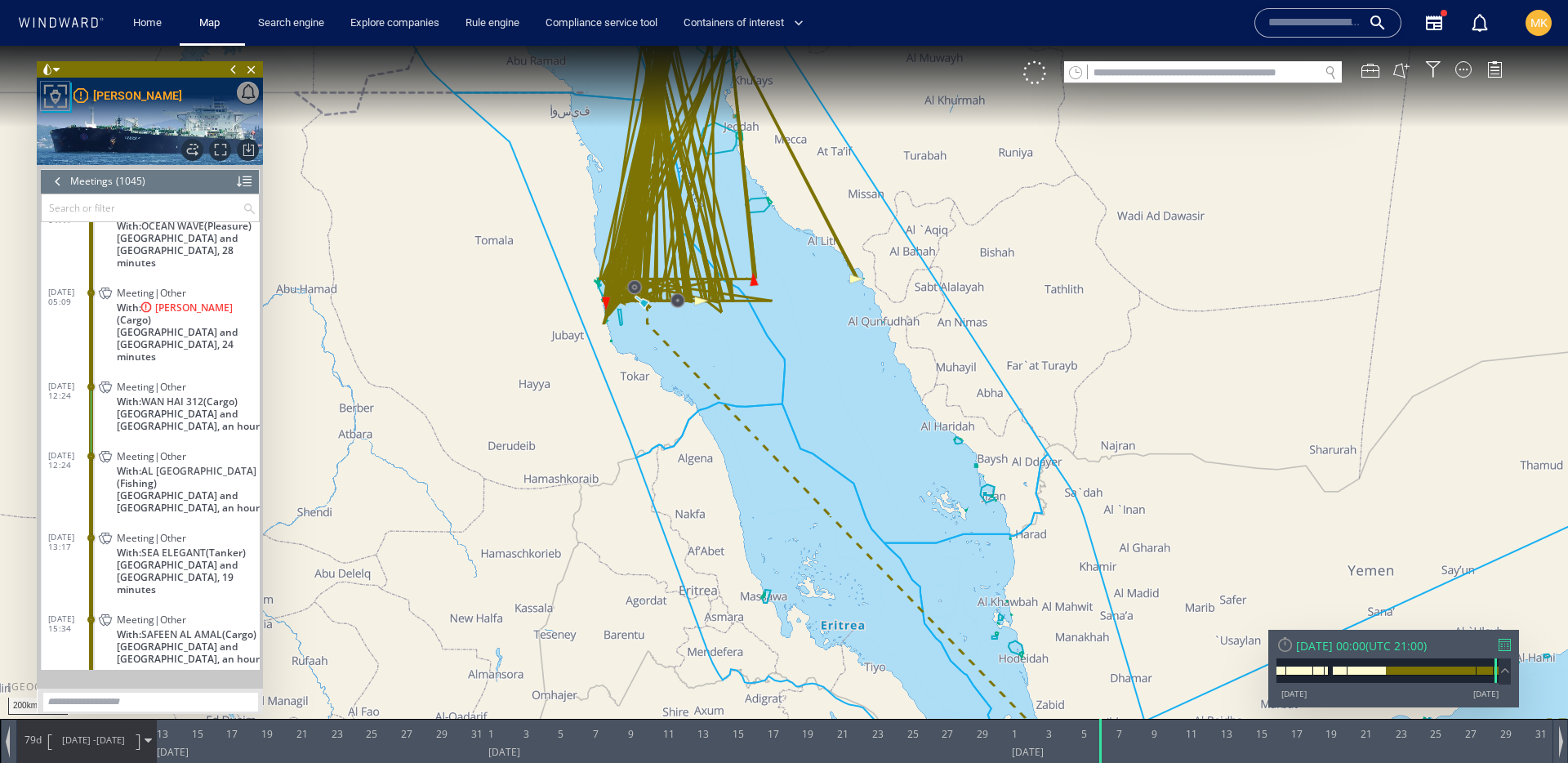
drag, startPoint x: 1007, startPoint y: 585, endPoint x: 891, endPoint y: 441, distance: 184.9
click at [891, 441] on canvas "Map" at bounding box center [784, 396] width 1568 height 701
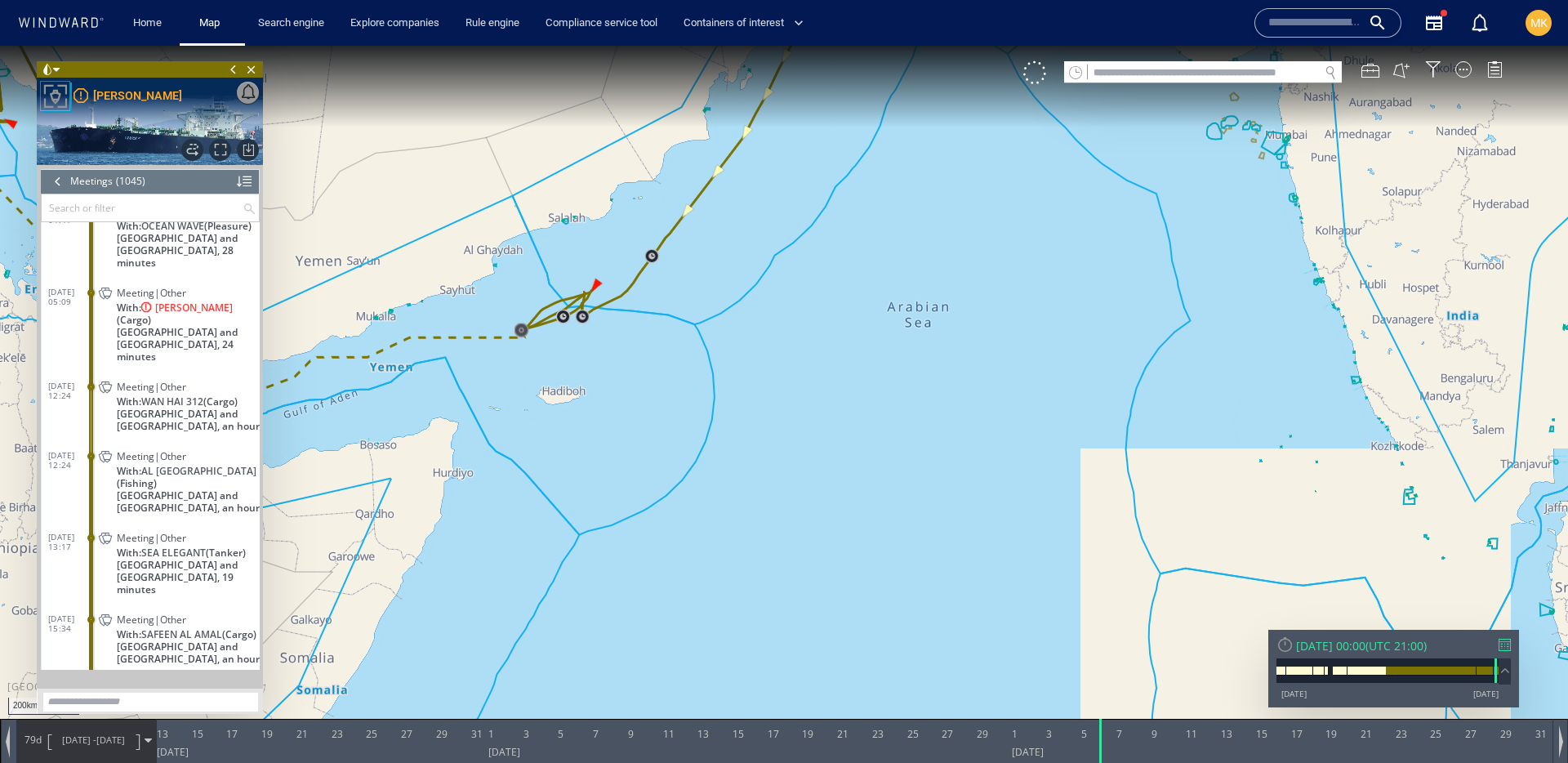
drag, startPoint x: 595, startPoint y: 496, endPoint x: 1108, endPoint y: 616, distance: 526.8
click at [1118, 617] on canvas "Map" at bounding box center [784, 396] width 1568 height 701
